Goal: Task Accomplishment & Management: Use online tool/utility

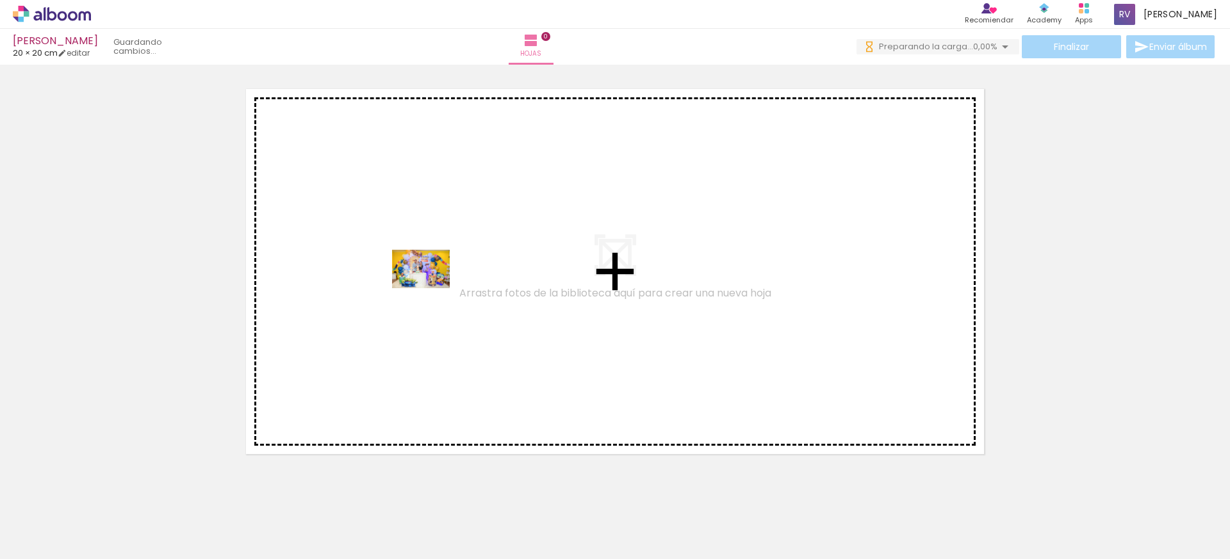
drag, startPoint x: 518, startPoint y: 449, endPoint x: 430, endPoint y: 291, distance: 180.0
click at [430, 288] on quentale-workspace at bounding box center [615, 279] width 1230 height 559
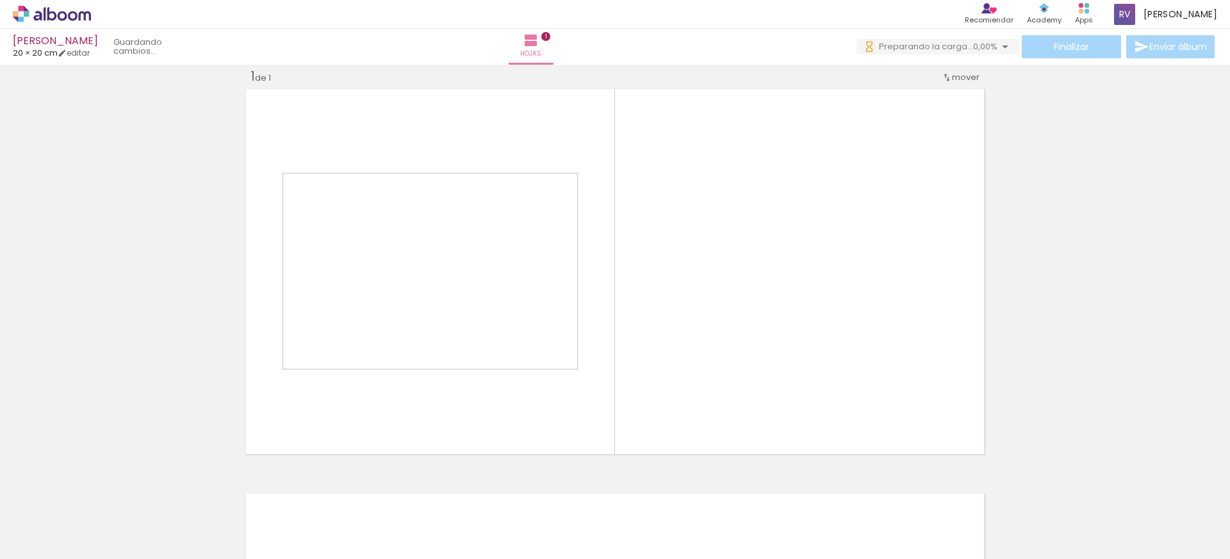
scroll to position [17, 0]
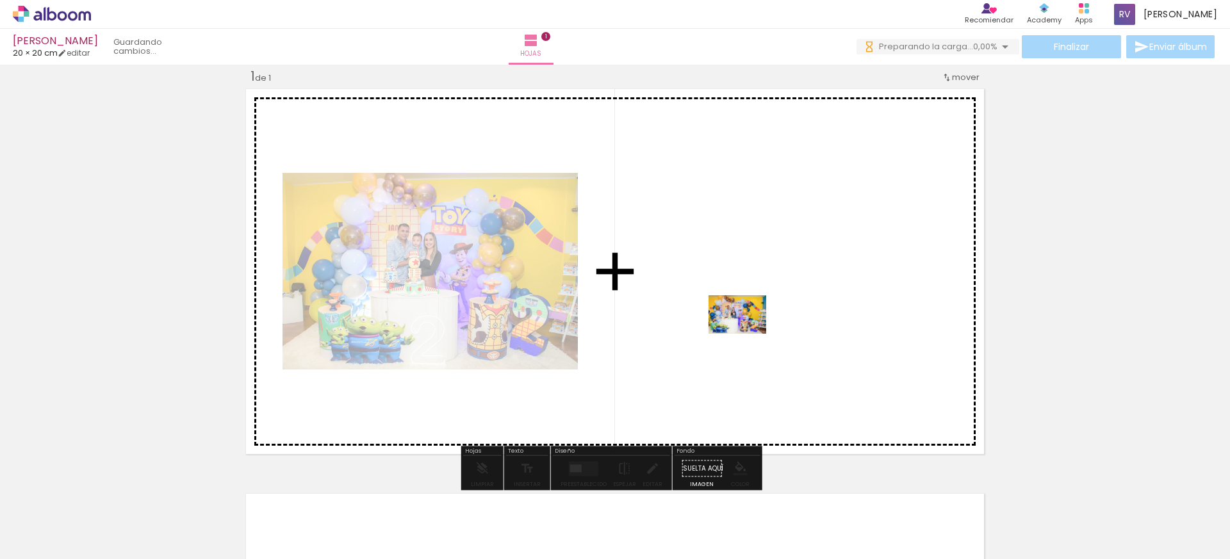
drag, startPoint x: 640, startPoint y: 533, endPoint x: 747, endPoint y: 334, distance: 226.1
click at [747, 334] on quentale-workspace at bounding box center [615, 279] width 1230 height 559
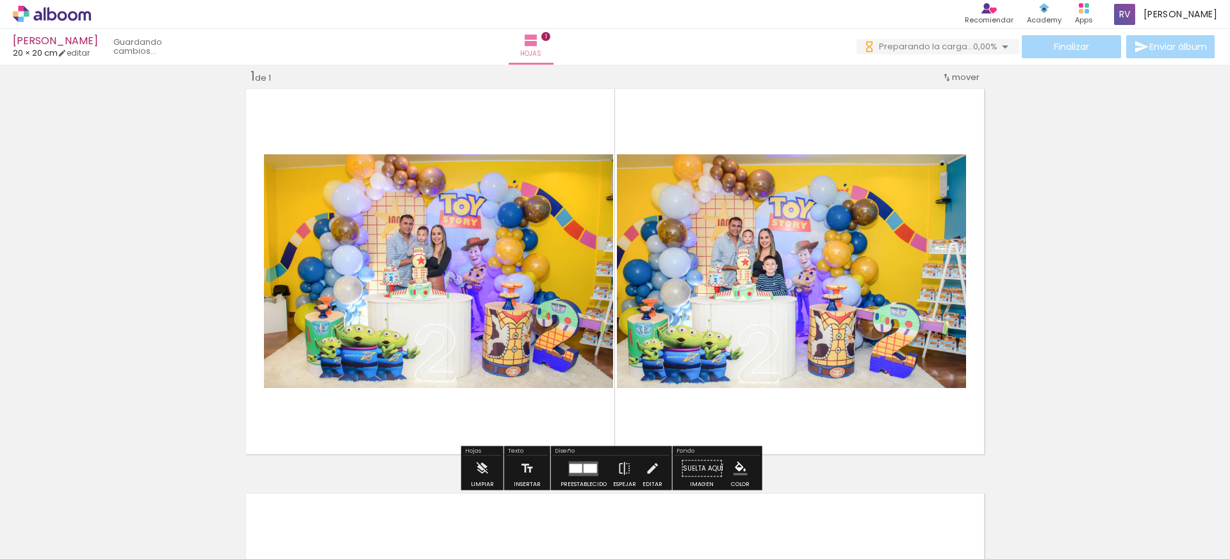
scroll to position [193, 0]
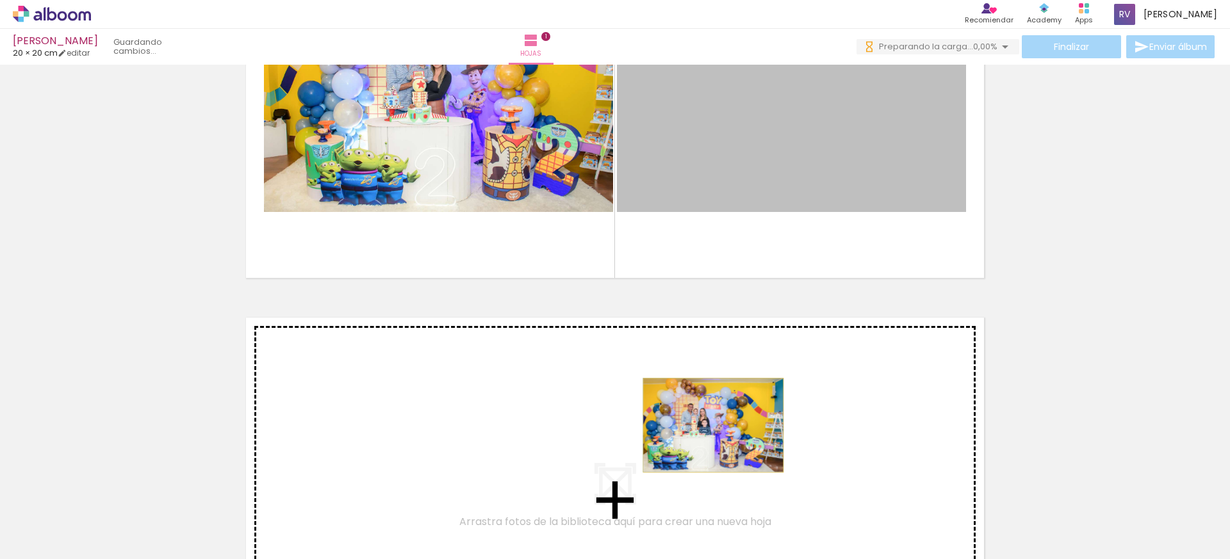
drag, startPoint x: 833, startPoint y: 117, endPoint x: 708, endPoint y: 425, distance: 332.4
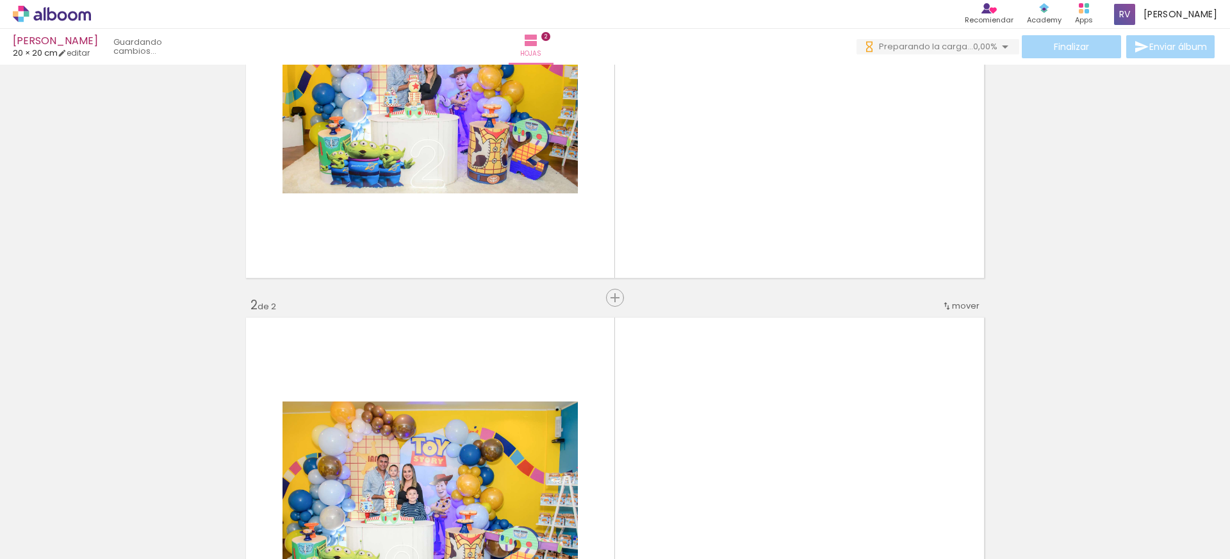
scroll to position [421, 0]
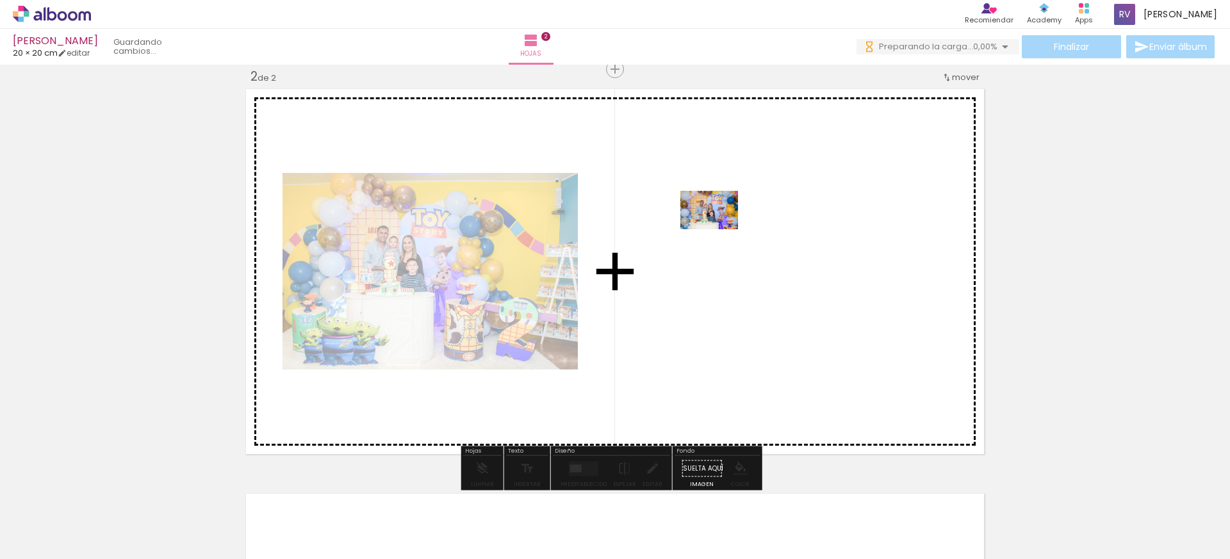
drag, startPoint x: 704, startPoint y: 514, endPoint x: 722, endPoint y: 242, distance: 272.2
click at [722, 242] on quentale-workspace at bounding box center [615, 279] width 1230 height 559
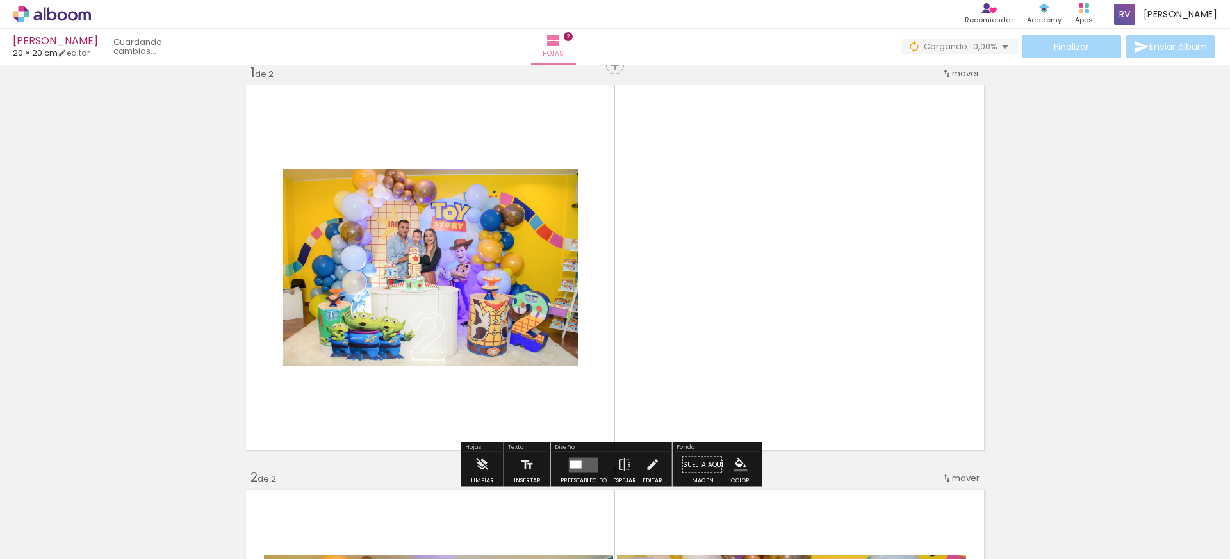
scroll to position [110, 0]
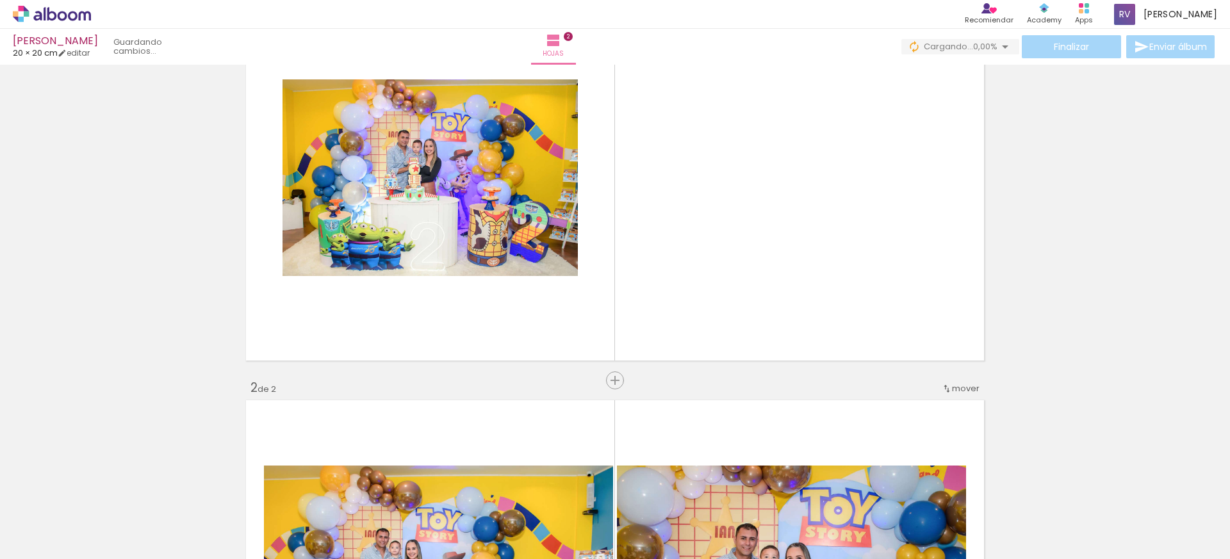
click at [962, 392] on span "mover" at bounding box center [966, 388] width 28 height 12
click at [948, 390] on paper-item "antes de la 1" at bounding box center [927, 386] width 97 height 21
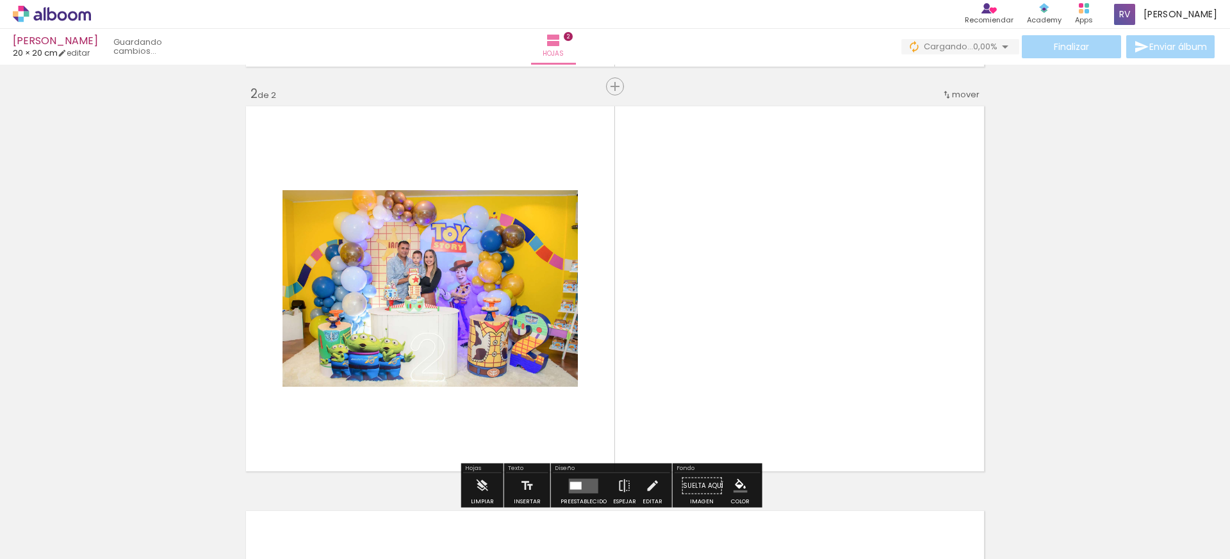
scroll to position [405, 0]
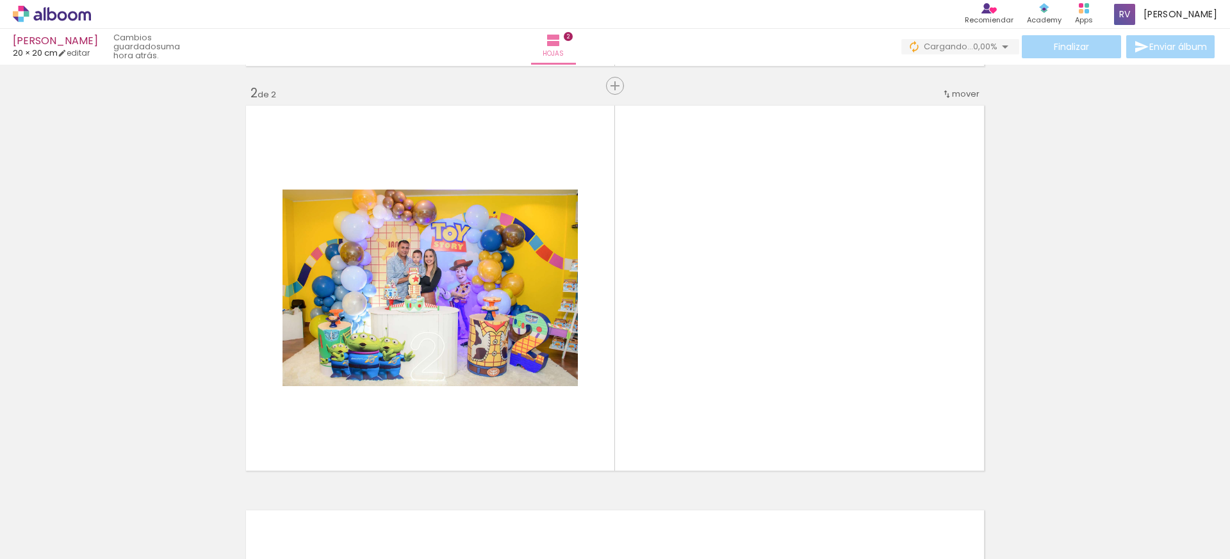
click at [1057, 519] on div at bounding box center [1047, 516] width 63 height 42
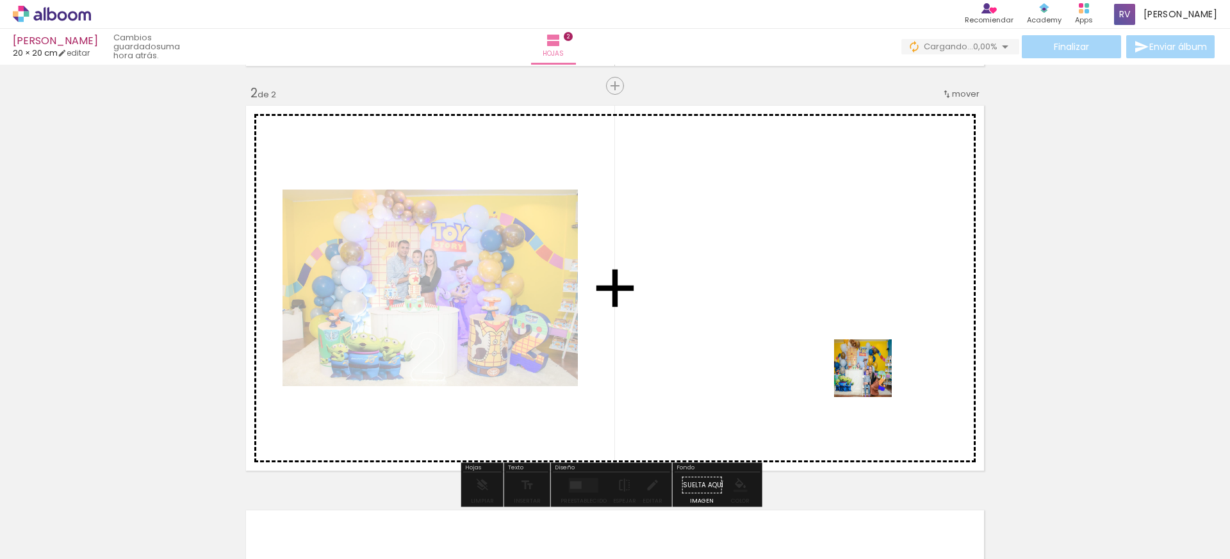
drag, startPoint x: 1067, startPoint y: 521, endPoint x: 831, endPoint y: 351, distance: 291.0
click at [831, 351] on quentale-workspace at bounding box center [615, 279] width 1230 height 559
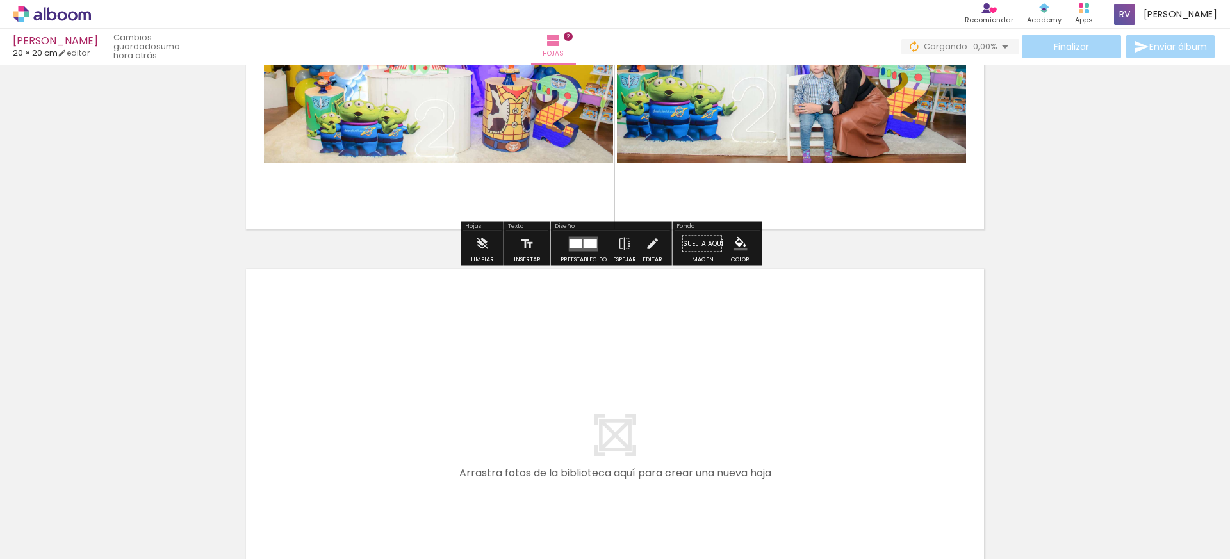
scroll to position [660, 0]
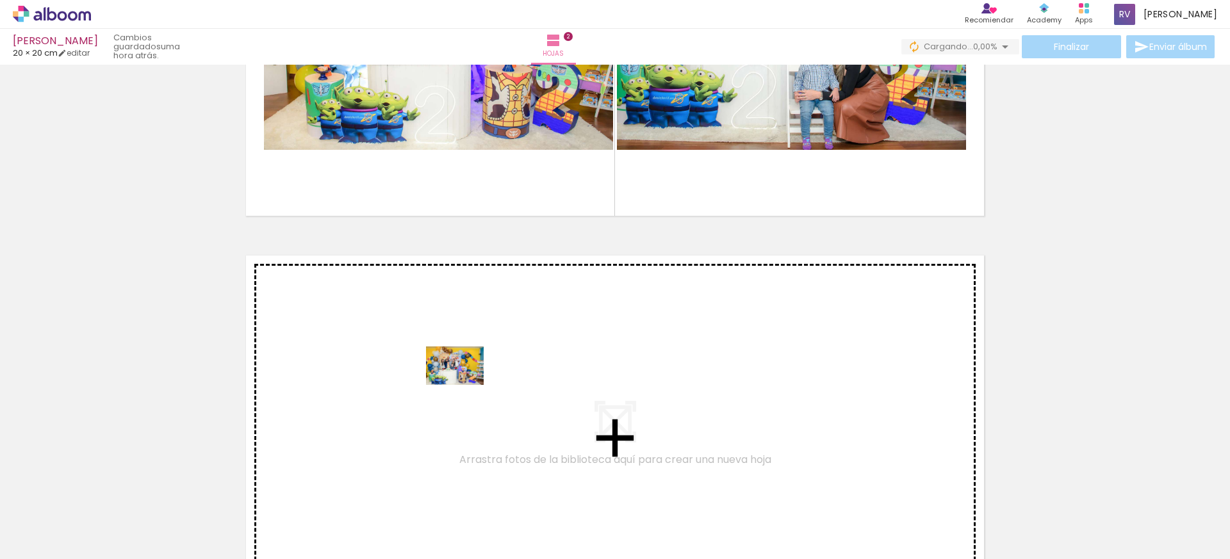
drag, startPoint x: 654, startPoint y: 482, endPoint x: 464, endPoint y: 385, distance: 213.1
click at [464, 385] on quentale-workspace at bounding box center [615, 279] width 1230 height 559
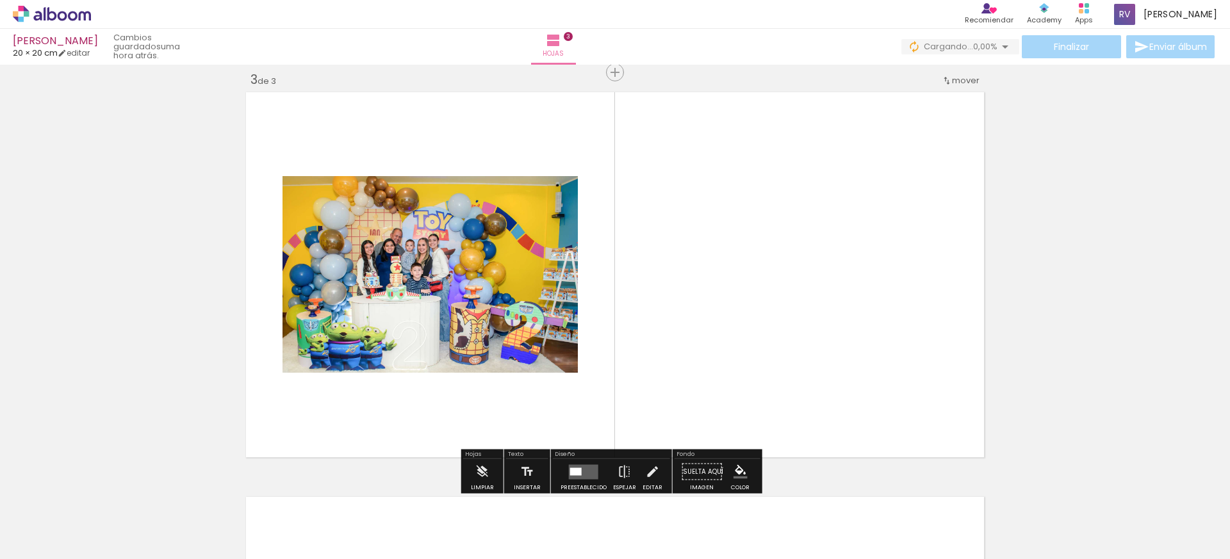
scroll to position [826, 0]
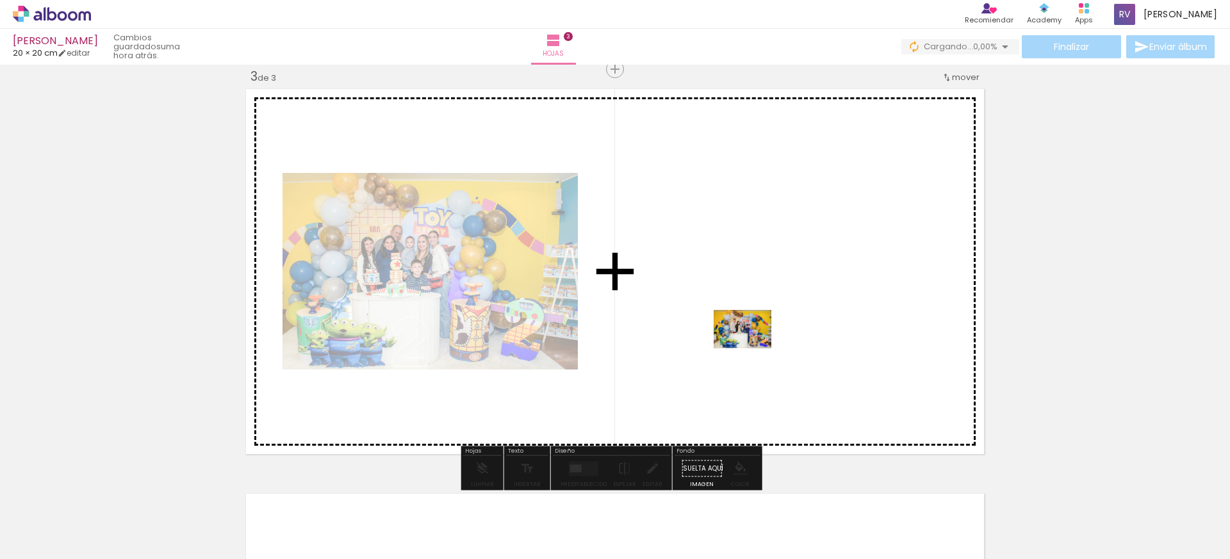
drag, startPoint x: 833, startPoint y: 518, endPoint x: 752, endPoint y: 348, distance: 188.2
click at [752, 348] on quentale-workspace at bounding box center [615, 279] width 1230 height 559
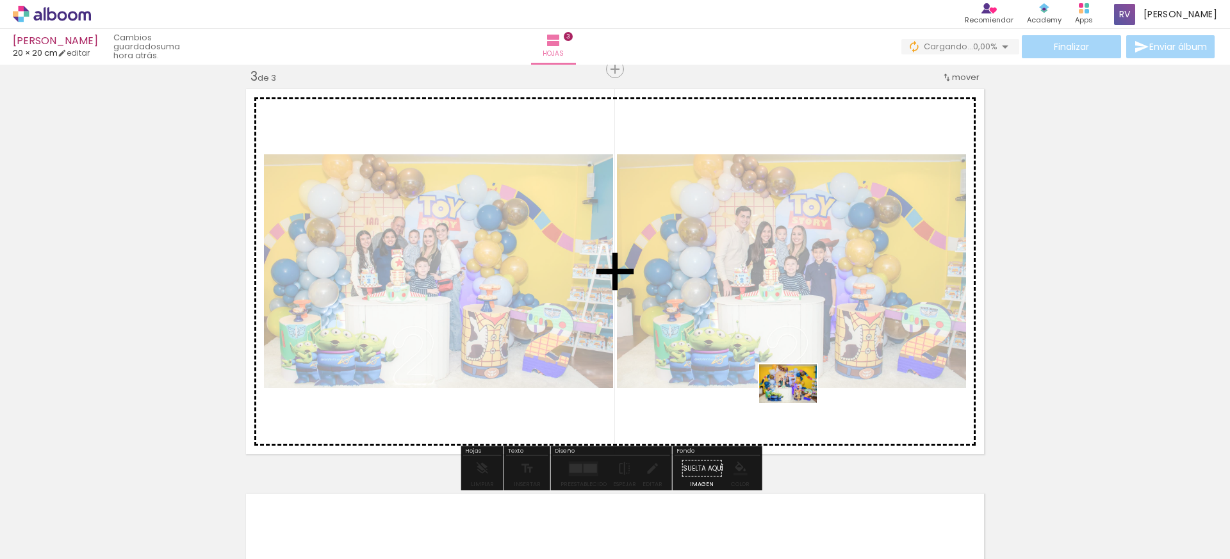
drag, startPoint x: 910, startPoint y: 516, endPoint x: 797, endPoint y: 403, distance: 159.4
click at [797, 403] on quentale-workspace at bounding box center [615, 279] width 1230 height 559
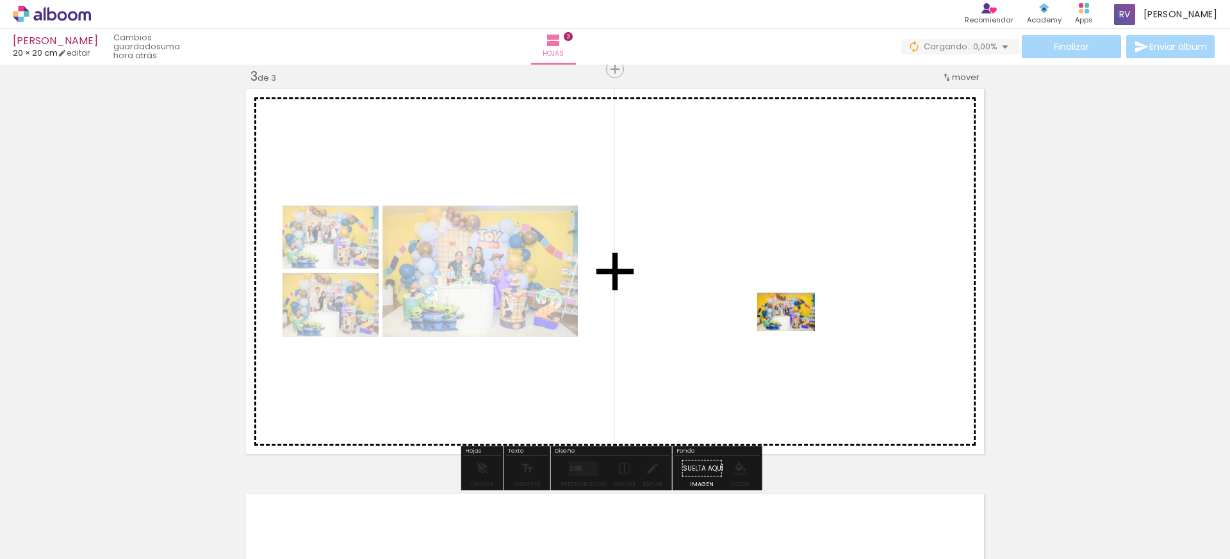
drag, startPoint x: 974, startPoint y: 509, endPoint x: 795, endPoint y: 331, distance: 251.8
click at [795, 331] on quentale-workspace at bounding box center [615, 279] width 1230 height 559
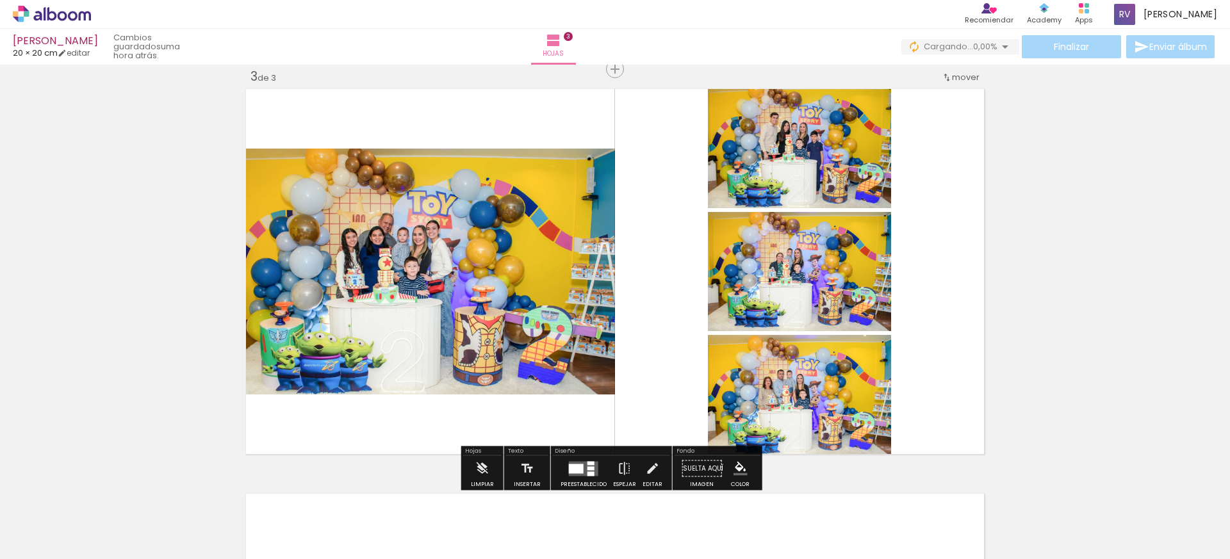
click at [578, 475] on quentale-layouter at bounding box center [583, 468] width 29 height 15
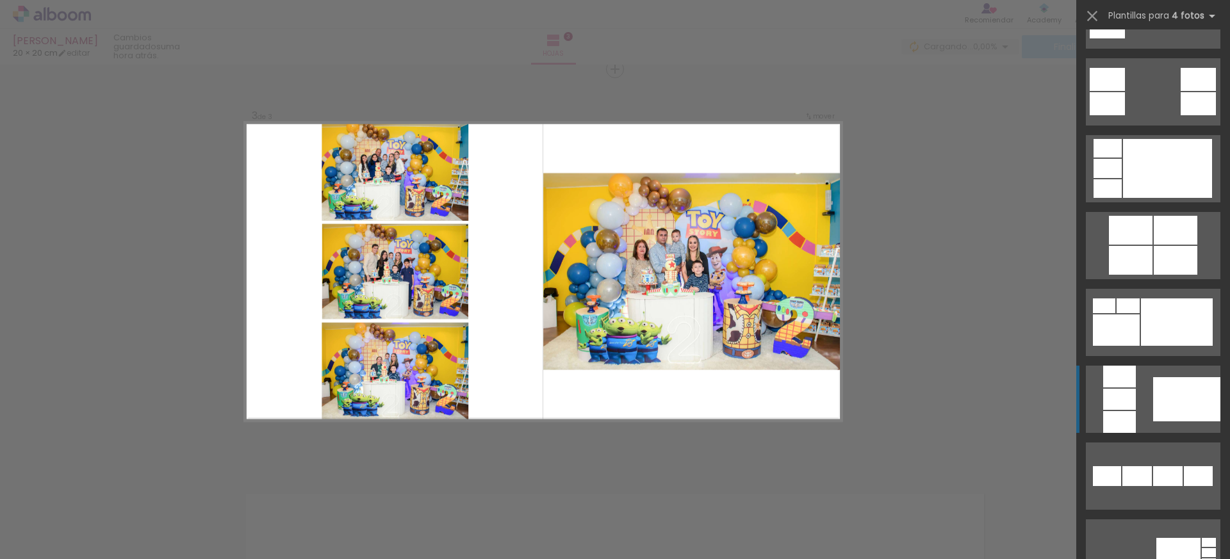
scroll to position [623, 0]
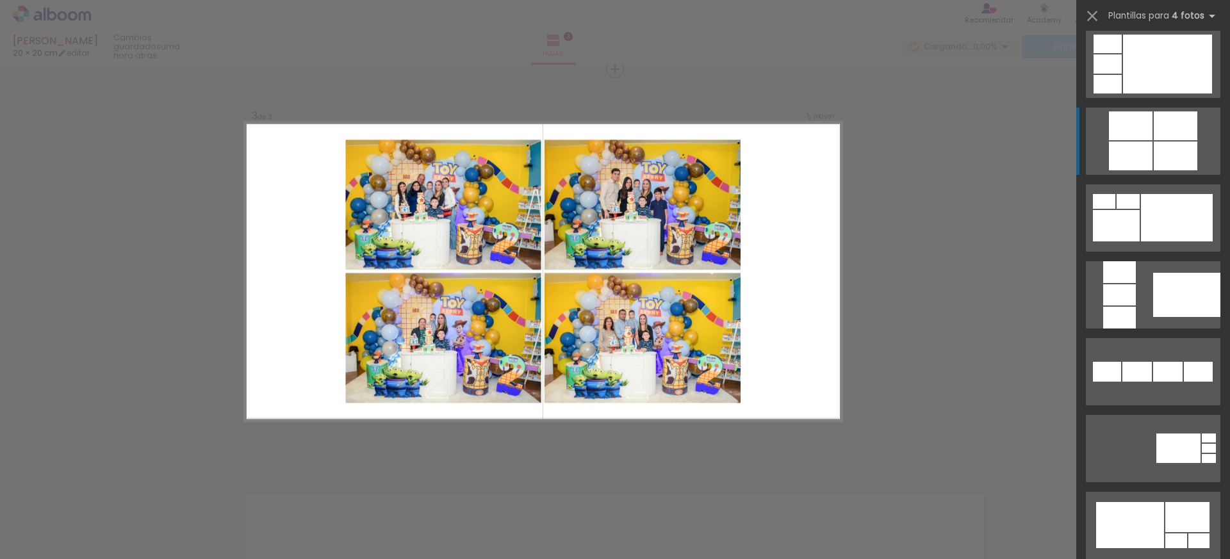
click at [1143, 160] on div at bounding box center [1131, 156] width 44 height 29
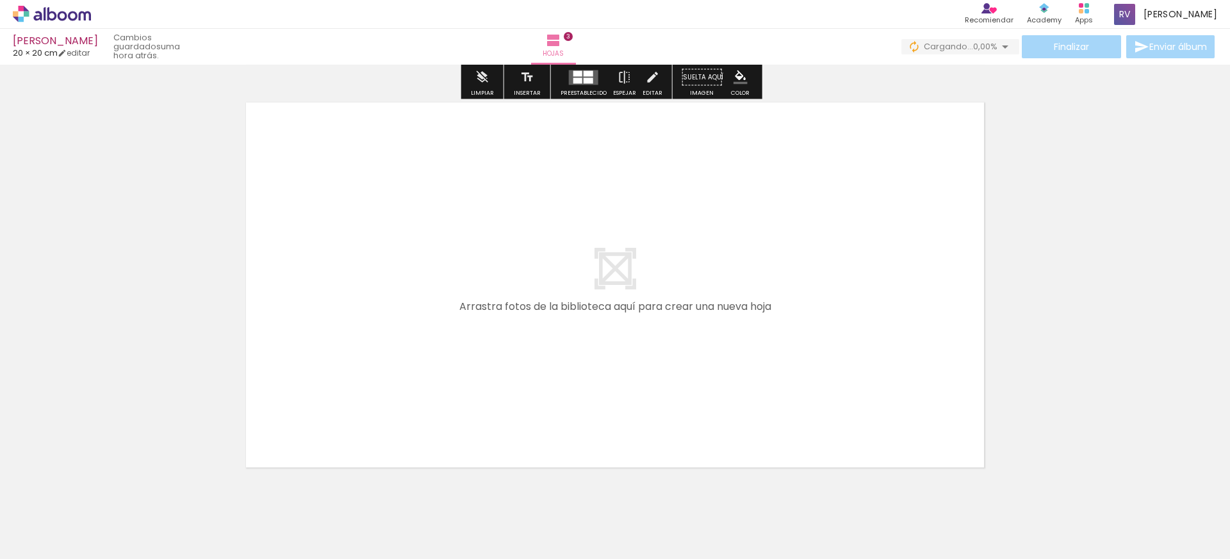
scroll to position [1207, 0]
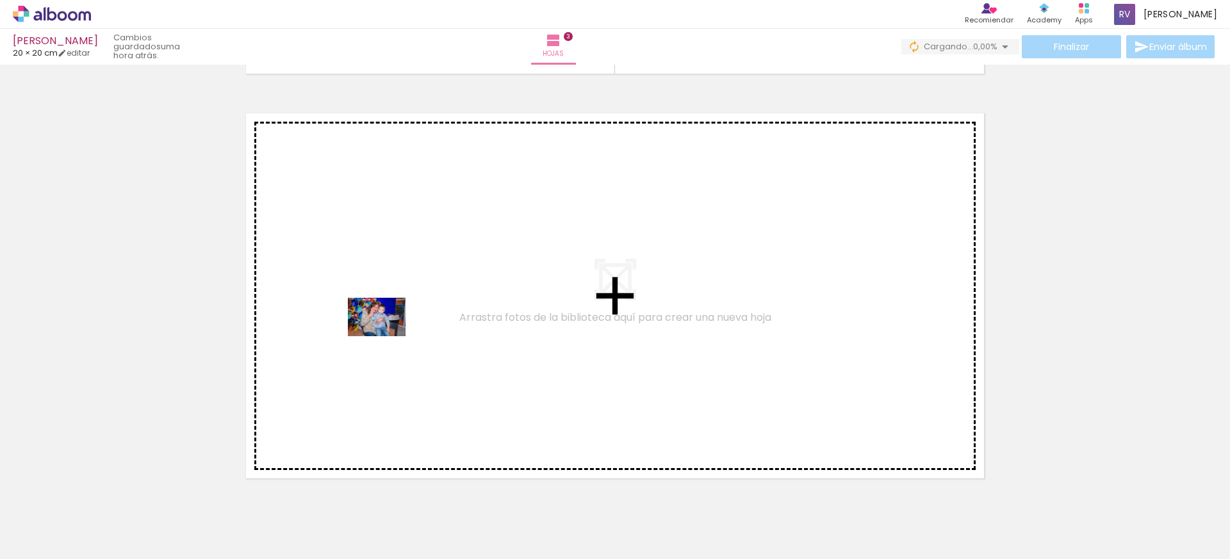
drag, startPoint x: 122, startPoint y: 521, endPoint x: 386, endPoint y: 336, distance: 322.5
click at [386, 336] on quentale-workspace at bounding box center [615, 279] width 1230 height 559
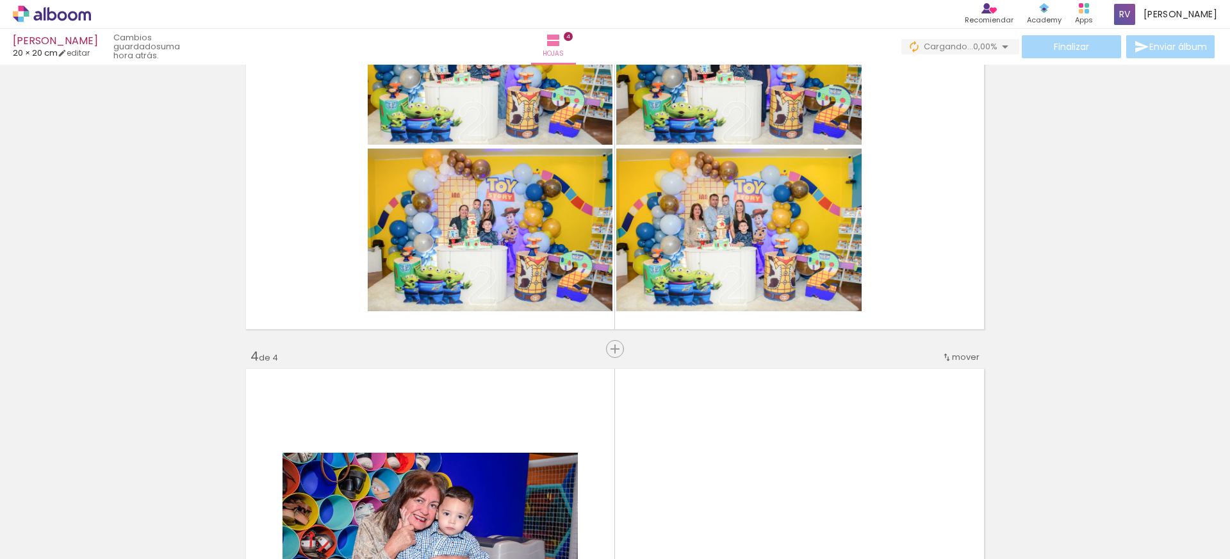
scroll to position [943, 0]
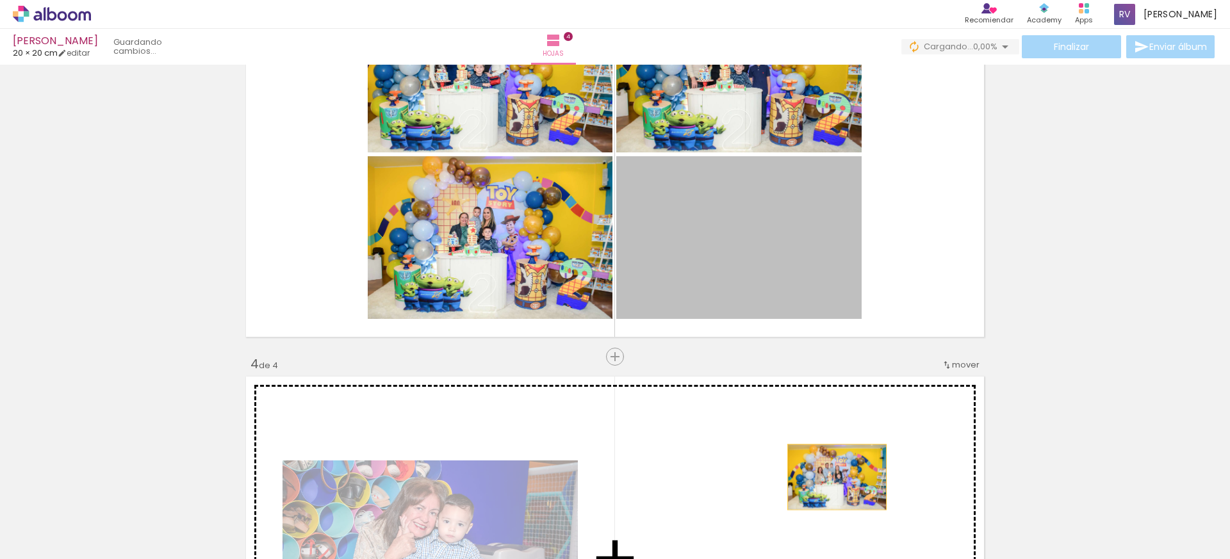
drag, startPoint x: 779, startPoint y: 231, endPoint x: 828, endPoint y: 461, distance: 234.9
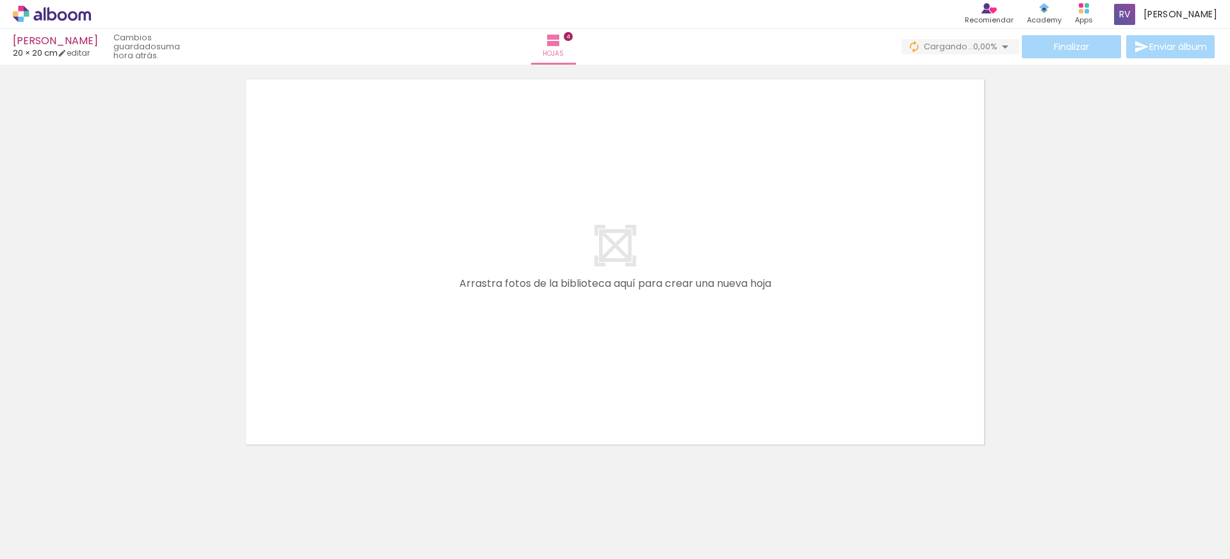
scroll to position [1655, 0]
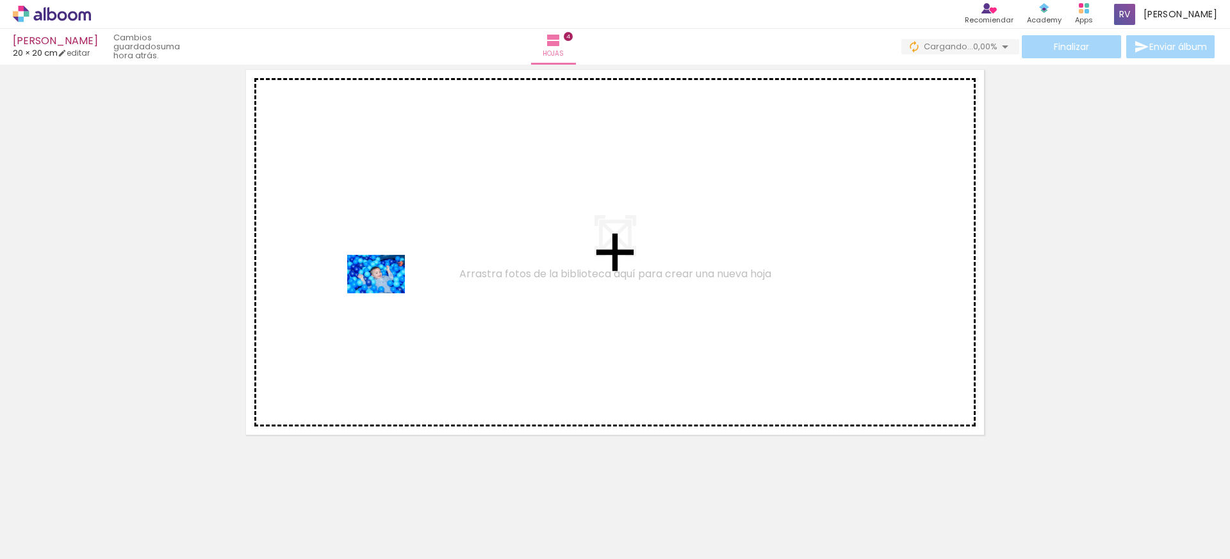
drag, startPoint x: 195, startPoint y: 534, endPoint x: 386, endPoint y: 293, distance: 306.8
click at [386, 293] on quentale-workspace at bounding box center [615, 279] width 1230 height 559
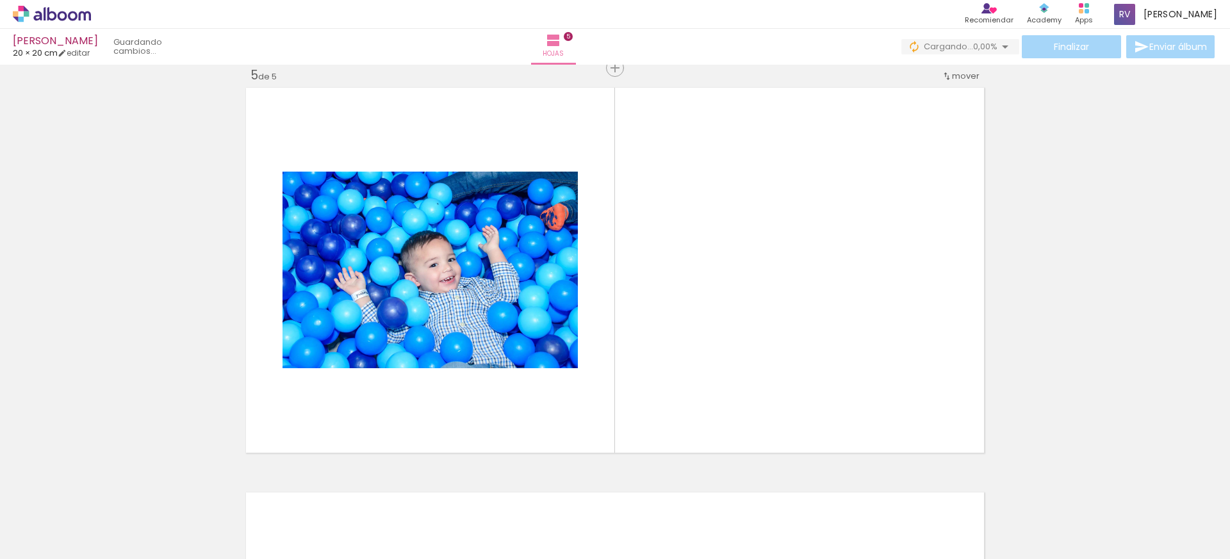
scroll to position [1636, 0]
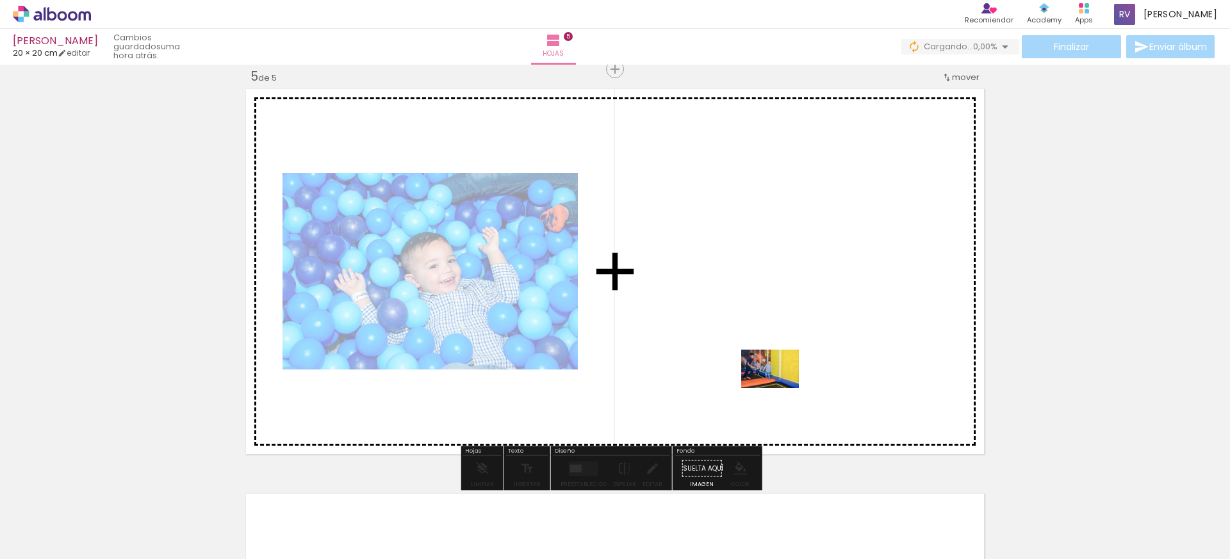
drag, startPoint x: 284, startPoint y: 529, endPoint x: 779, endPoint y: 388, distance: 514.8
click at [779, 388] on quentale-workspace at bounding box center [615, 279] width 1230 height 559
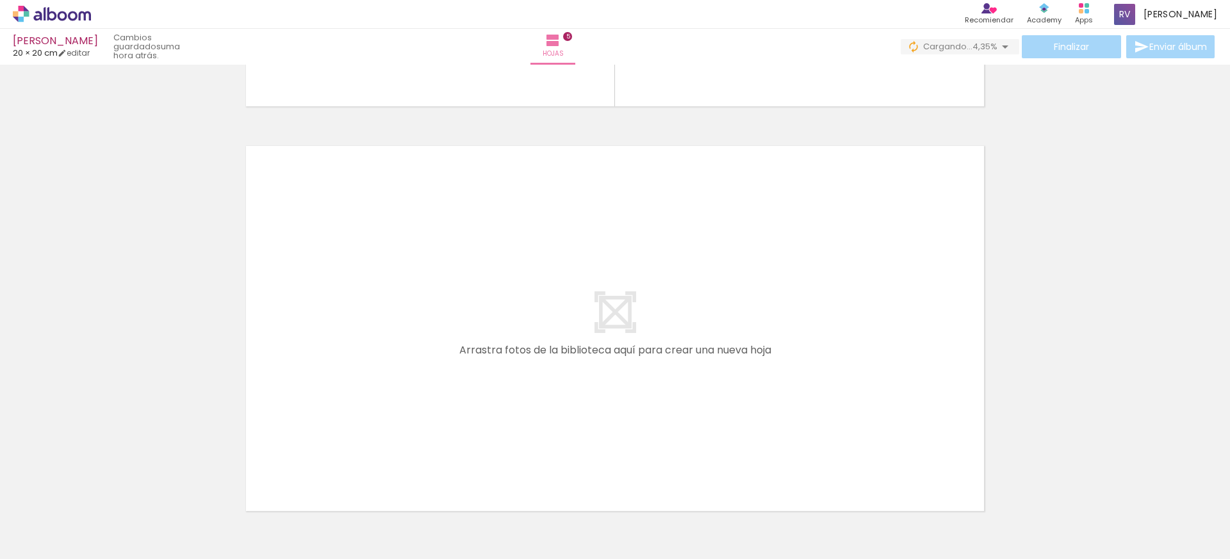
scroll to position [0, 503]
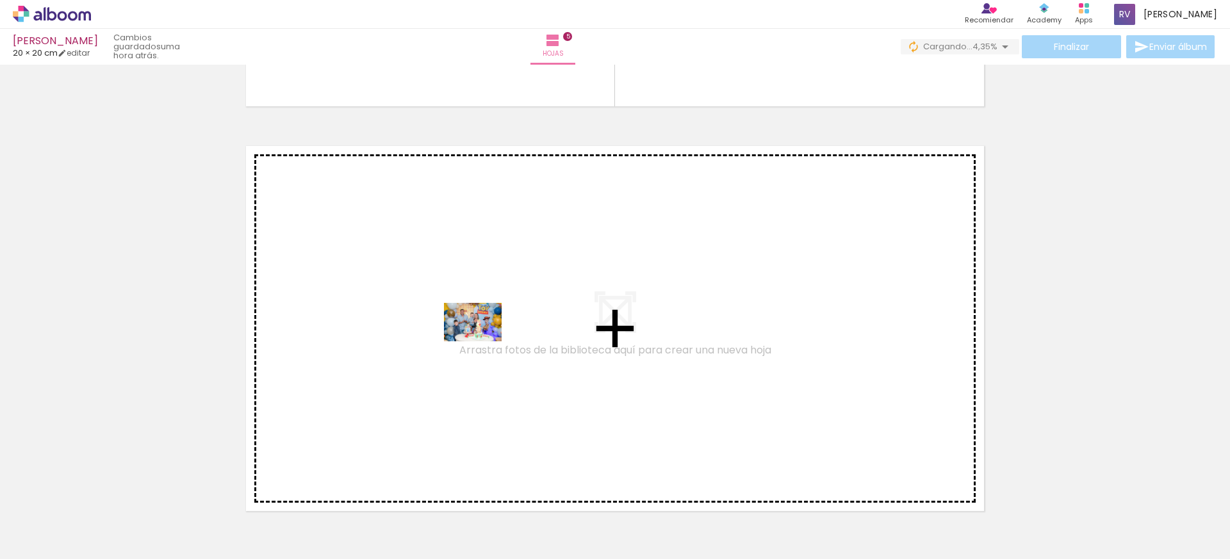
drag, startPoint x: 700, startPoint y: 530, endPoint x: 479, endPoint y: 338, distance: 292.8
click at [479, 338] on quentale-workspace at bounding box center [615, 279] width 1230 height 559
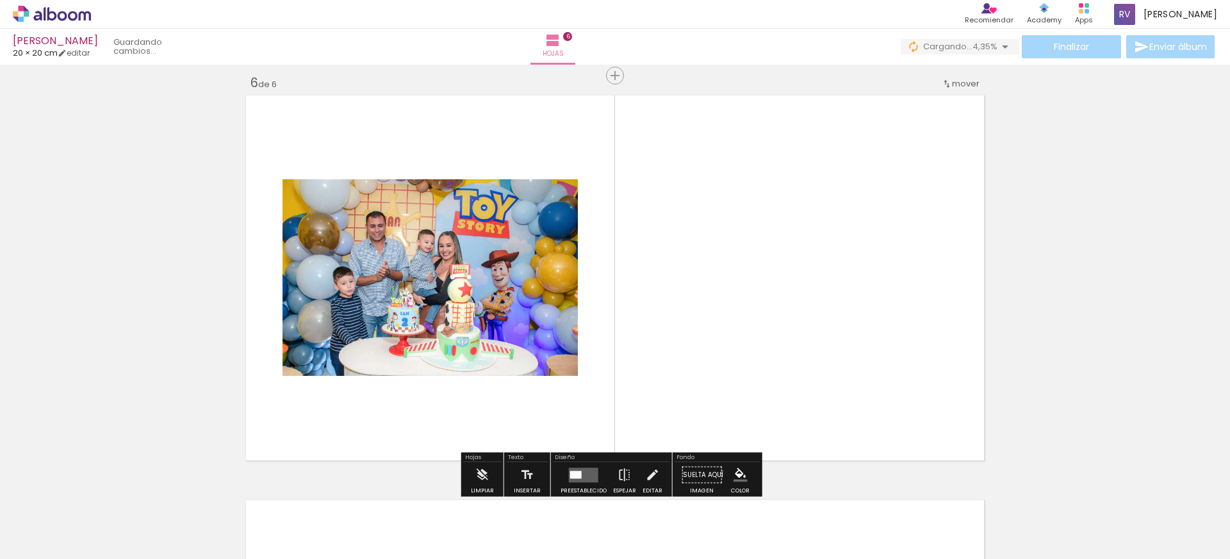
scroll to position [2041, 0]
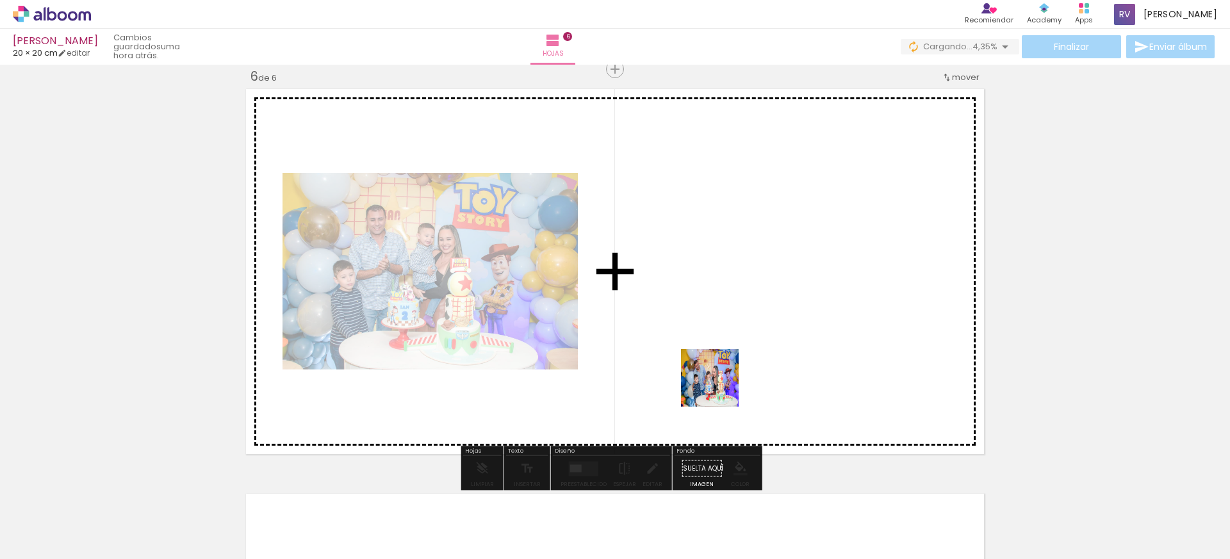
drag, startPoint x: 766, startPoint y: 529, endPoint x: 714, endPoint y: 363, distance: 174.6
click at [714, 363] on quentale-workspace at bounding box center [615, 279] width 1230 height 559
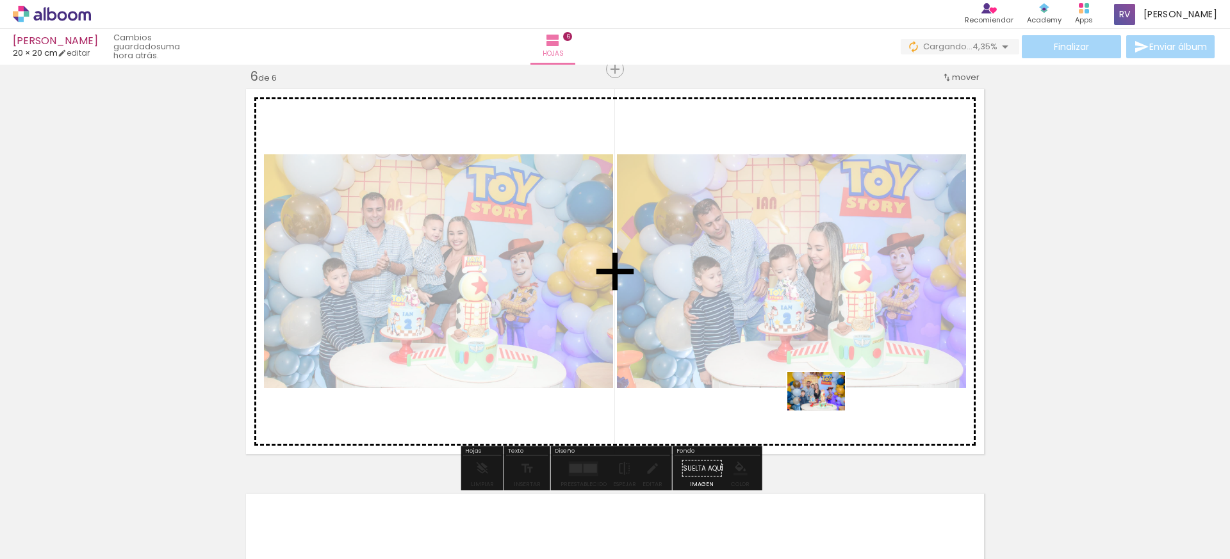
drag, startPoint x: 855, startPoint y: 510, endPoint x: 826, endPoint y: 411, distance: 103.6
click at [826, 411] on quentale-workspace at bounding box center [615, 279] width 1230 height 559
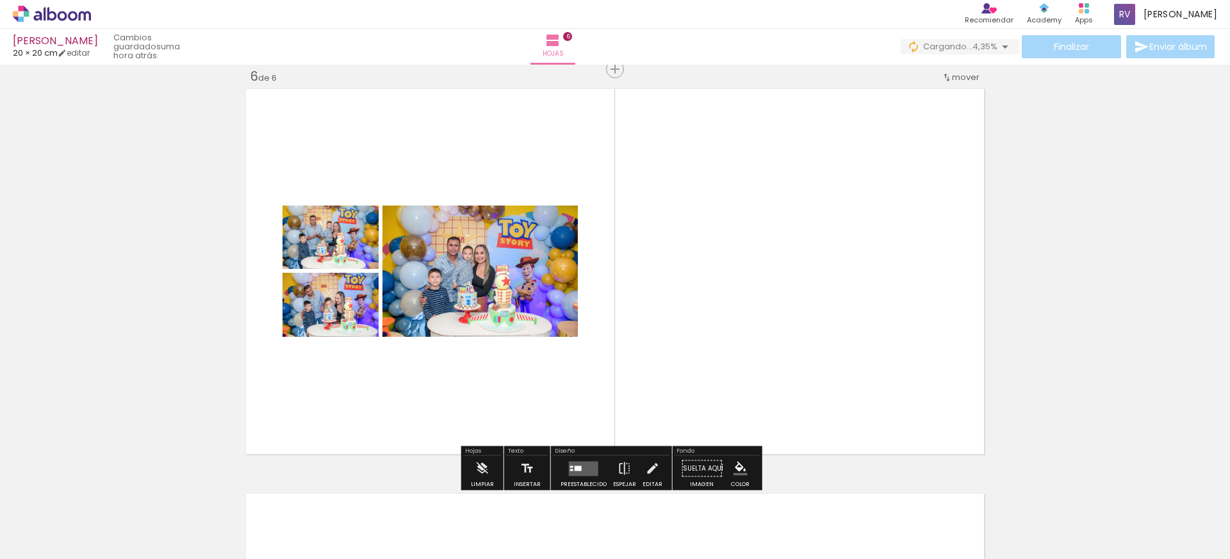
click at [586, 466] on quentale-layouter at bounding box center [583, 468] width 29 height 15
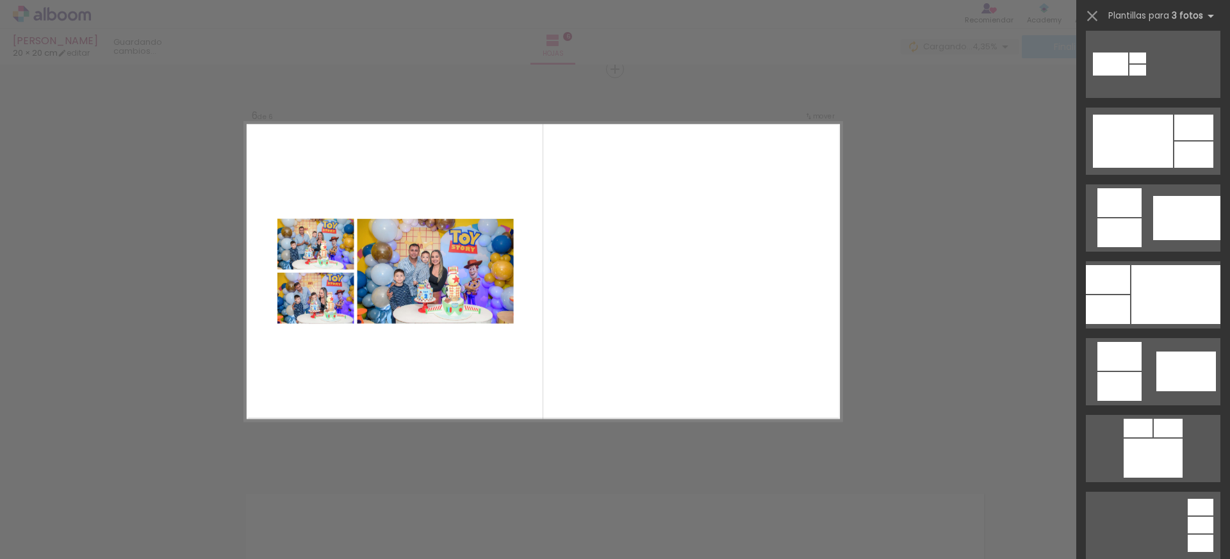
scroll to position [0, 0]
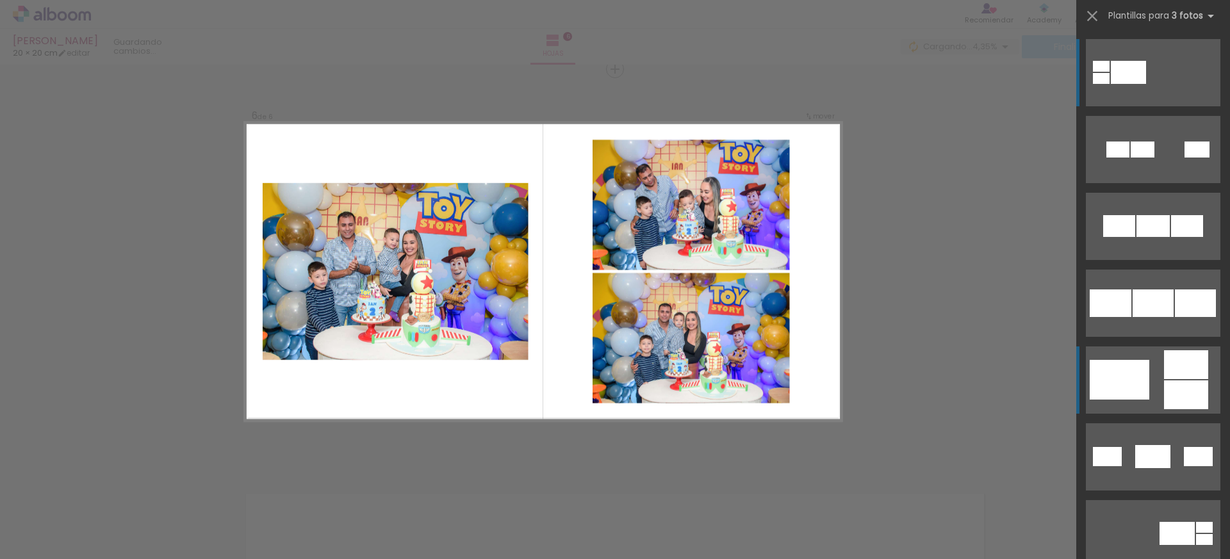
click at [1171, 380] on div at bounding box center [1186, 394] width 44 height 29
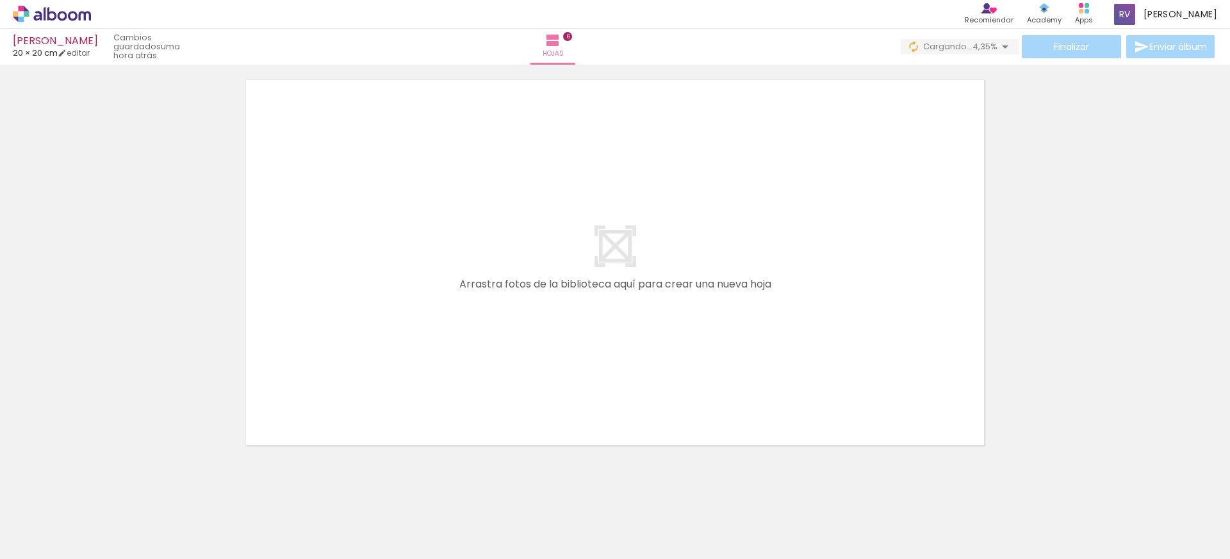
scroll to position [2469, 0]
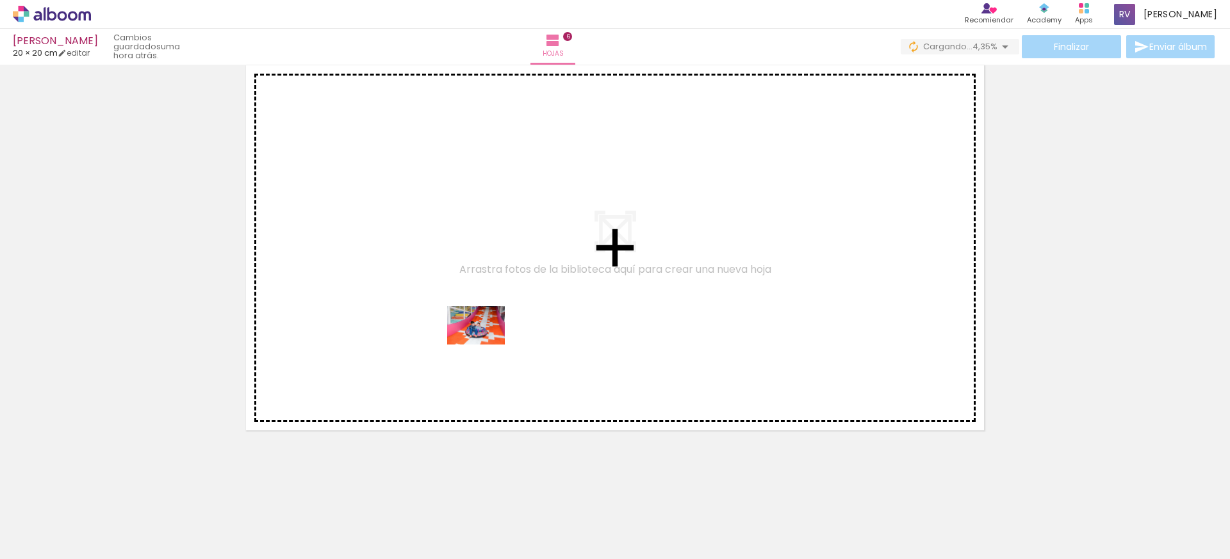
drag, startPoint x: 1056, startPoint y: 509, endPoint x: 485, endPoint y: 345, distance: 593.3
click at [485, 345] on quentale-workspace at bounding box center [615, 279] width 1230 height 559
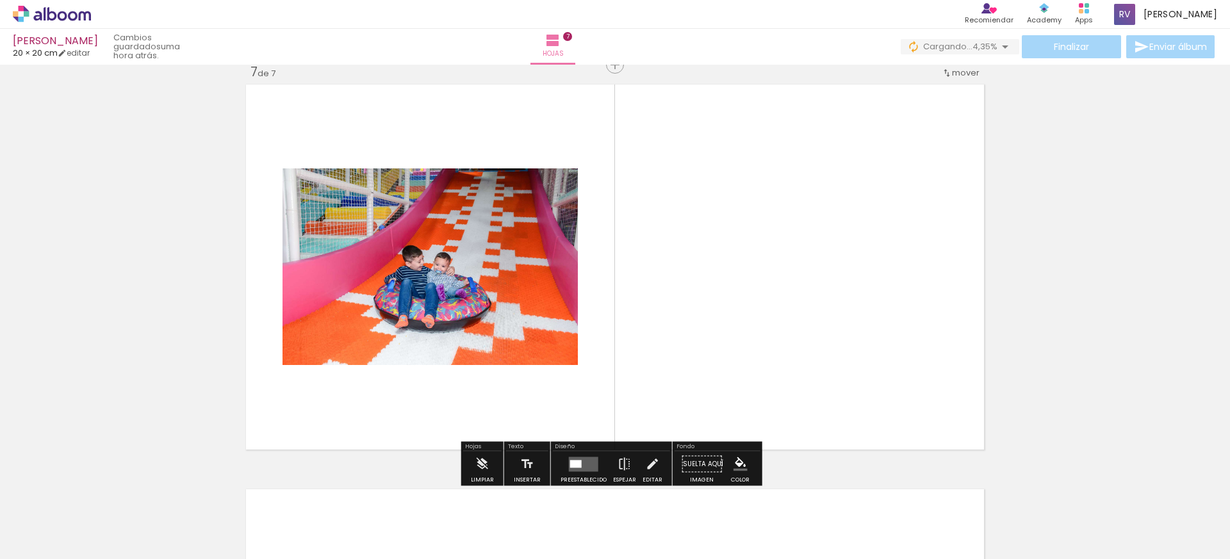
scroll to position [2445, 0]
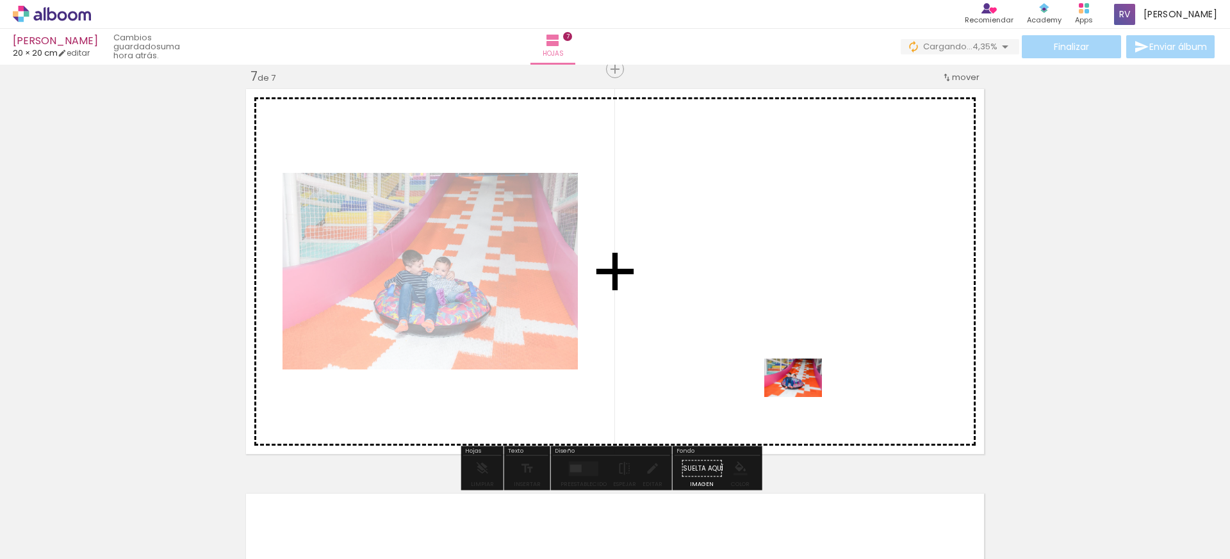
drag, startPoint x: 1121, startPoint y: 519, endPoint x: 801, endPoint y: 395, distance: 342.9
click at [801, 395] on quentale-workspace at bounding box center [615, 279] width 1230 height 559
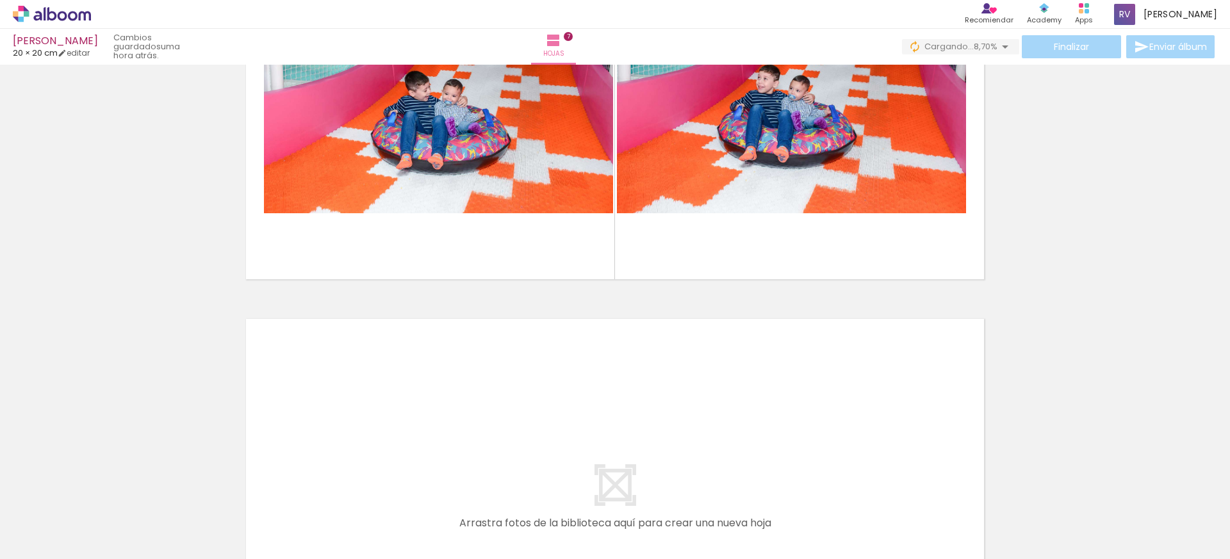
scroll to position [2699, 0]
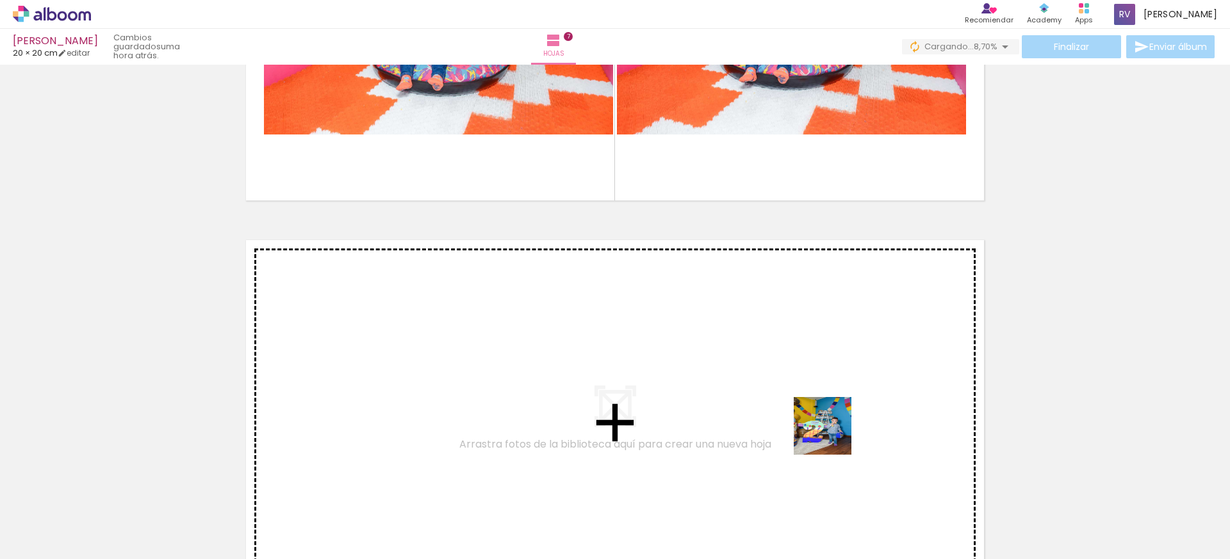
drag, startPoint x: 1185, startPoint y: 513, endPoint x: 823, endPoint y: 431, distance: 371.0
click at [823, 431] on quentale-workspace at bounding box center [615, 279] width 1230 height 559
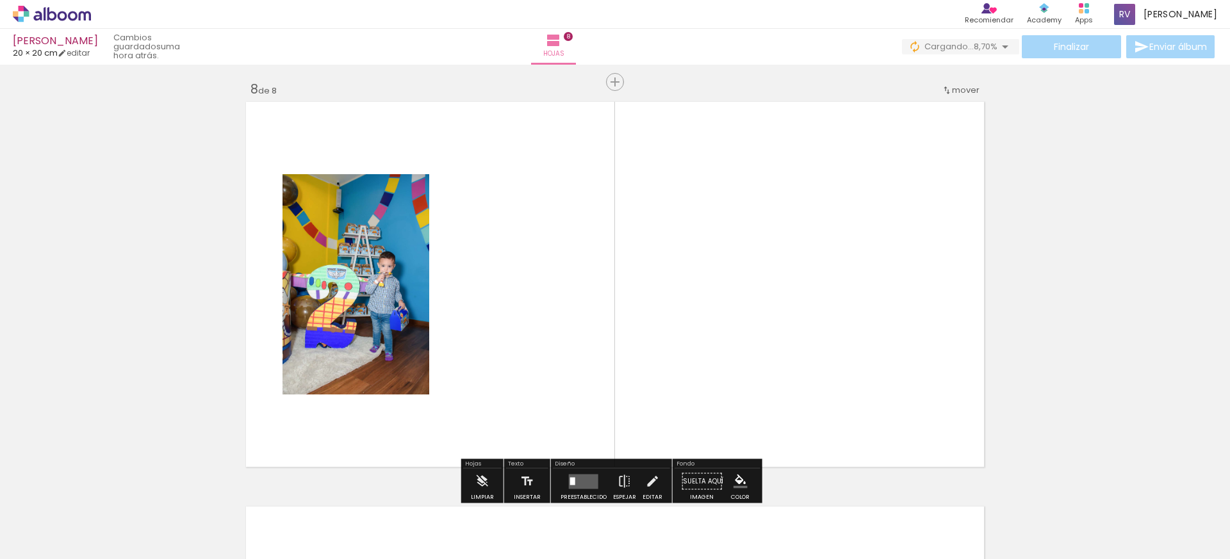
scroll to position [2850, 0]
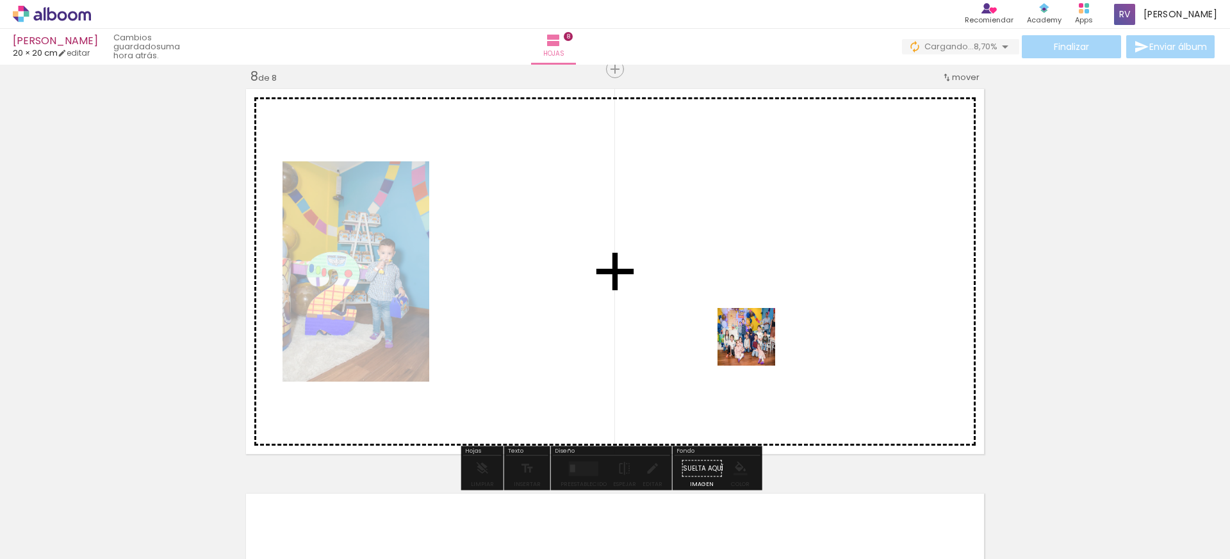
drag, startPoint x: 837, startPoint y: 434, endPoint x: 750, endPoint y: 340, distance: 128.3
click at [750, 340] on quentale-workspace at bounding box center [615, 279] width 1230 height 559
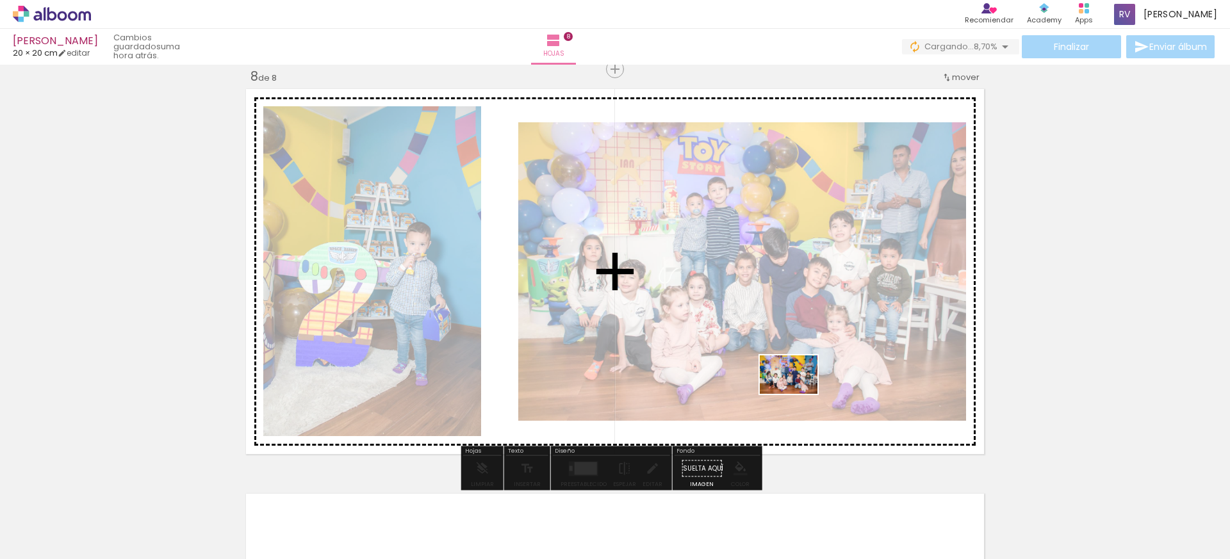
drag, startPoint x: 983, startPoint y: 514, endPoint x: 799, endPoint y: 398, distance: 217.0
click at [798, 396] on quentale-workspace at bounding box center [615, 279] width 1230 height 559
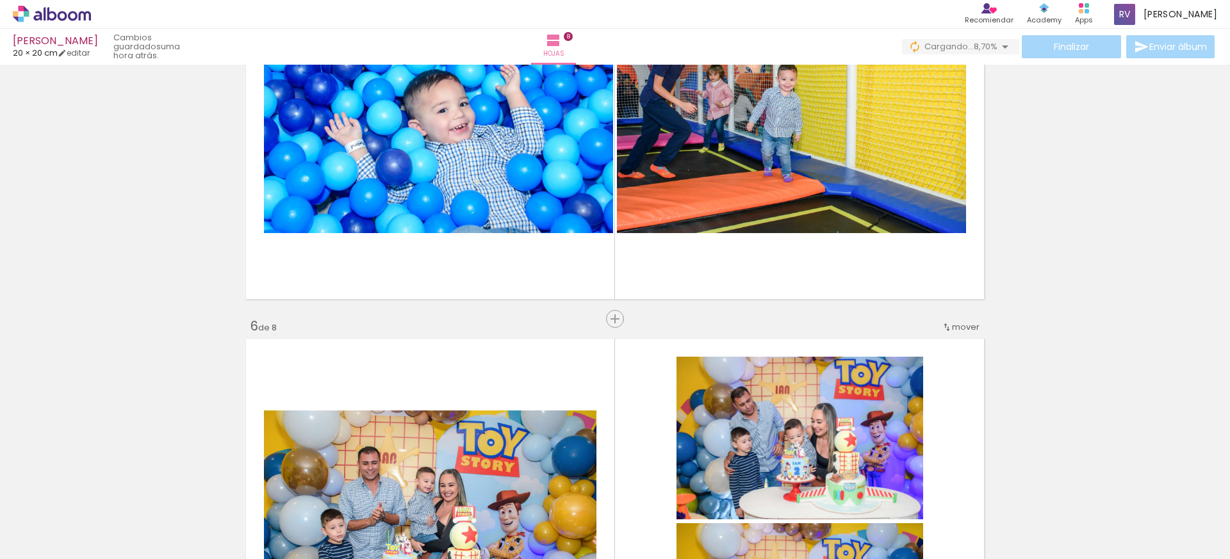
scroll to position [1791, 0]
click at [614, 322] on span "Insertar hoja" at bounding box center [621, 318] width 50 height 8
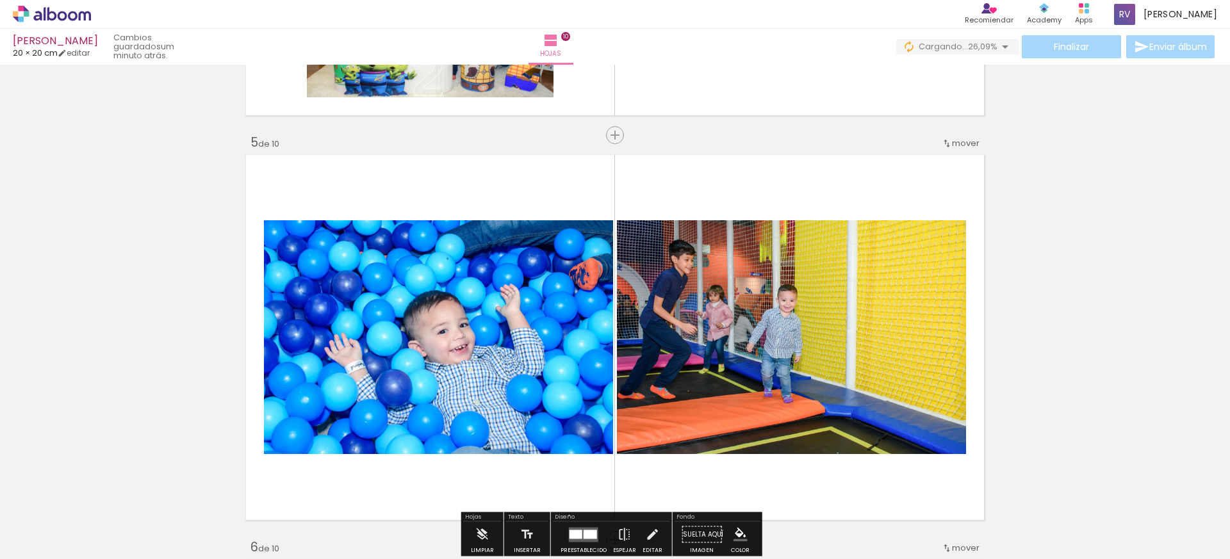
scroll to position [1506, 0]
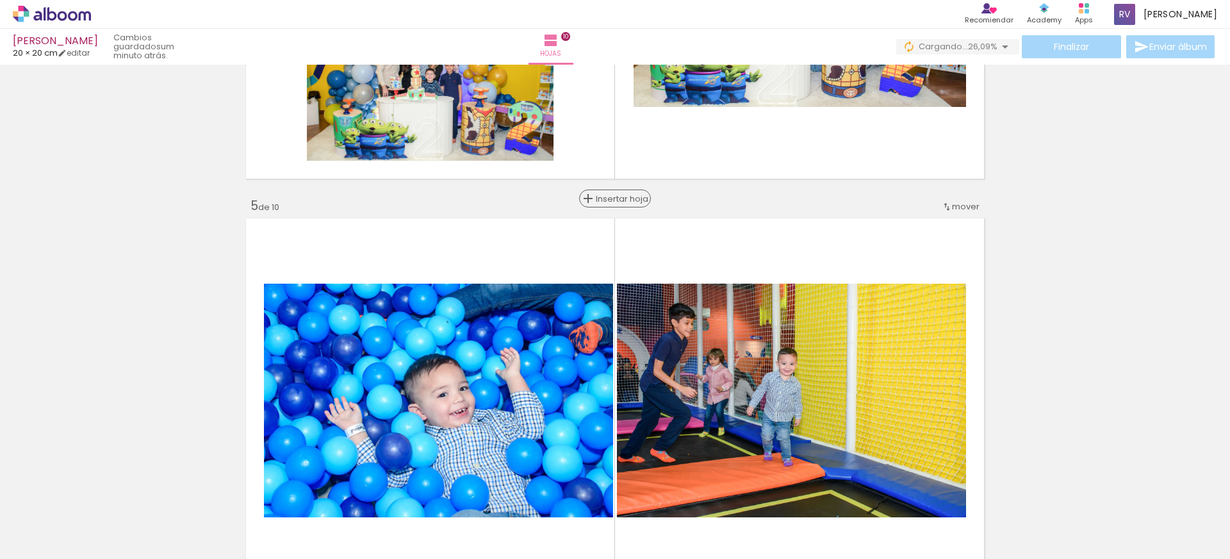
click at [612, 205] on div "Insertar hoja" at bounding box center [614, 198] width 69 height 15
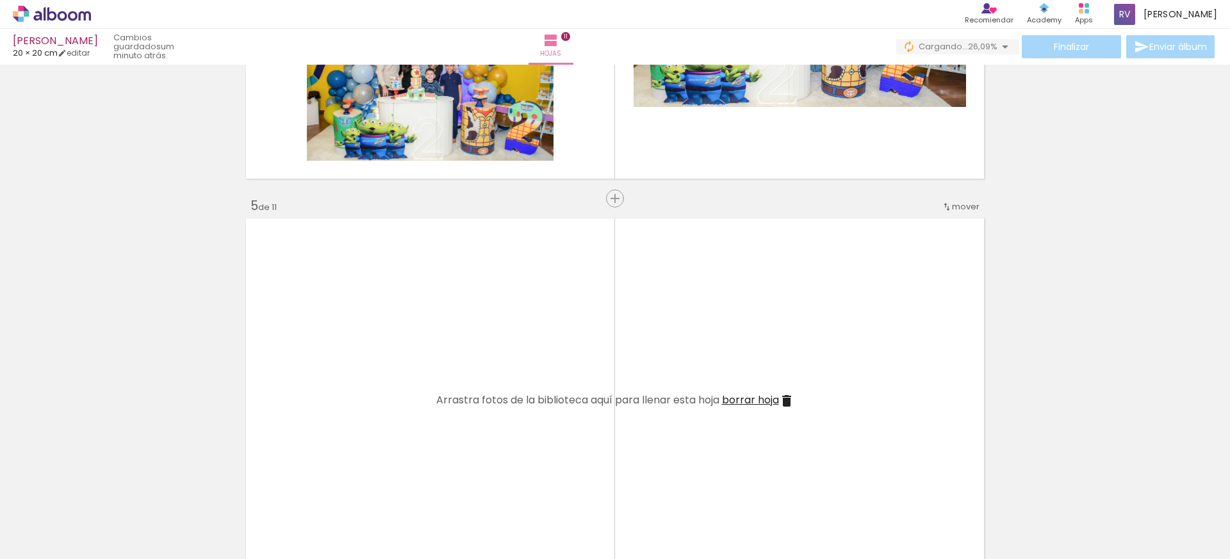
click at [504, 525] on div at bounding box center [473, 516] width 63 height 42
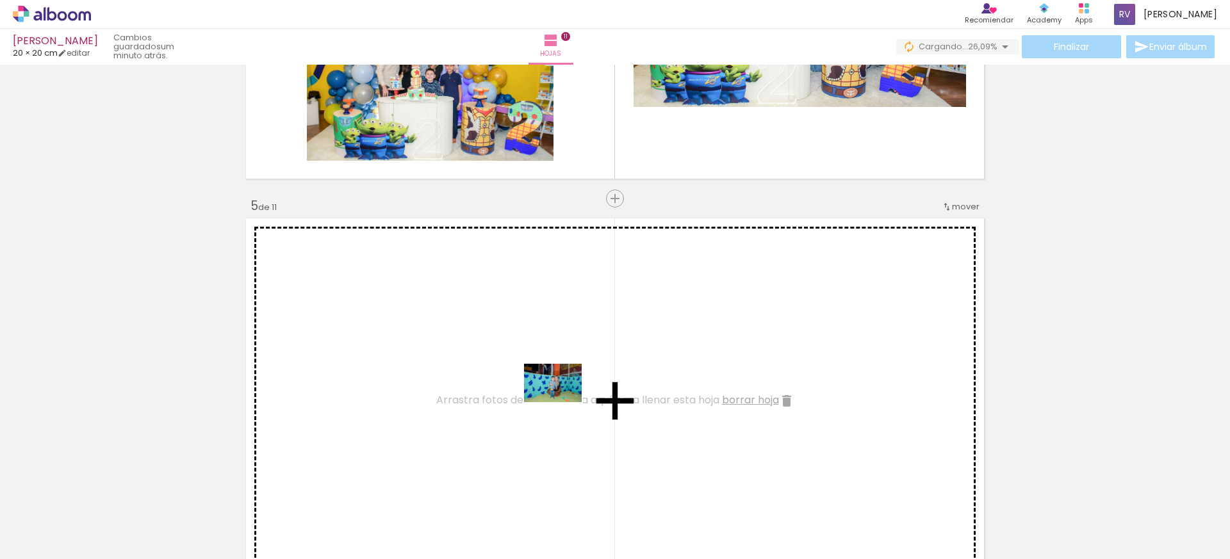
drag, startPoint x: 1153, startPoint y: 528, endPoint x: 642, endPoint y: 434, distance: 519.2
click at [500, 392] on quentale-workspace at bounding box center [615, 279] width 1230 height 559
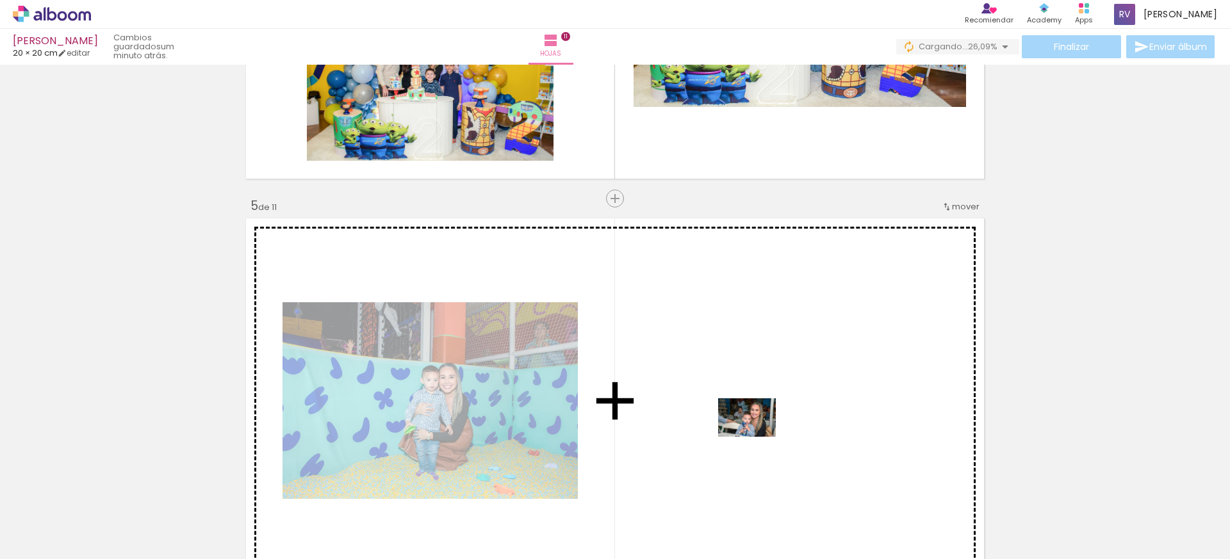
drag, startPoint x: 480, startPoint y: 532, endPoint x: 762, endPoint y: 436, distance: 298.3
click at [762, 436] on quentale-workspace at bounding box center [615, 279] width 1230 height 559
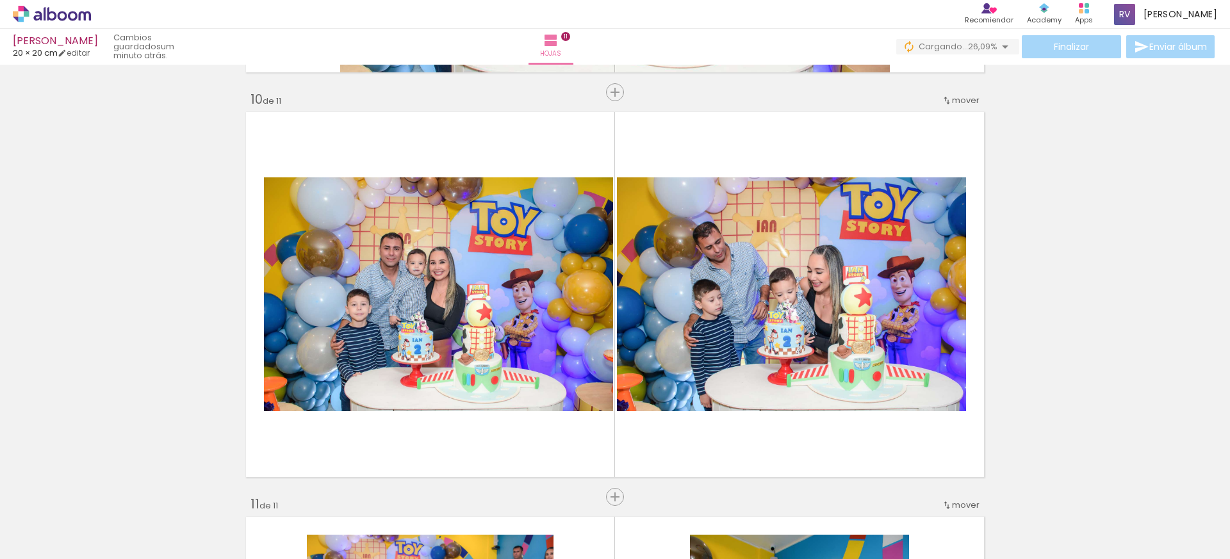
scroll to position [3694, 0]
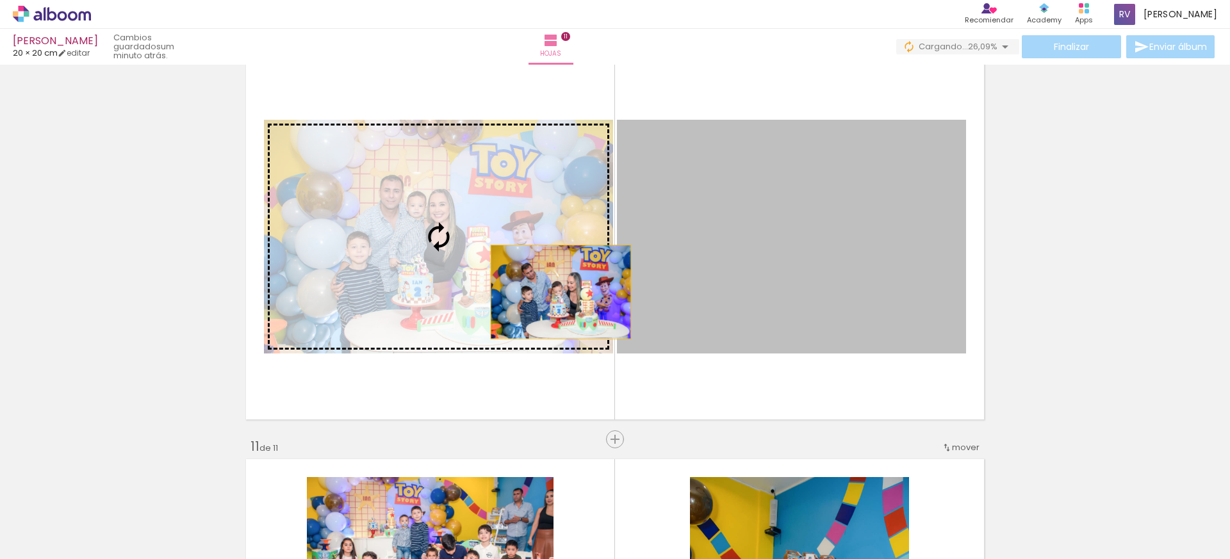
drag, startPoint x: 874, startPoint y: 297, endPoint x: 553, endPoint y: 292, distance: 320.9
click at [0, 0] on slot at bounding box center [0, 0] width 0 height 0
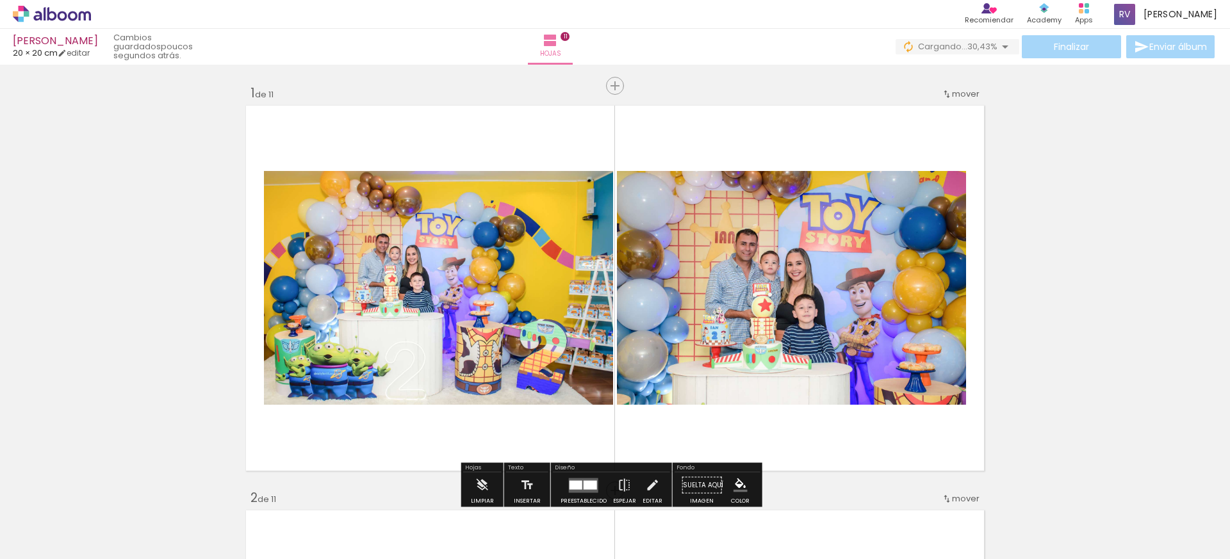
scroll to position [0, 529]
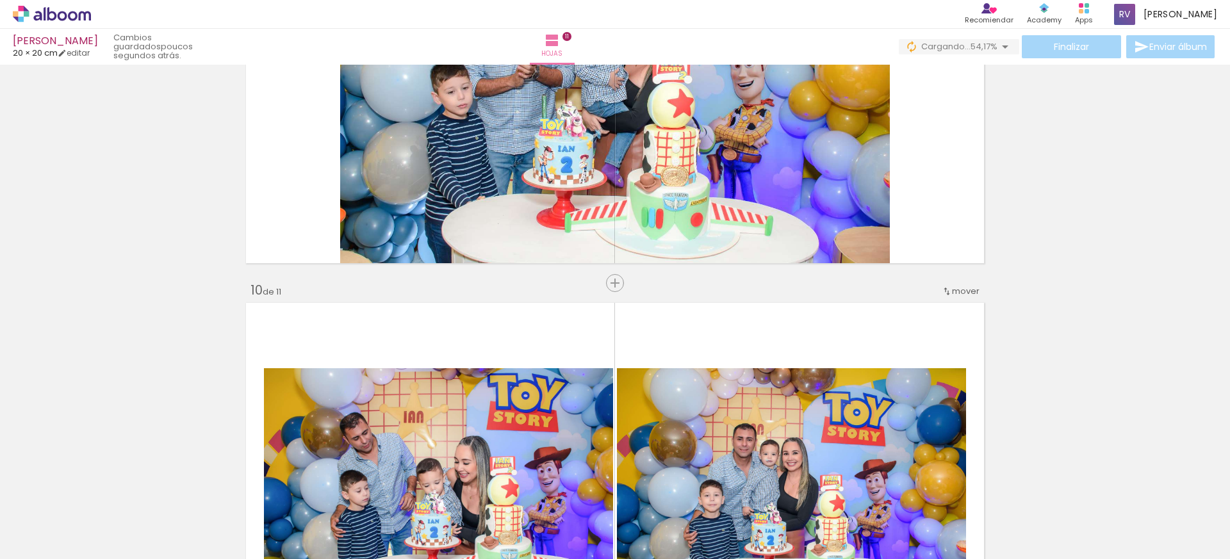
scroll to position [3550, 0]
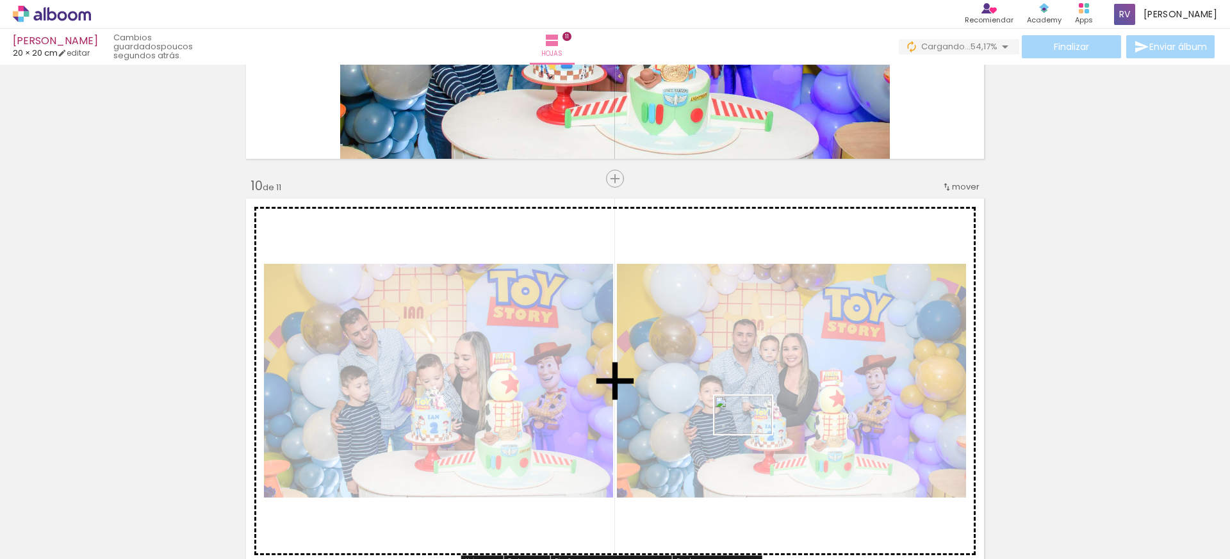
drag, startPoint x: 1077, startPoint y: 510, endPoint x: 753, endPoint y: 434, distance: 333.6
click at [753, 434] on quentale-workspace at bounding box center [615, 279] width 1230 height 559
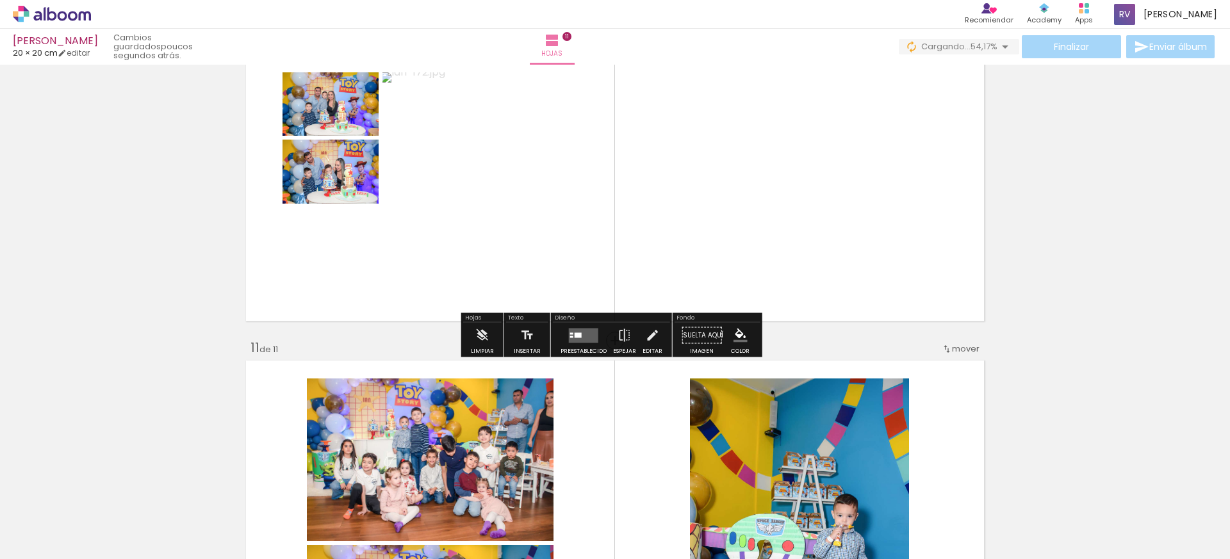
scroll to position [3780, 0]
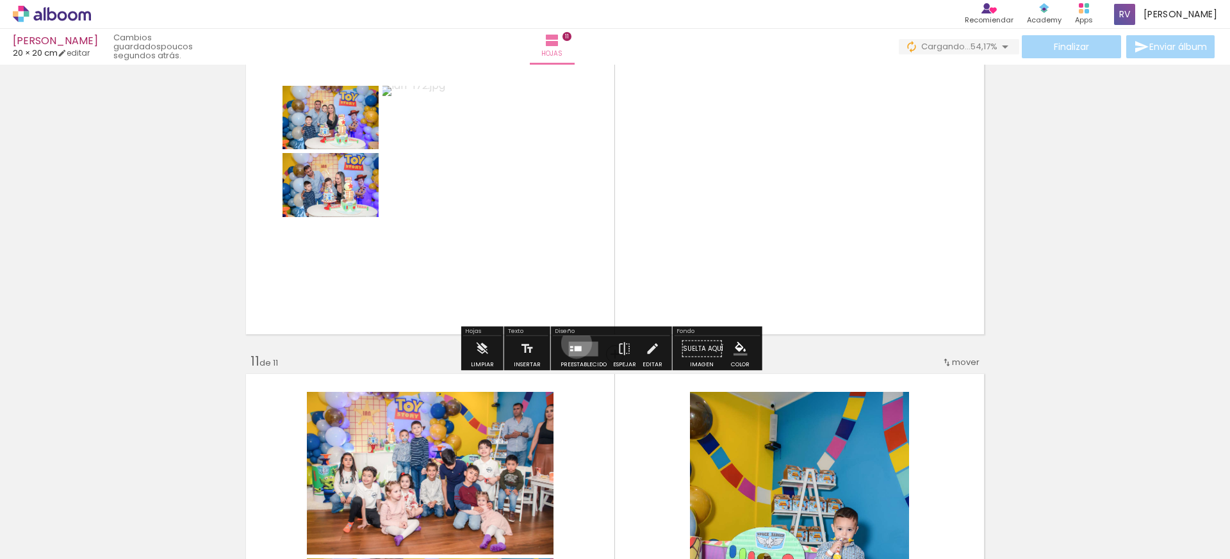
click at [573, 343] on quentale-layouter at bounding box center [583, 348] width 29 height 15
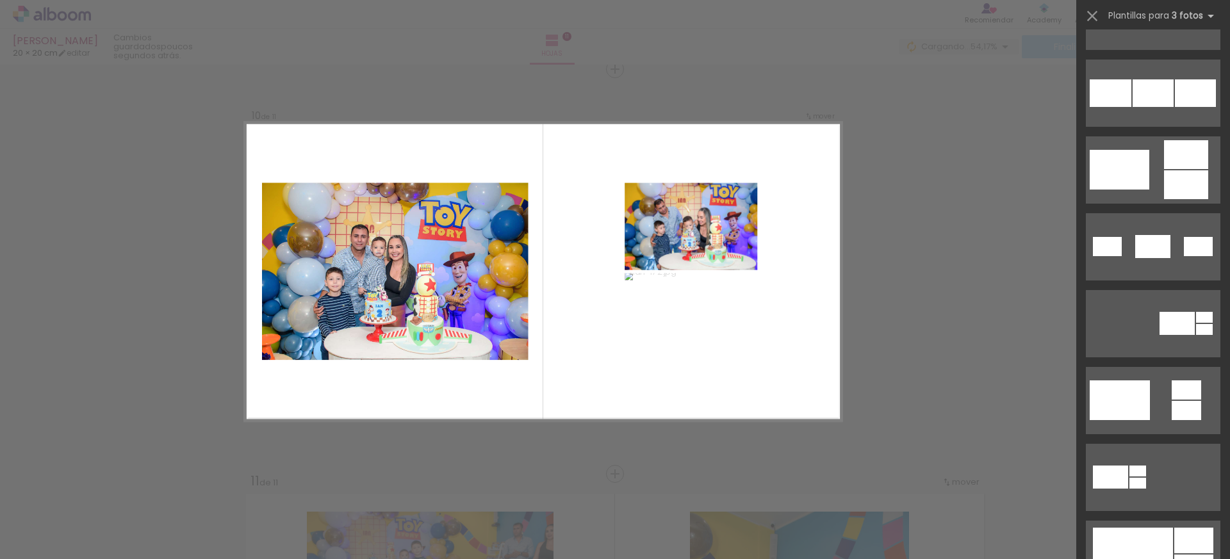
scroll to position [480, 0]
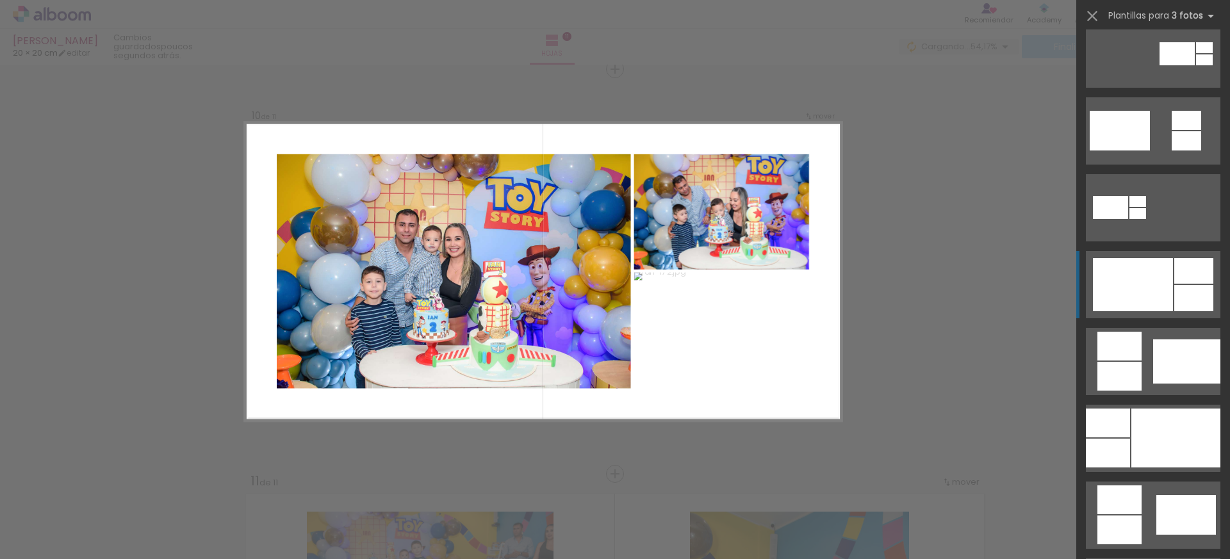
click at [1142, 307] on div at bounding box center [1133, 284] width 80 height 53
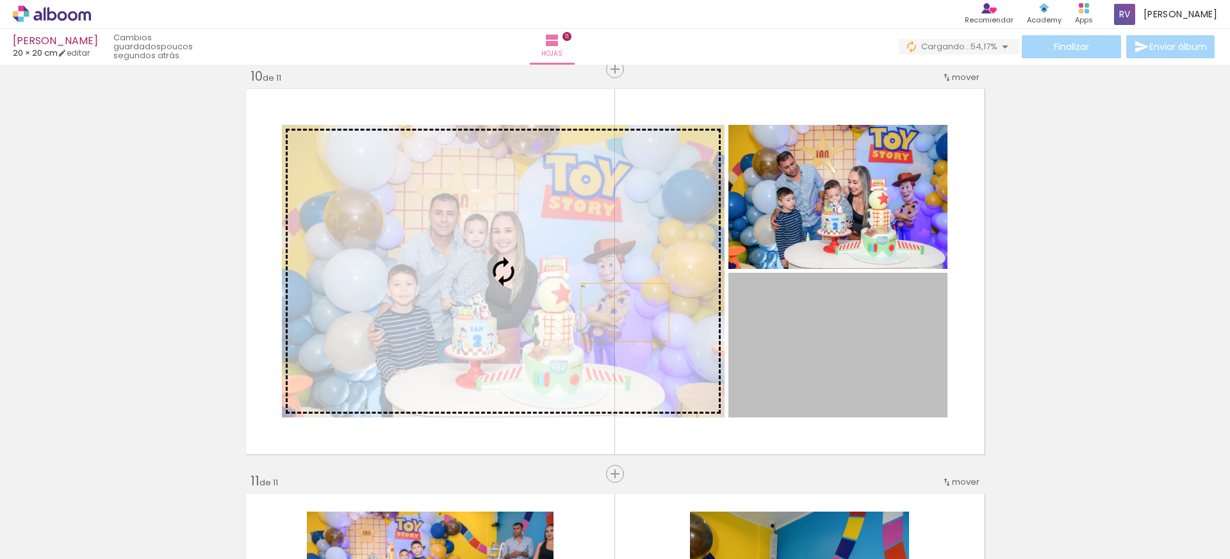
drag, startPoint x: 833, startPoint y: 347, endPoint x: 620, endPoint y: 313, distance: 215.4
click at [0, 0] on slot at bounding box center [0, 0] width 0 height 0
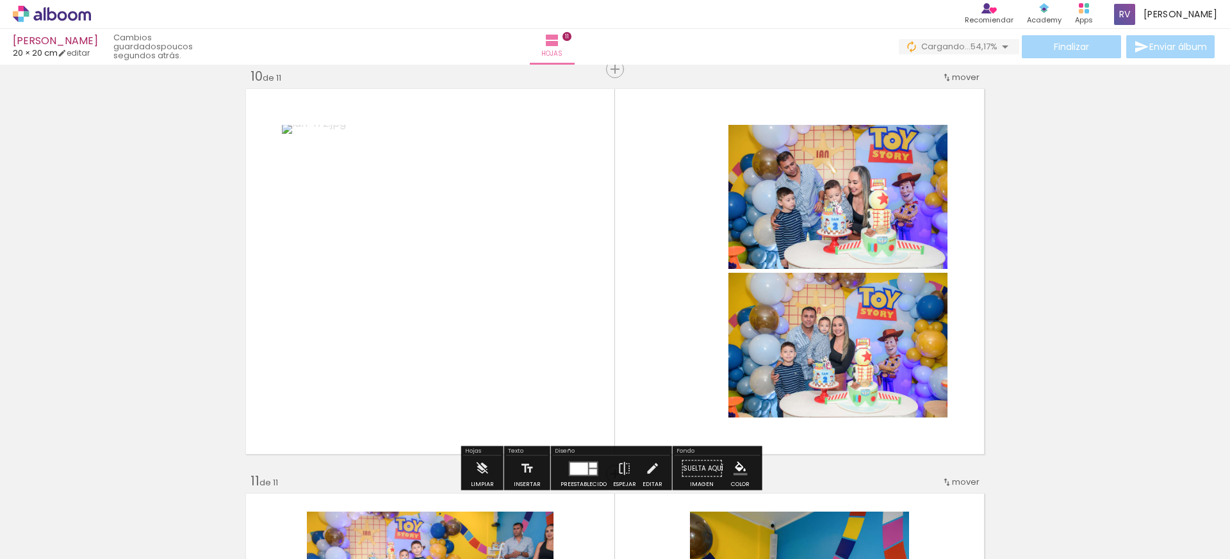
click at [580, 465] on div at bounding box center [579, 468] width 18 height 12
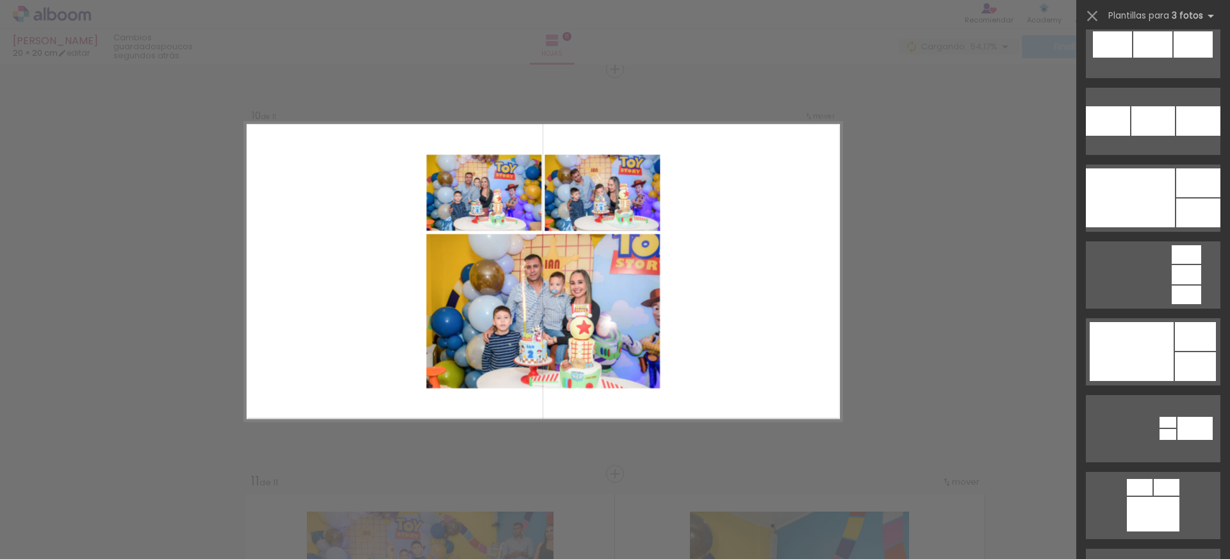
scroll to position [1588, 0]
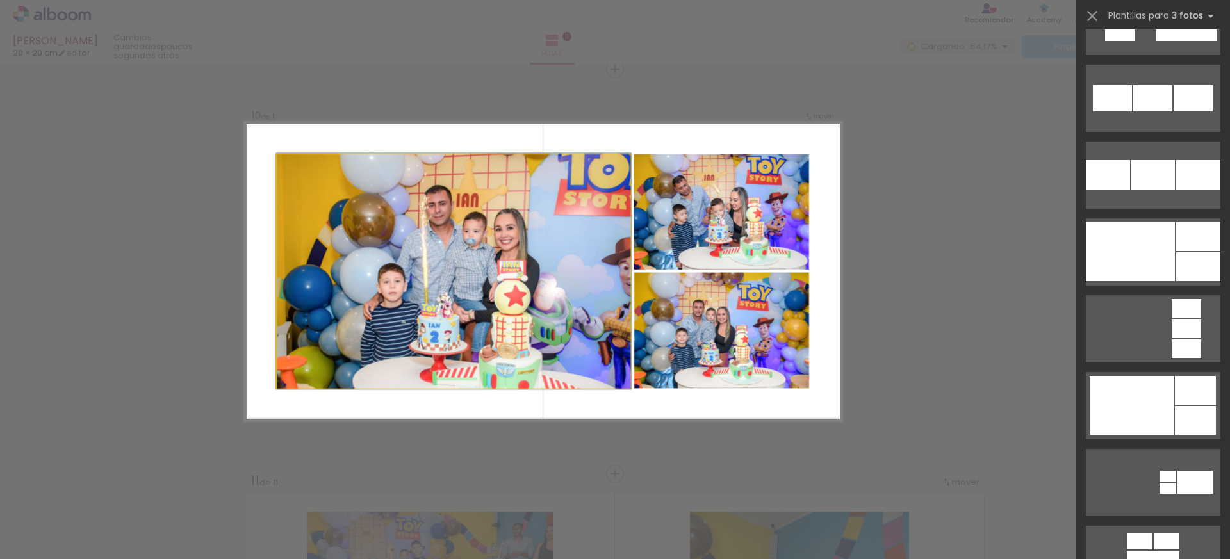
click at [481, 245] on quentale-photo at bounding box center [454, 271] width 354 height 234
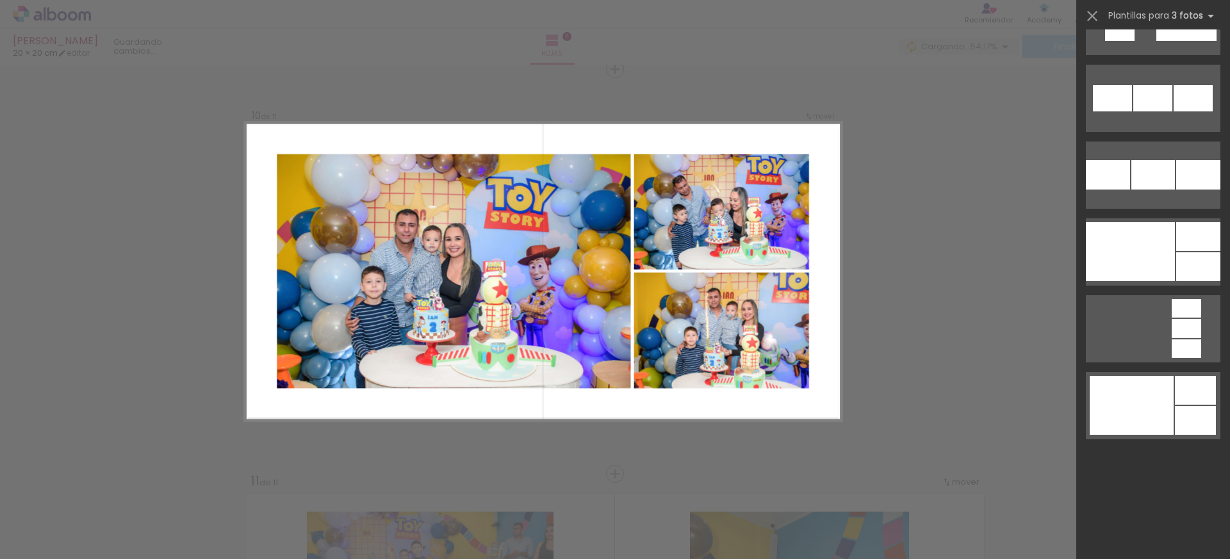
scroll to position [692, 0]
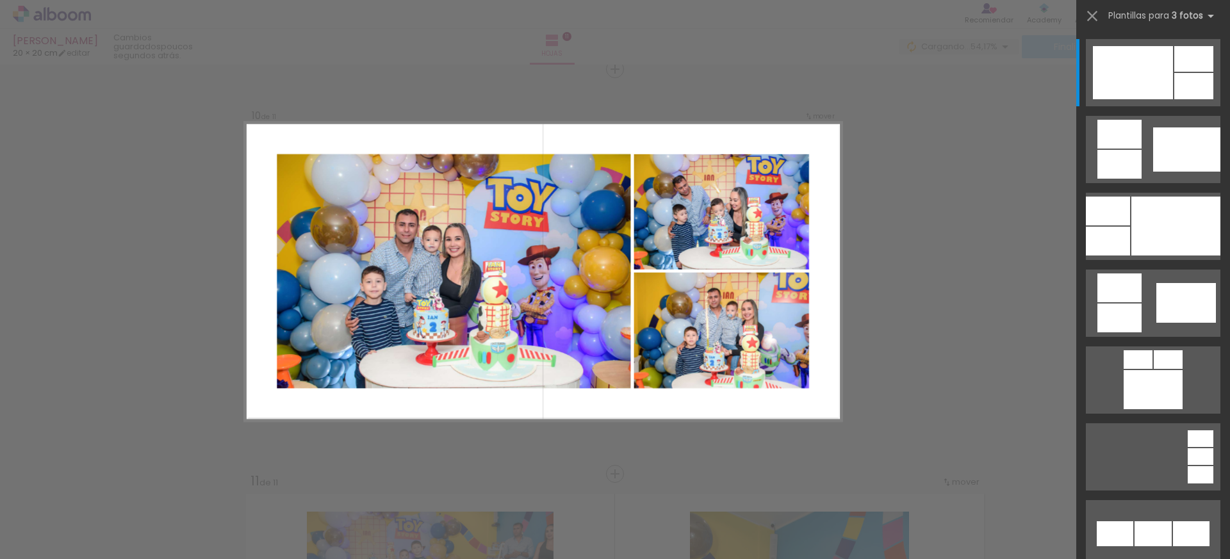
click at [730, 316] on quentale-photo at bounding box center [721, 331] width 175 height 116
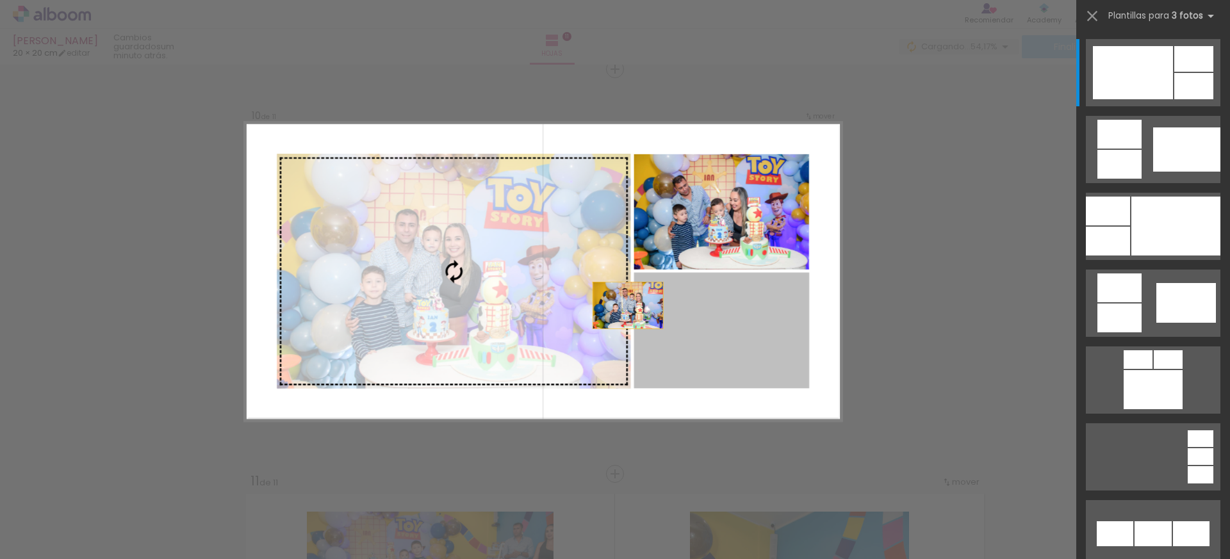
drag, startPoint x: 728, startPoint y: 316, endPoint x: 589, endPoint y: 296, distance: 140.5
click at [0, 0] on slot at bounding box center [0, 0] width 0 height 0
drag, startPoint x: 747, startPoint y: 324, endPoint x: 573, endPoint y: 289, distance: 177.7
click at [0, 0] on slot at bounding box center [0, 0] width 0 height 0
drag, startPoint x: 666, startPoint y: 313, endPoint x: 520, endPoint y: 279, distance: 149.8
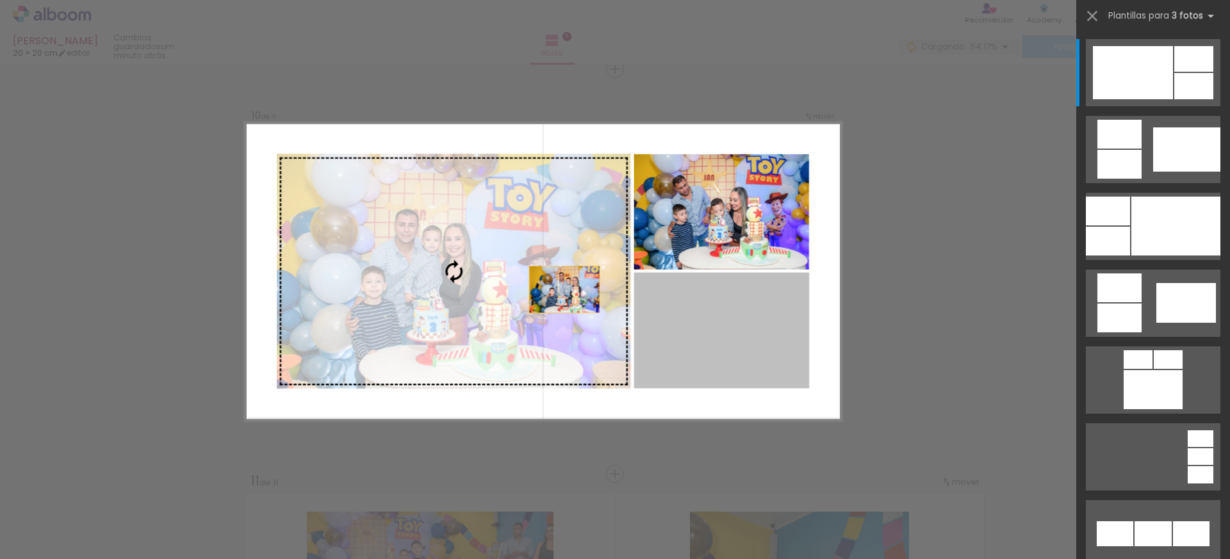
click at [0, 0] on slot at bounding box center [0, 0] width 0 height 0
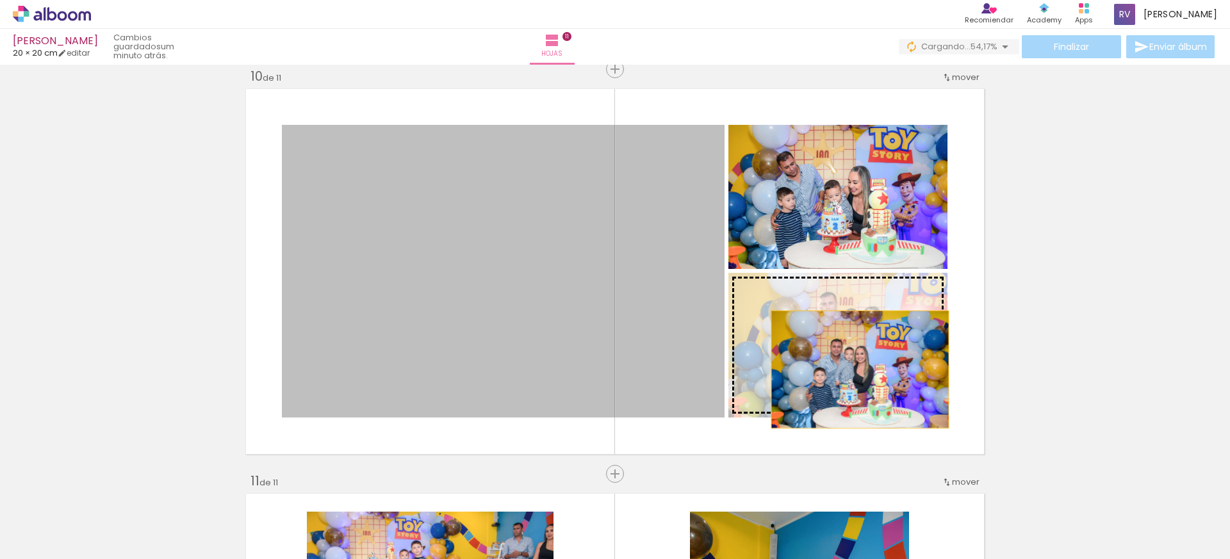
drag, startPoint x: 555, startPoint y: 313, endPoint x: 855, endPoint y: 370, distance: 305.0
click at [0, 0] on slot at bounding box center [0, 0] width 0 height 0
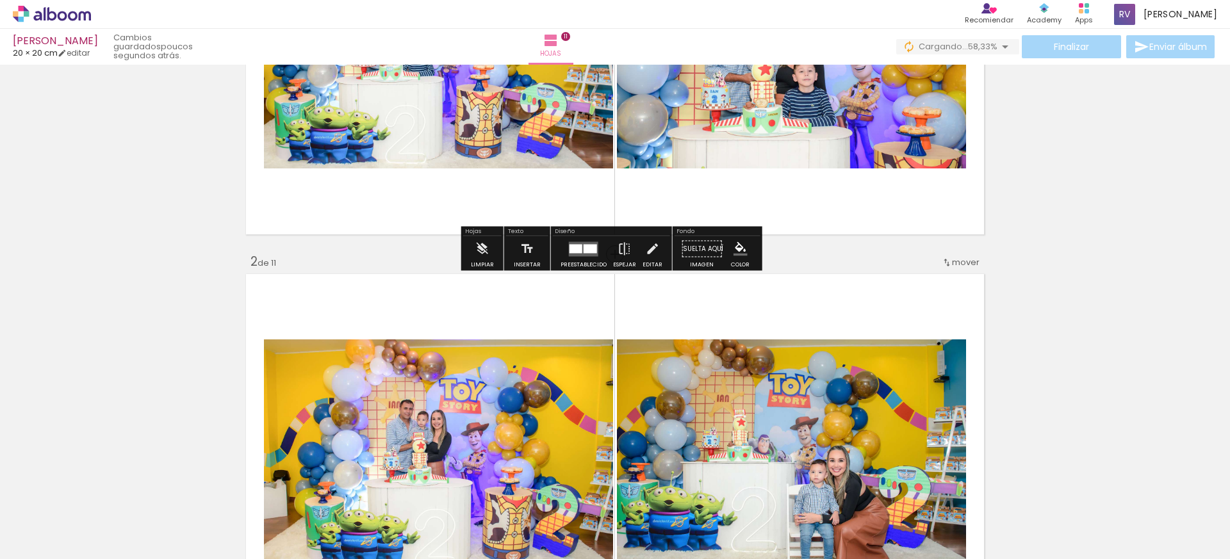
scroll to position [468, 0]
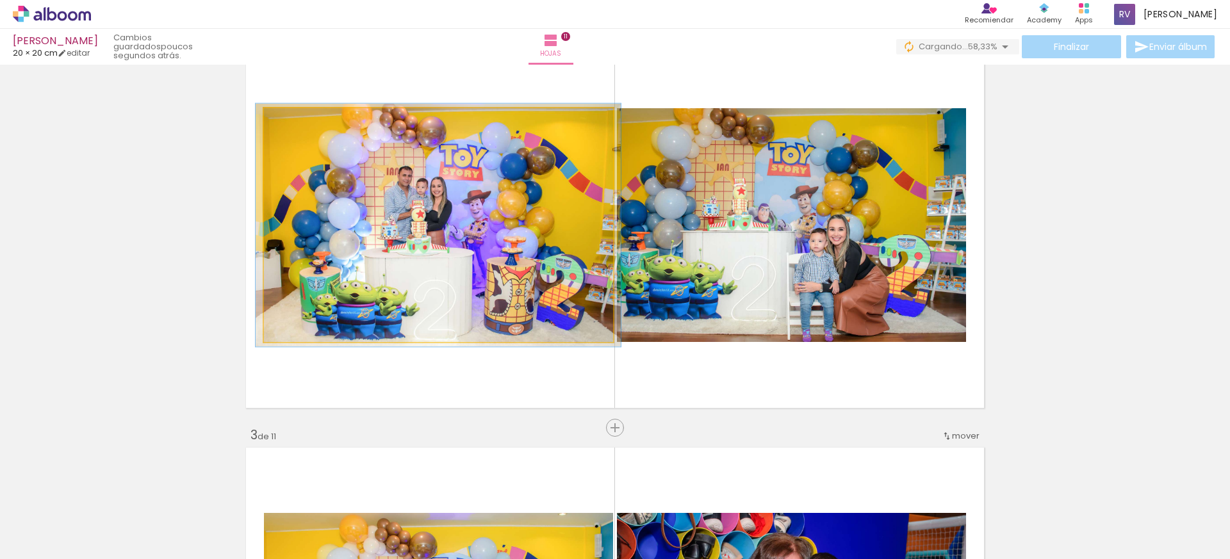
type paper-slider "104"
click at [293, 123] on div at bounding box center [296, 122] width 12 height 12
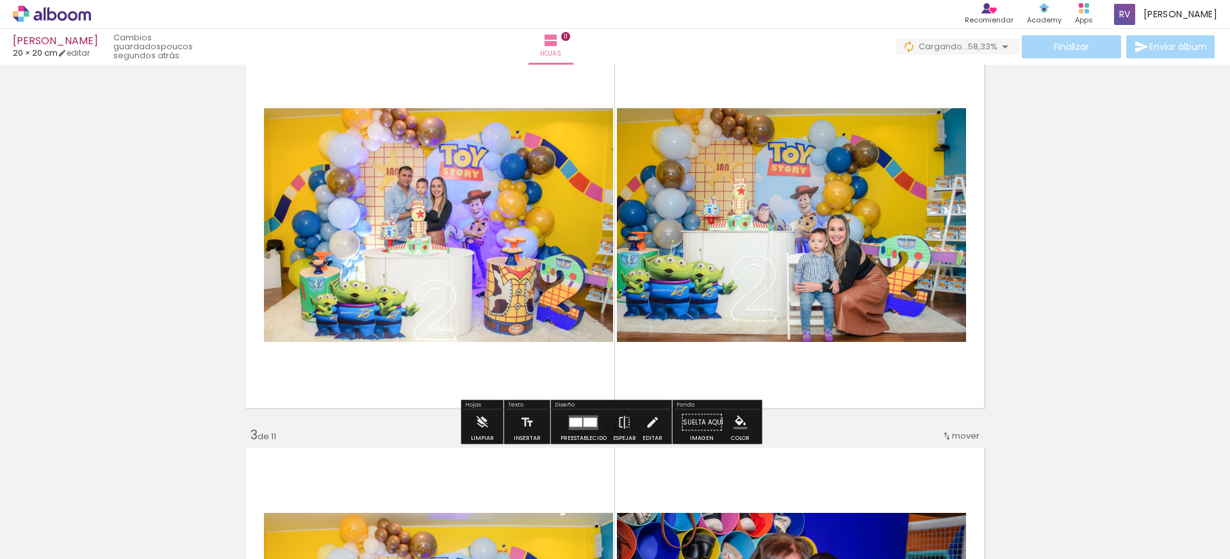
click at [653, 429] on iron-icon at bounding box center [652, 423] width 14 height 26
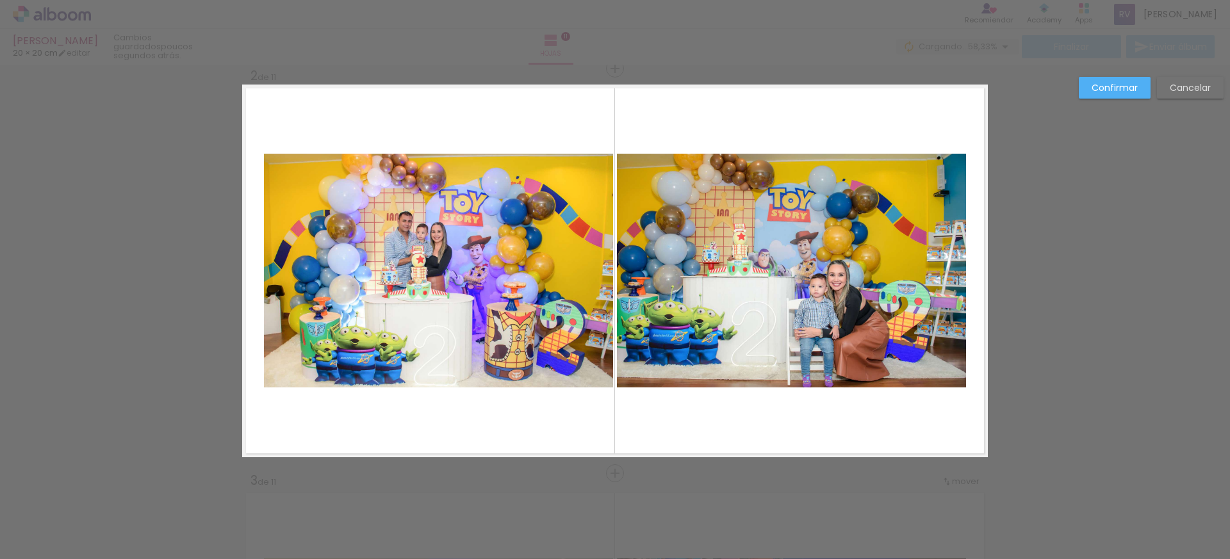
scroll to position [421, 0]
click at [0, 0] on slot "Confirmar" at bounding box center [0, 0] width 0 height 0
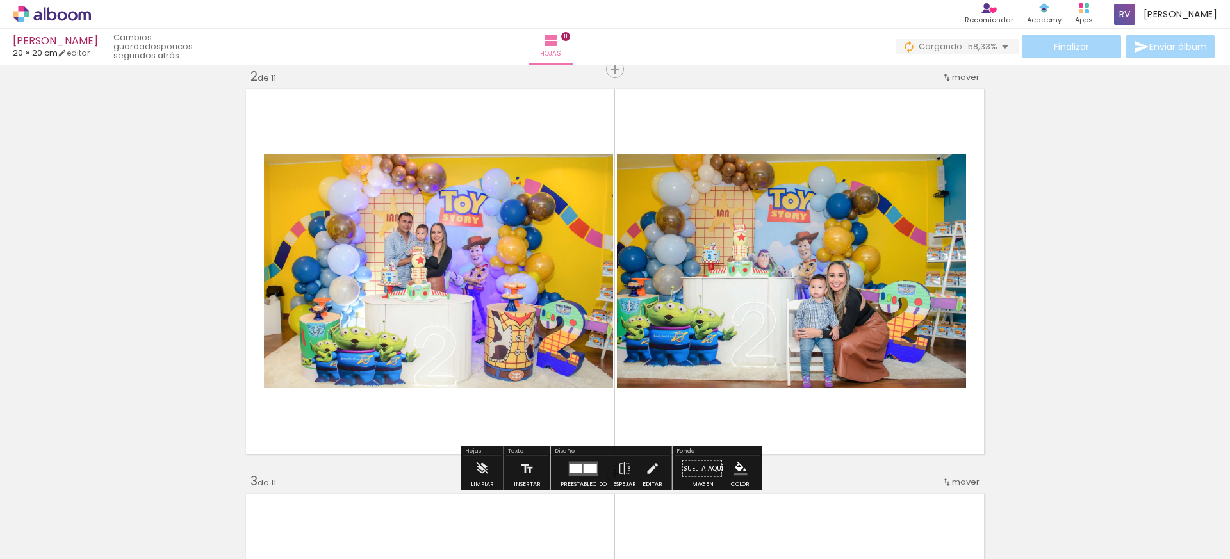
click at [557, 247] on quentale-photo at bounding box center [438, 271] width 349 height 234
click at [651, 466] on iron-icon at bounding box center [652, 469] width 14 height 26
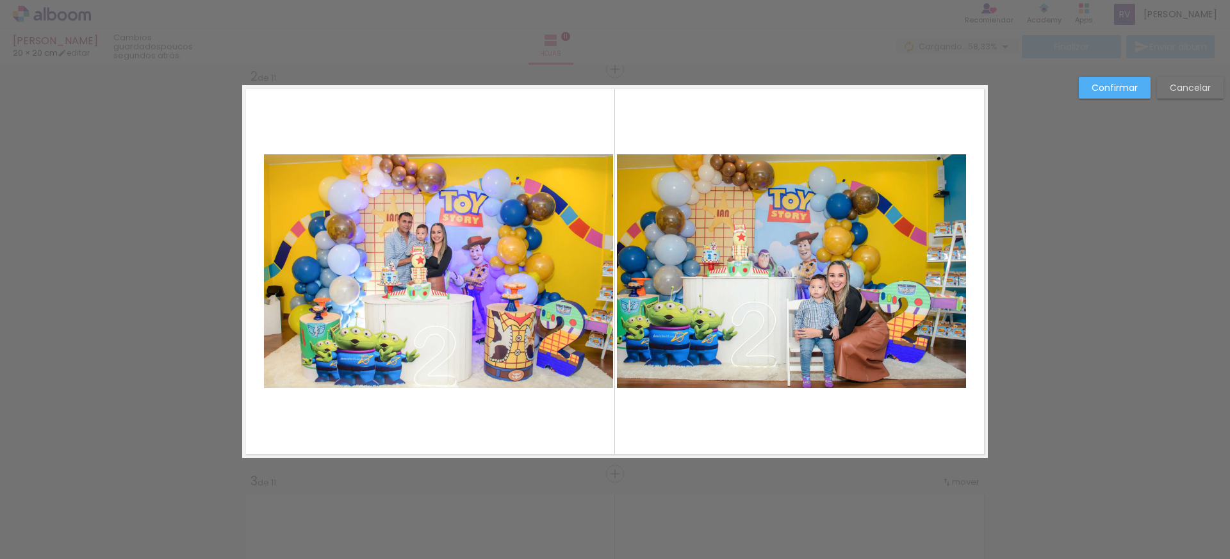
click at [1134, 100] on div "Confirmar Cancelar" at bounding box center [1147, 92] width 151 height 31
click at [0, 0] on slot "Confirmar" at bounding box center [0, 0] width 0 height 0
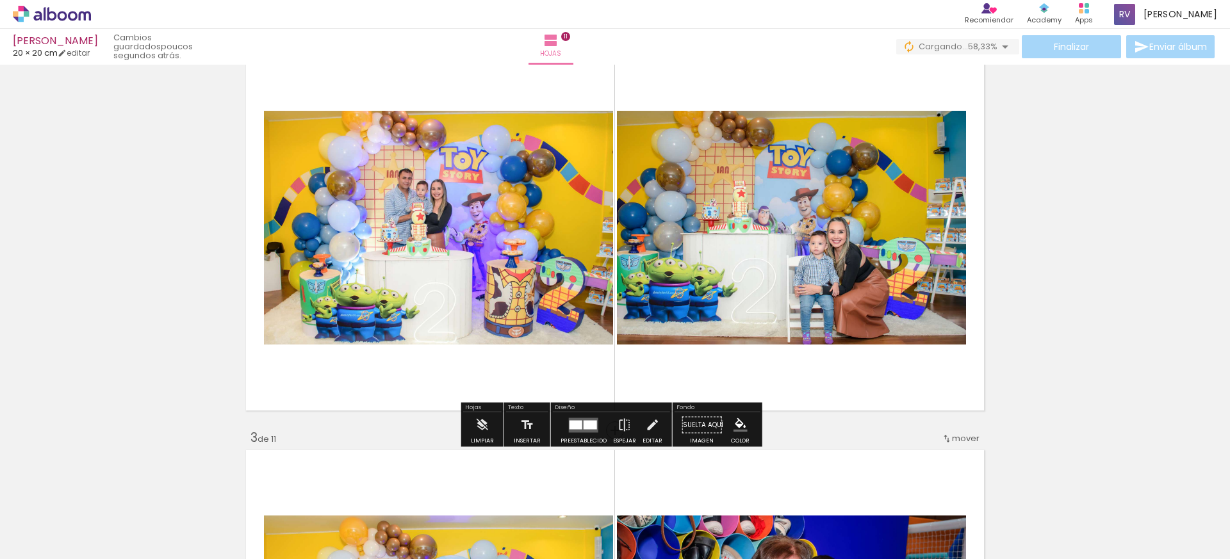
scroll to position [471, 0]
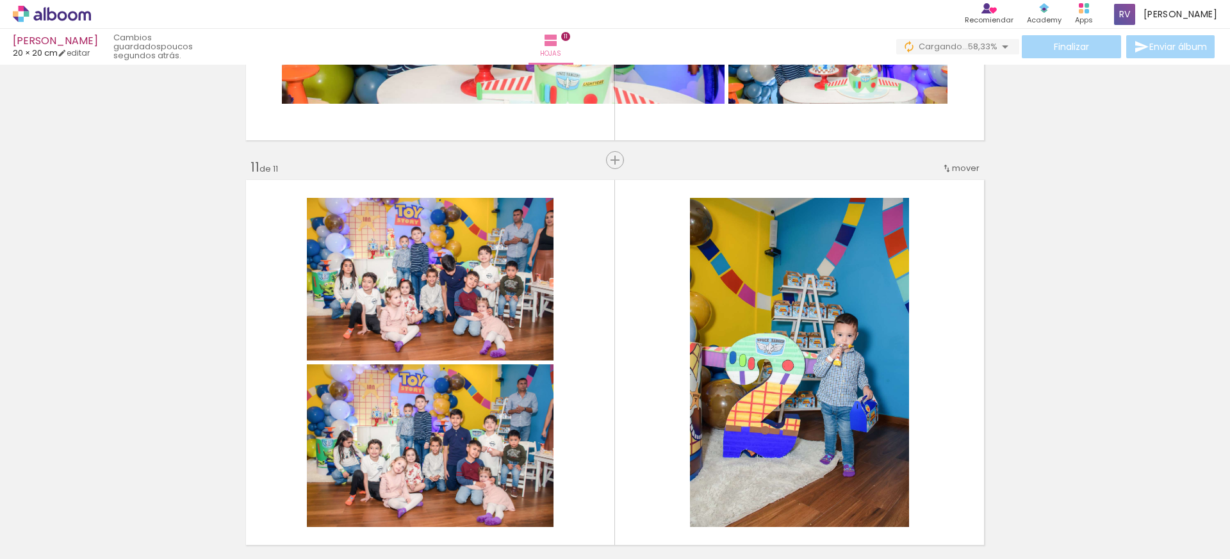
scroll to position [3984, 0]
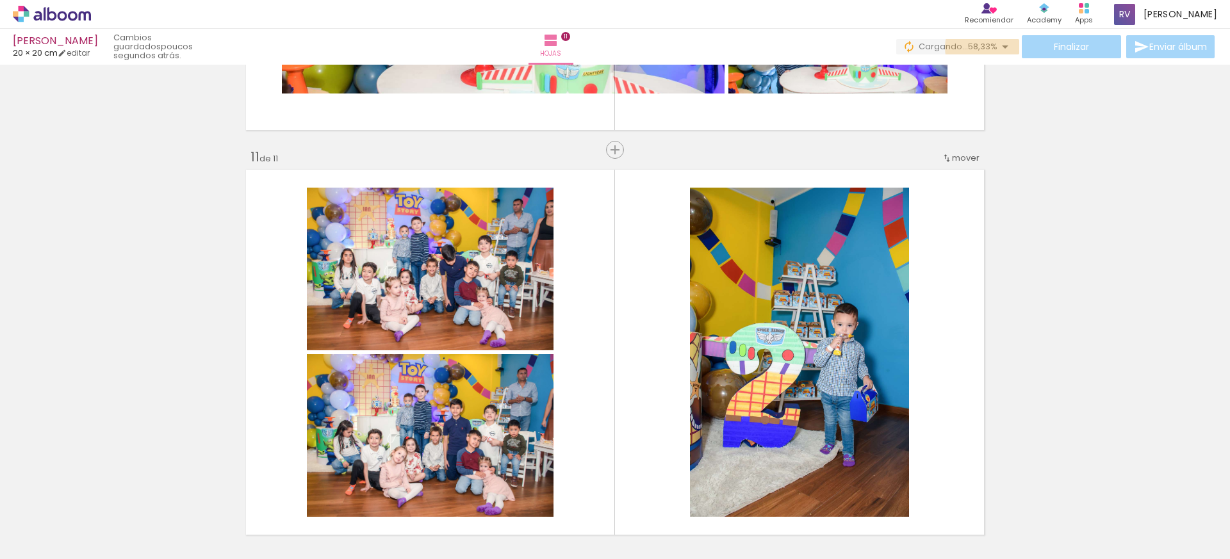
click at [999, 47] on iron-icon at bounding box center [1004, 46] width 15 height 15
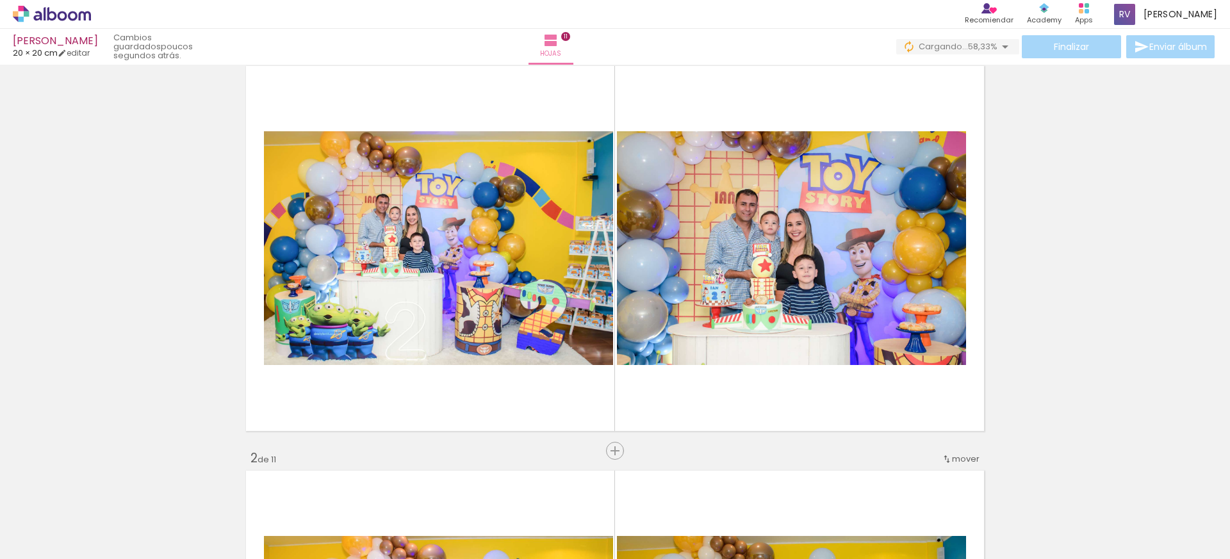
scroll to position [0, 0]
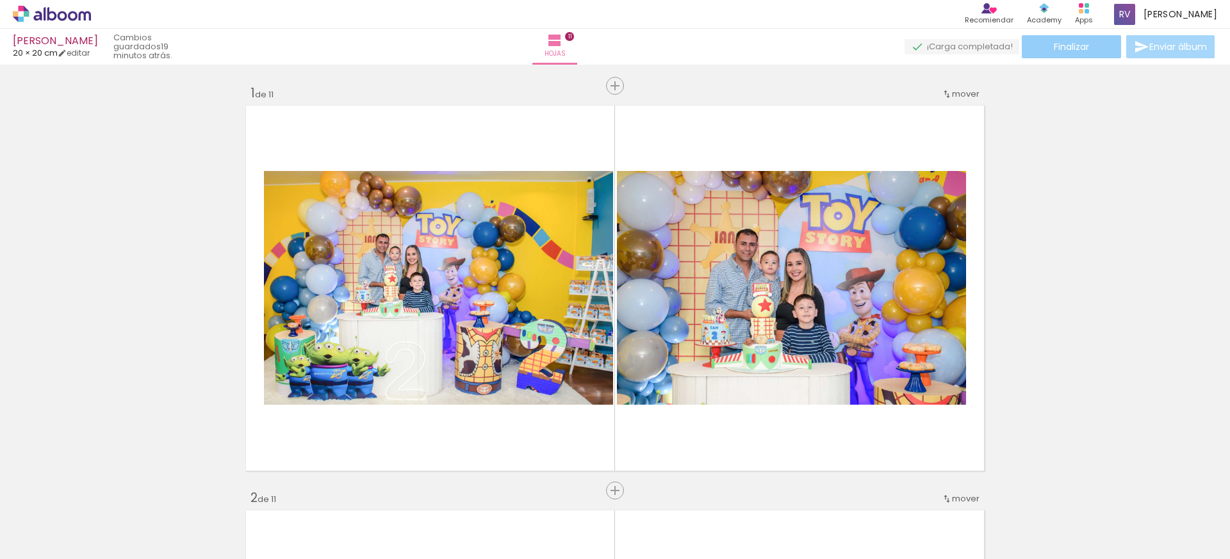
click at [1091, 46] on paper-button "Finalizar" at bounding box center [1071, 46] width 99 height 23
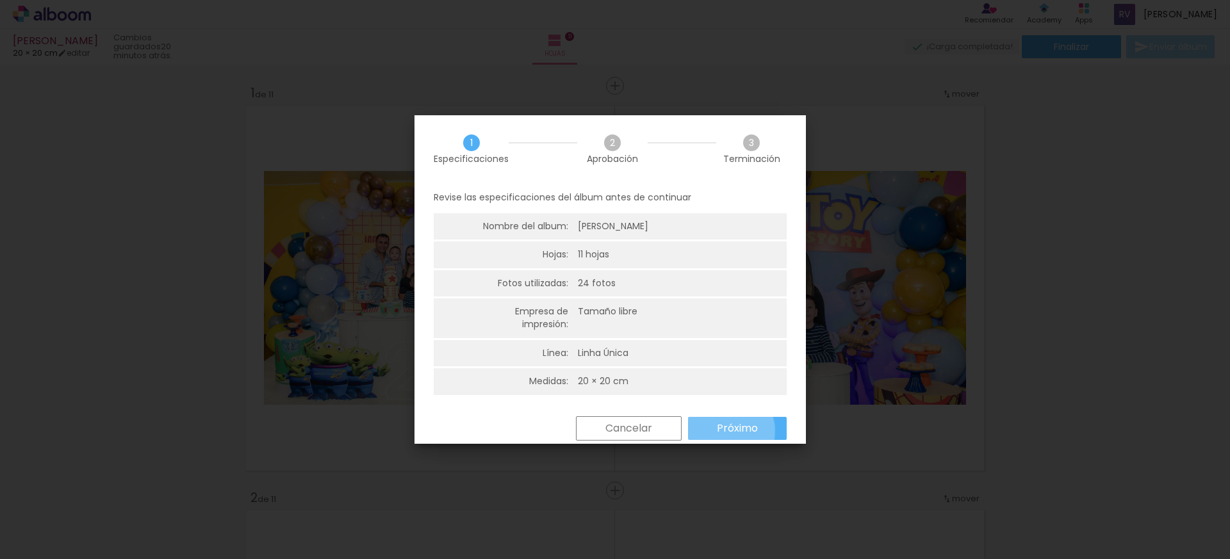
click at [0, 0] on slot "Próximo" at bounding box center [0, 0] width 0 height 0
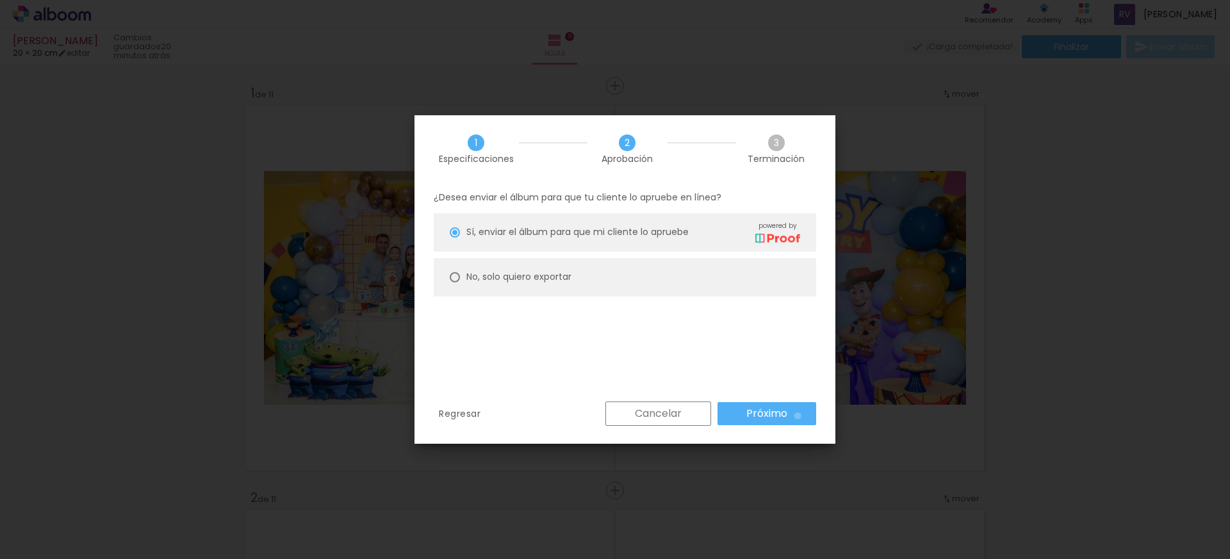
click at [798, 416] on paper-button "Próximo" at bounding box center [766, 413] width 99 height 23
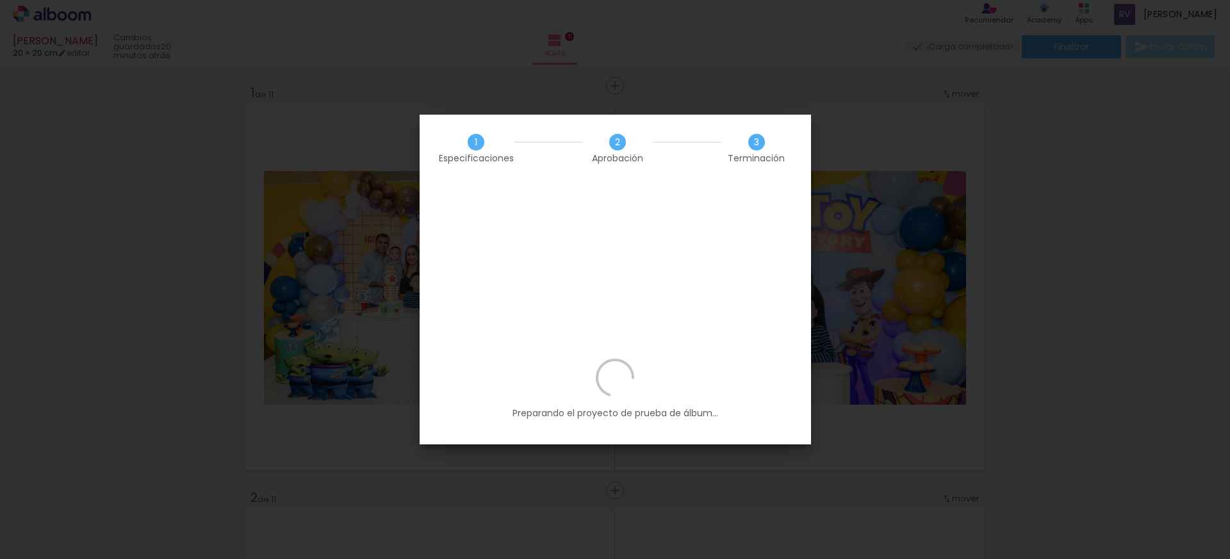
scroll to position [0, 601]
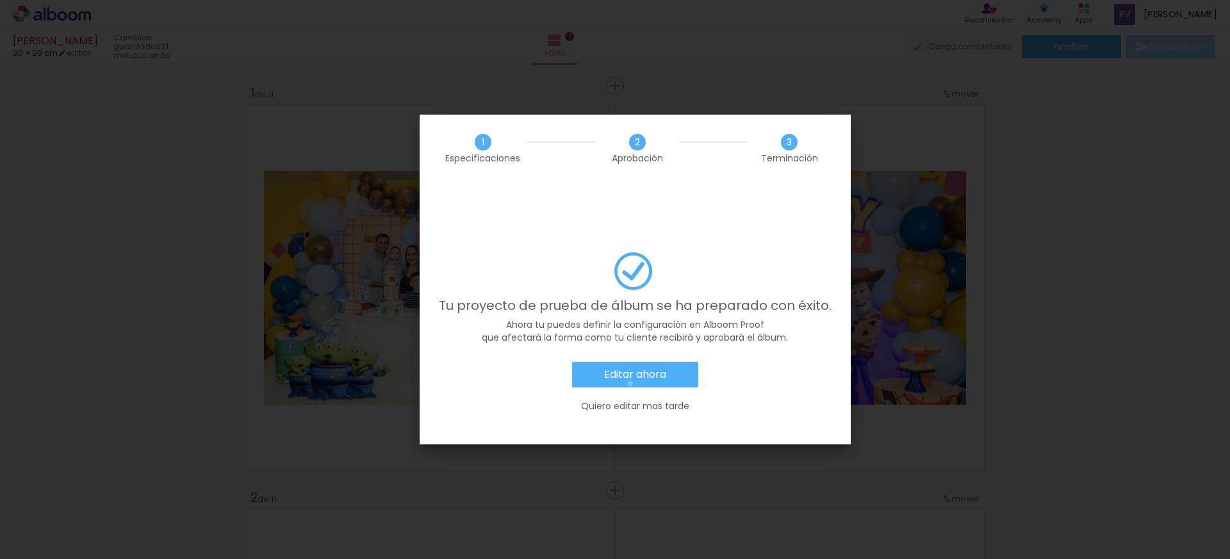
click at [626, 362] on paper-button "Editar ahora" at bounding box center [635, 375] width 126 height 26
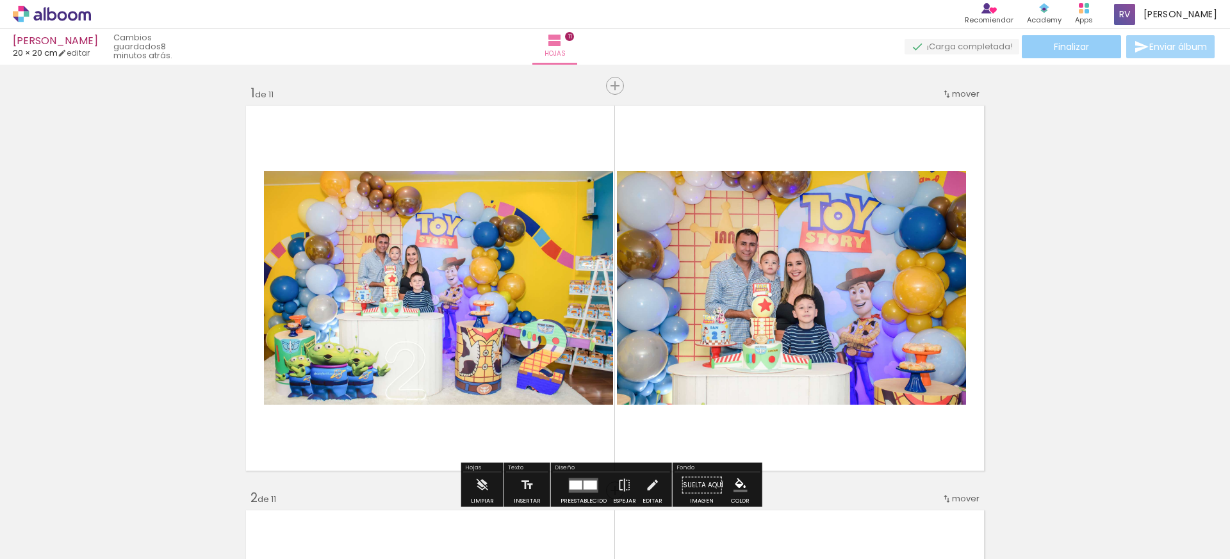
click at [1054, 45] on span "Finalizar" at bounding box center [1071, 46] width 35 height 9
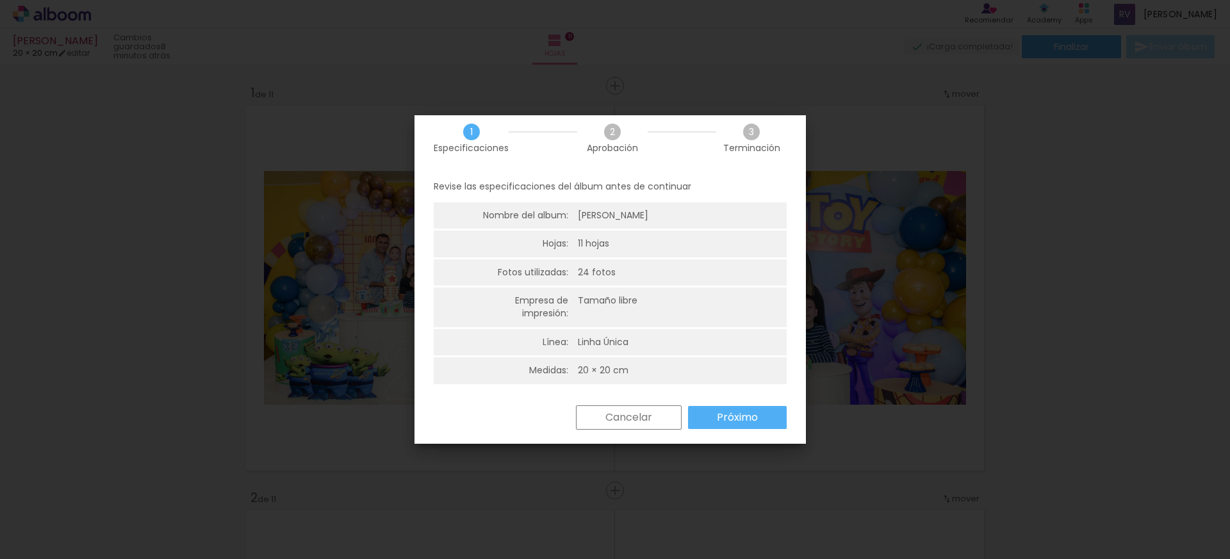
scroll to position [16, 0]
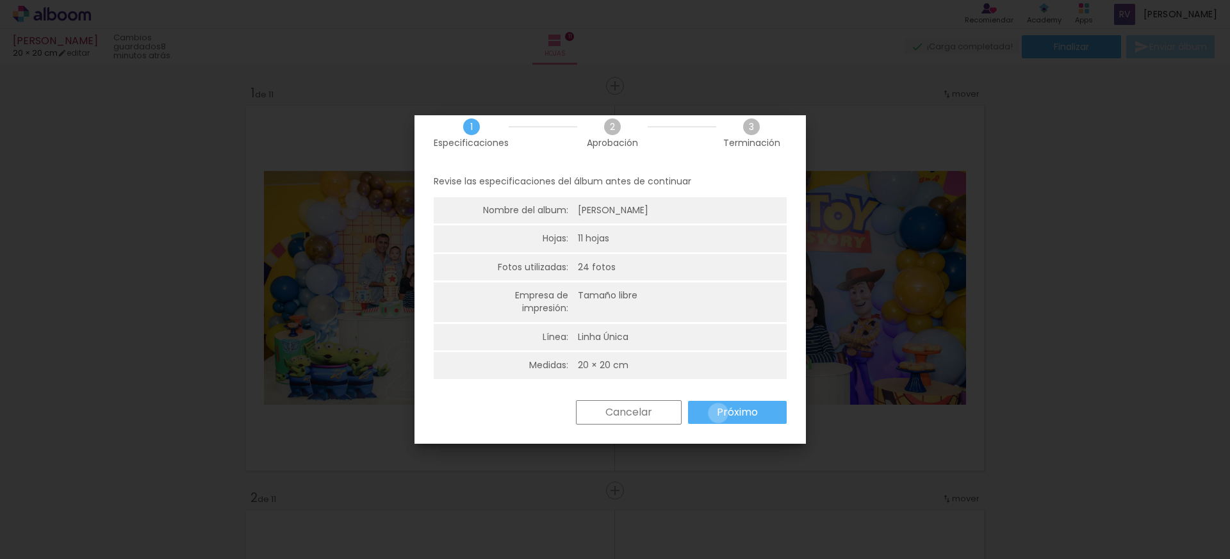
click at [0, 0] on slot "Próximo" at bounding box center [0, 0] width 0 height 0
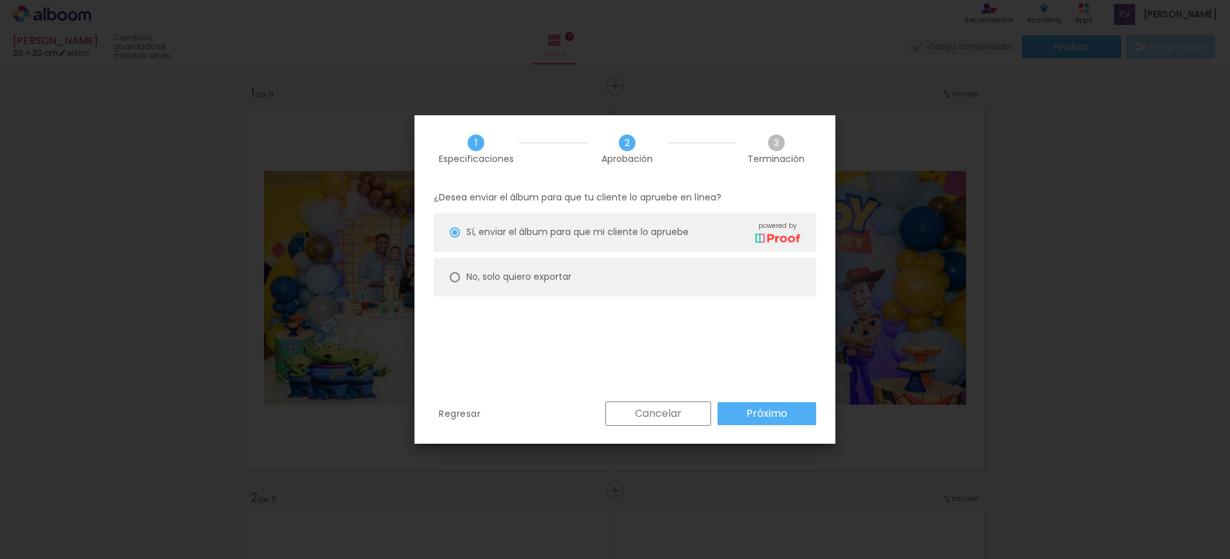
click at [472, 265] on paper-radio-button "No, solo quiero exportar" at bounding box center [625, 277] width 382 height 38
type paper-radio-button "on"
click at [774, 425] on div "Cancelar Próximo" at bounding box center [707, 414] width 217 height 24
click at [0, 0] on slot "Próximo" at bounding box center [0, 0] width 0 height 0
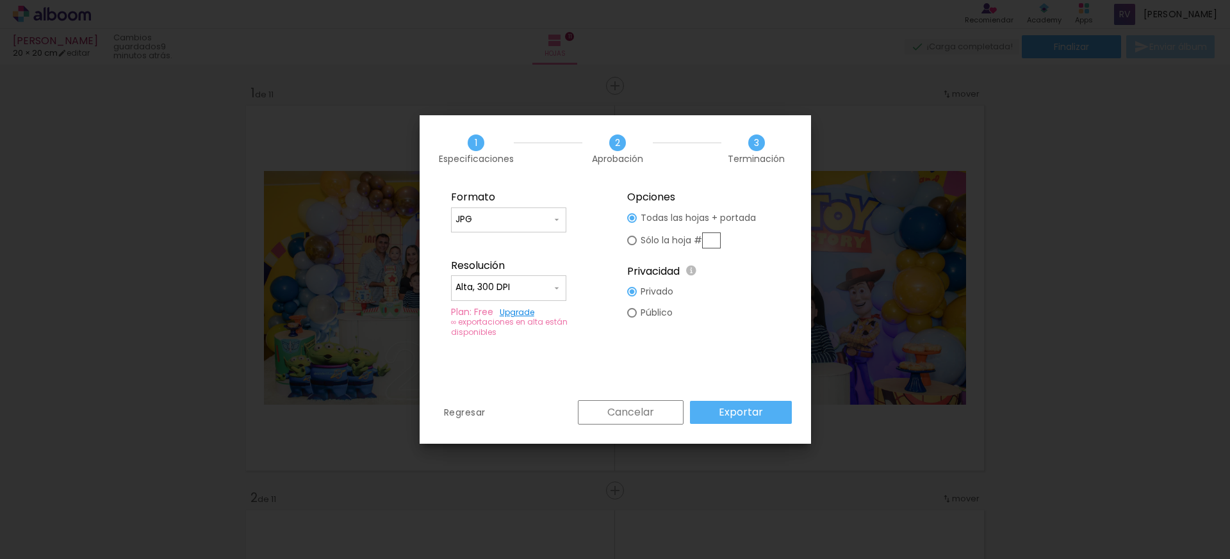
click at [0, 0] on slot "Exportar" at bounding box center [0, 0] width 0 height 0
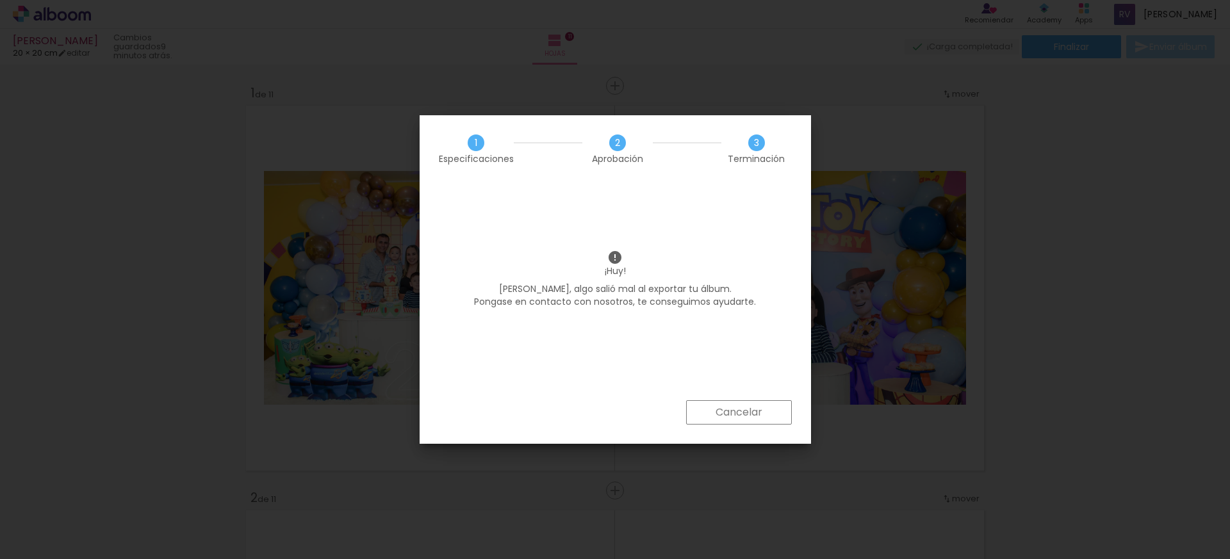
click at [0, 0] on slot "Cancelar" at bounding box center [0, 0] width 0 height 0
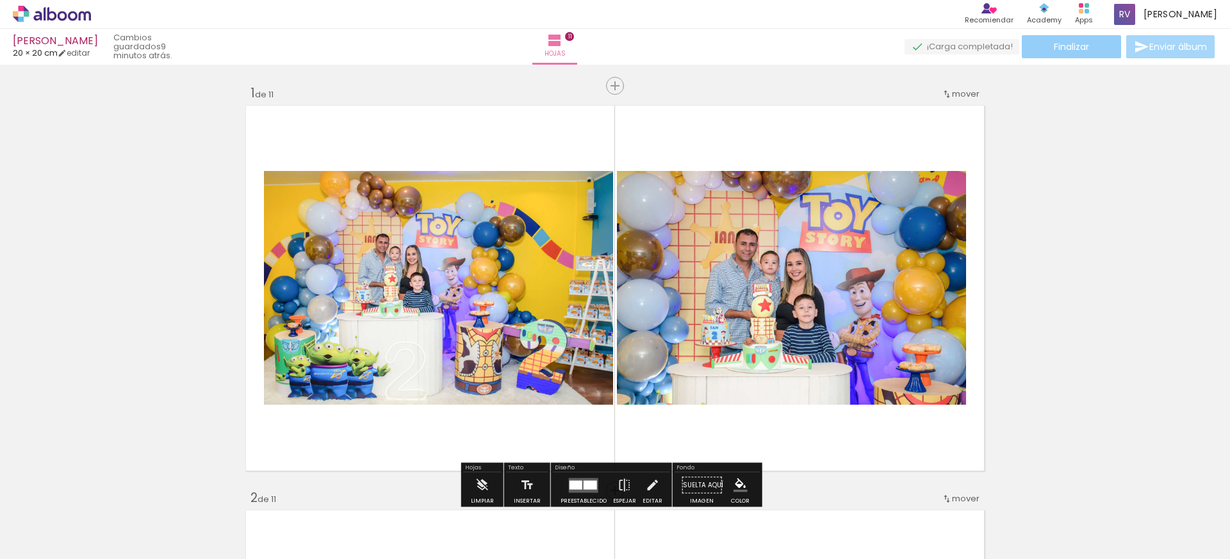
click at [1091, 40] on paper-button "Finalizar" at bounding box center [1071, 46] width 99 height 23
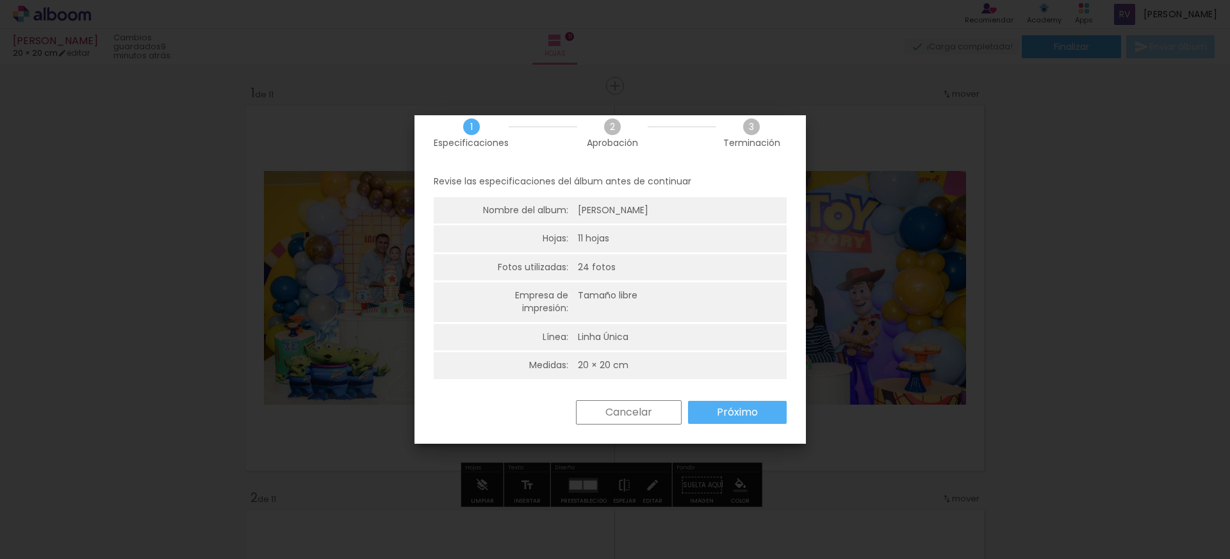
click at [0, 0] on slot "Próximo" at bounding box center [0, 0] width 0 height 0
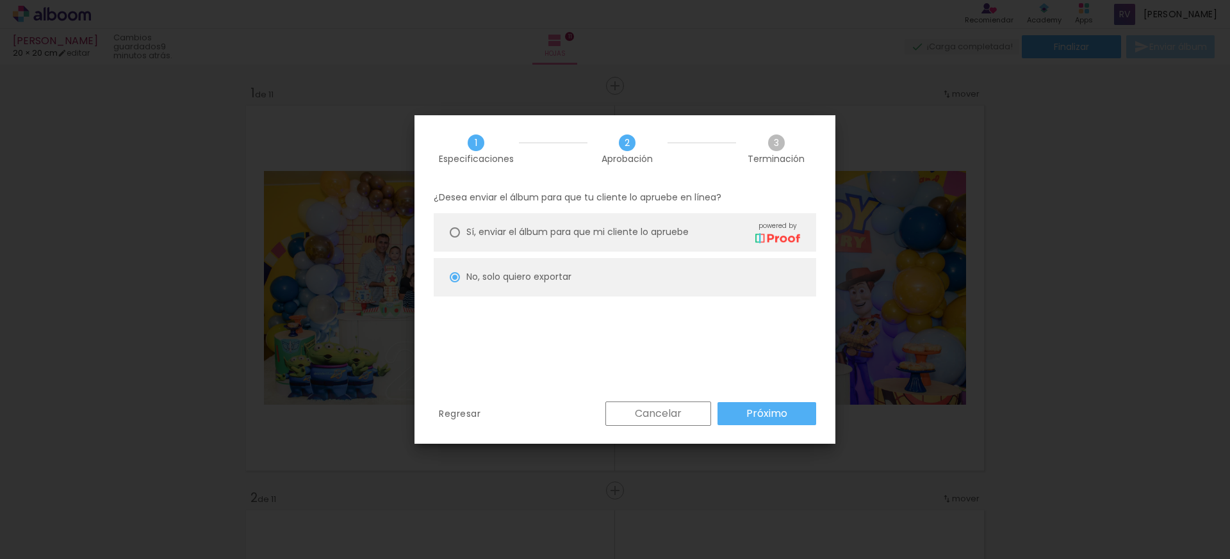
click at [751, 391] on div "¿Desea enviar el álbum para que tu cliente lo apruebe en línea? Sí, enviar el á…" at bounding box center [624, 292] width 421 height 219
click at [0, 0] on slot "Próximo" at bounding box center [0, 0] width 0 height 0
type input "Alta, 300 DPI"
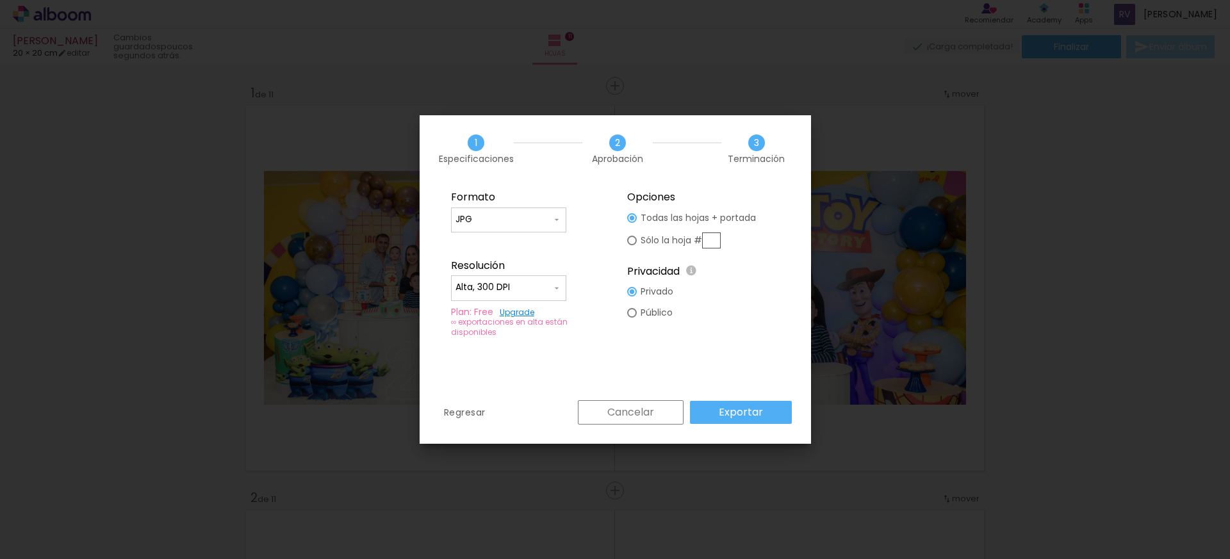
click at [763, 411] on paper-button "Exportar" at bounding box center [741, 412] width 102 height 23
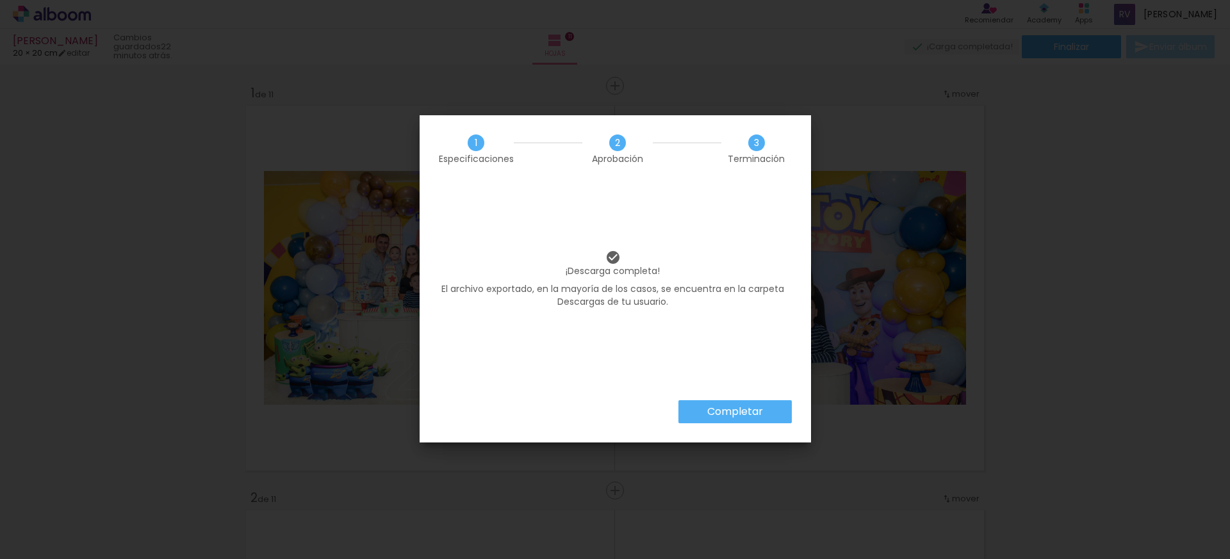
click at [0, 0] on slot "Completar" at bounding box center [0, 0] width 0 height 0
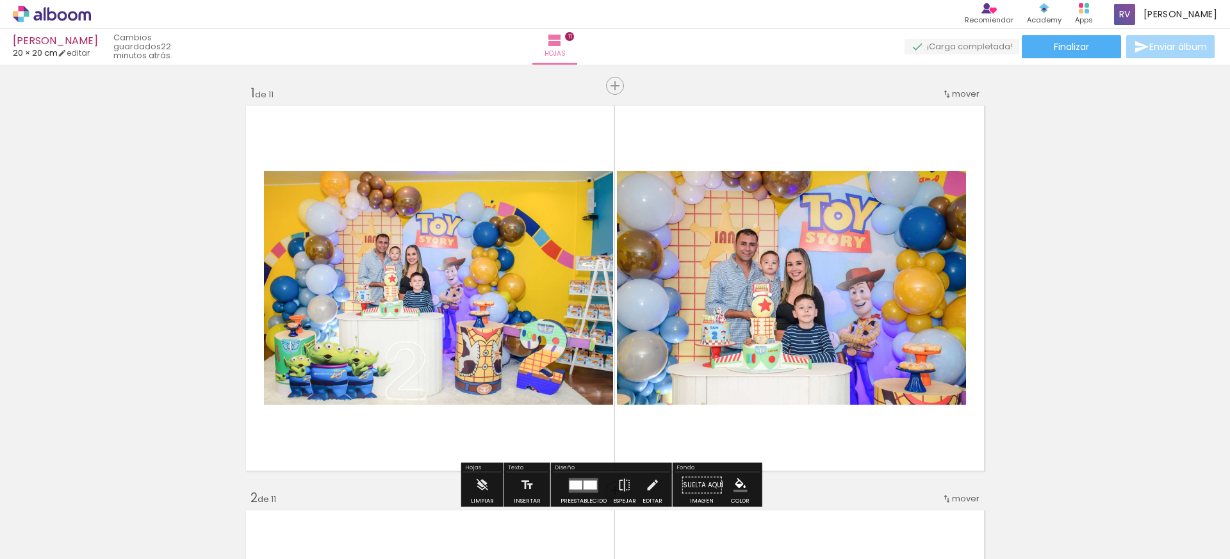
click at [70, 17] on icon at bounding box center [73, 16] width 10 height 10
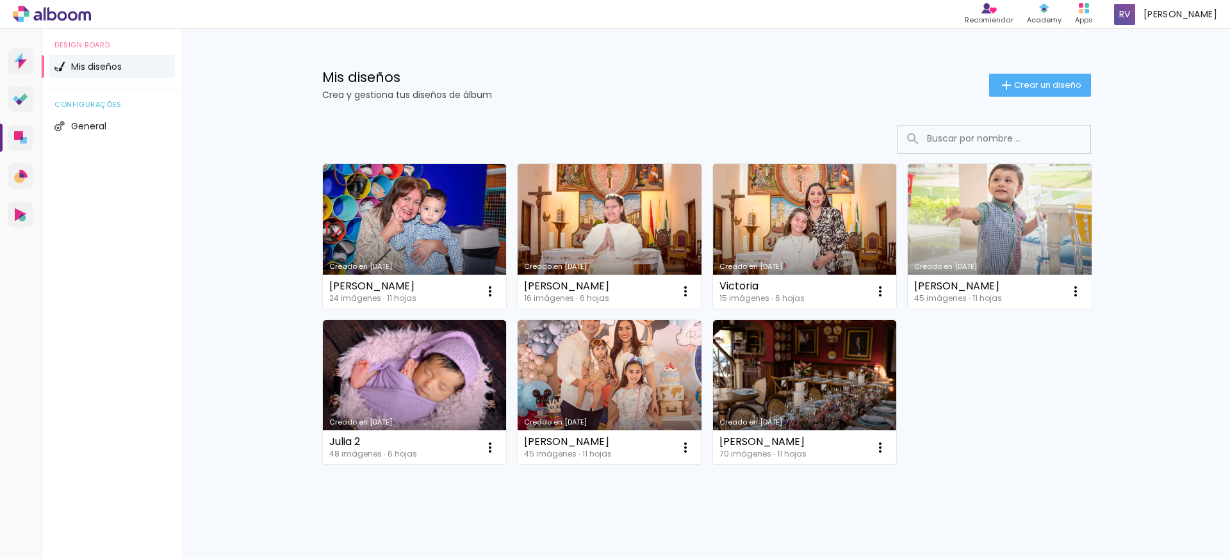
click at [1032, 97] on div "Mis diseños Crea y gestiona tus diseños de álbum Crear un diseño" at bounding box center [706, 70] width 833 height 83
click at [1030, 88] on span "Crear un diseño" at bounding box center [1047, 85] width 67 height 8
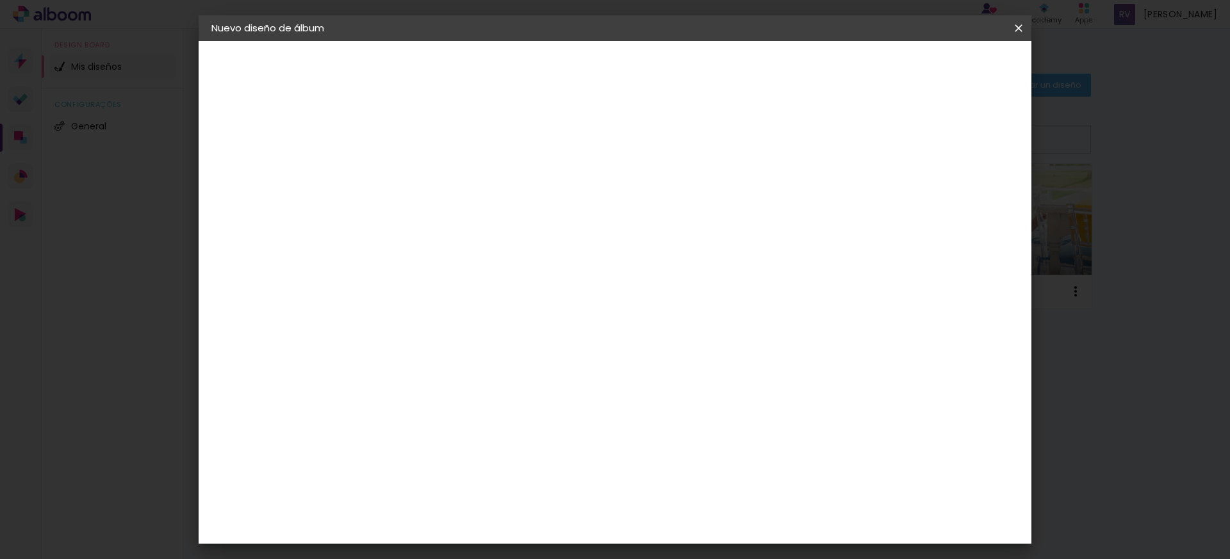
click at [425, 156] on paper-input-container "Título del álbum" at bounding box center [420, 172] width 9 height 33
type input "Rafa"
type paper-input "Rafa"
click at [1018, 31] on iron-icon at bounding box center [1018, 28] width 15 height 13
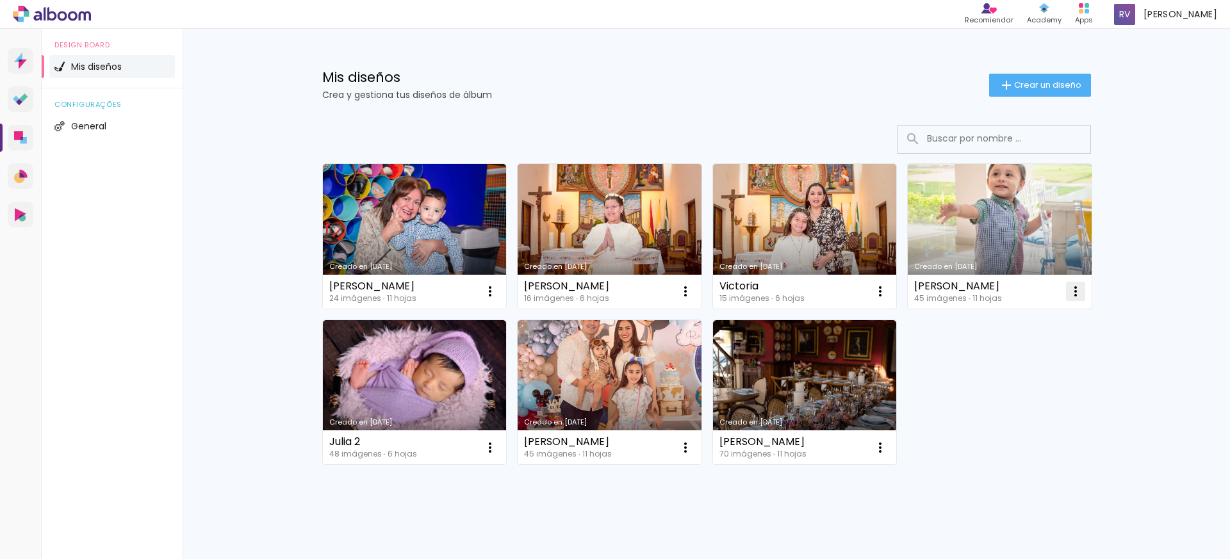
click at [1068, 284] on iron-icon at bounding box center [1075, 291] width 15 height 15
click at [1001, 354] on paper-item "Hacer una copia" at bounding box center [1019, 347] width 126 height 26
type input "Cópia de [PERSON_NAME]"
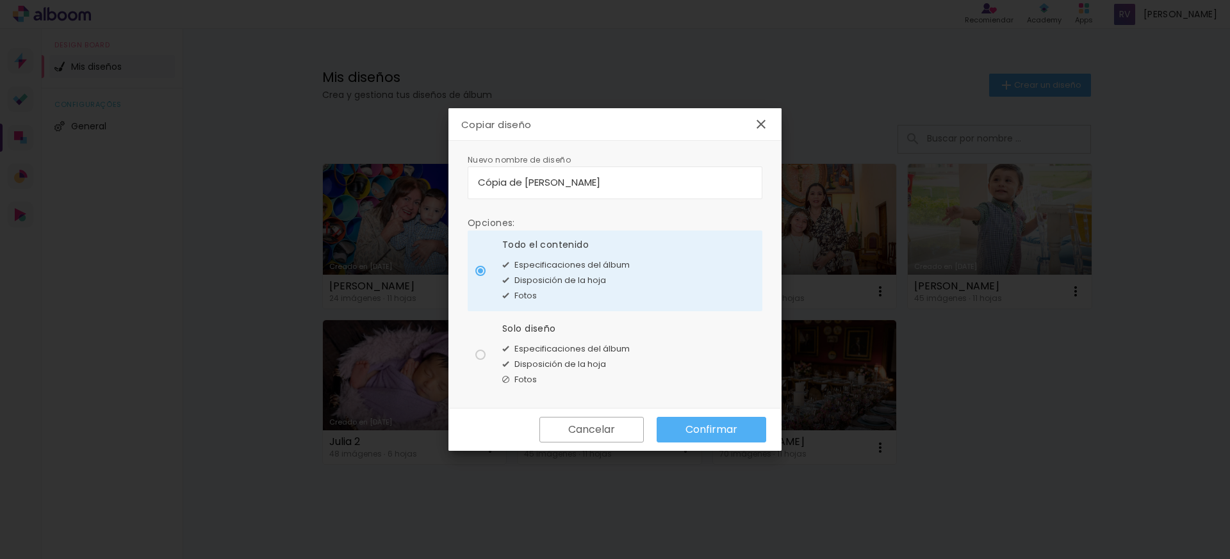
click at [485, 355] on paper-radio-button "Solo diseño Especificaciones del álbum Disposición de la hoja Fotos" at bounding box center [615, 354] width 295 height 81
type paper-radio-button "on"
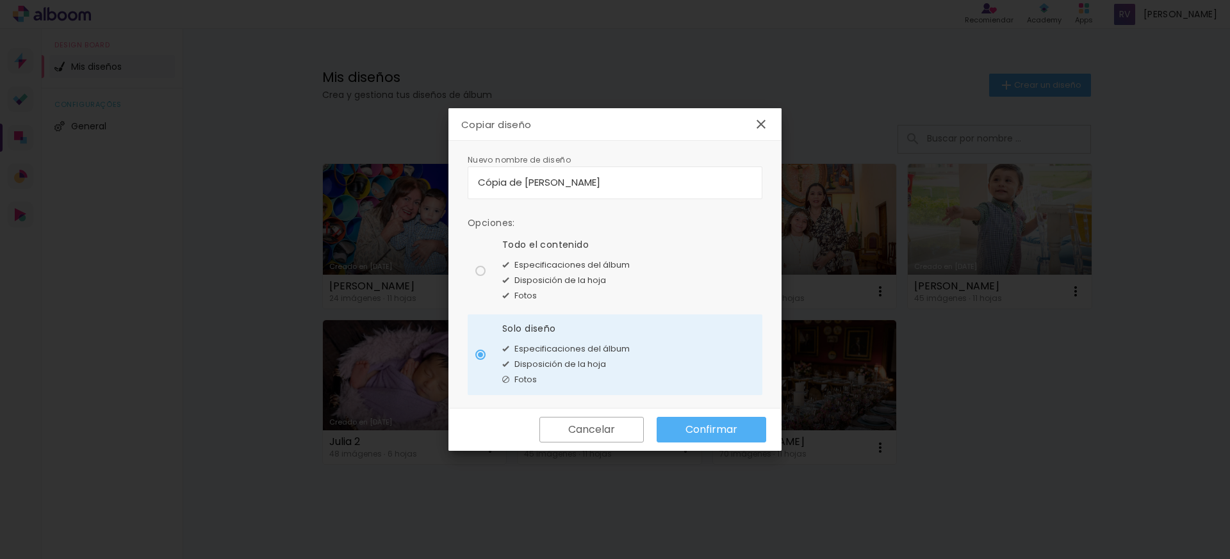
click at [813, 435] on iron-overlay-backdrop at bounding box center [615, 279] width 1230 height 559
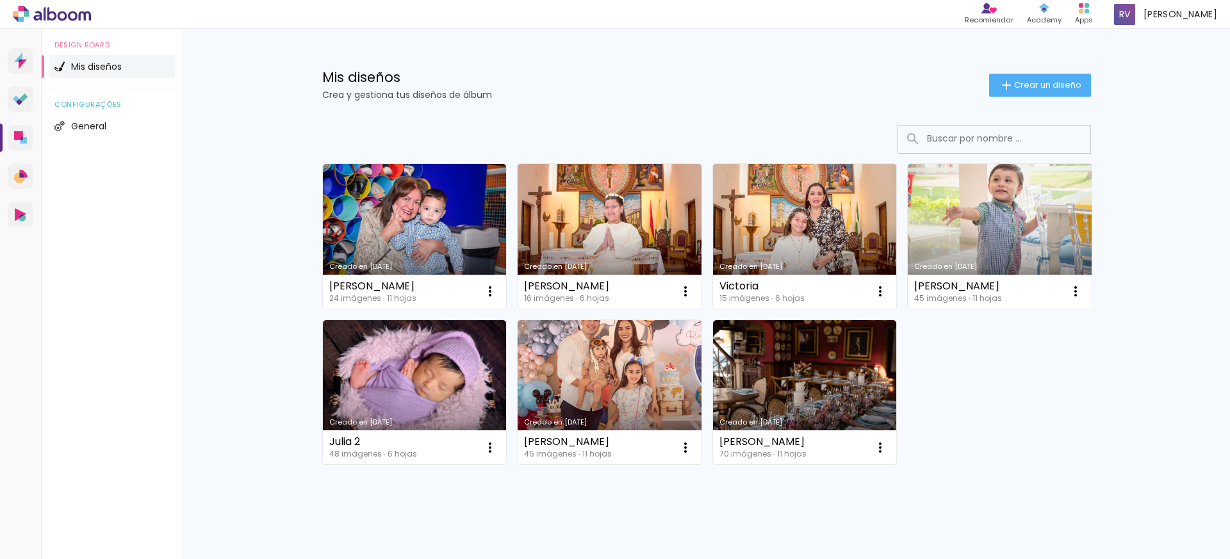
click at [1001, 380] on div "Creado en 29/9/25 Ian 24 imágenes ∙ 11 hojas Abrir Hacer una copia Excluir Crea…" at bounding box center [706, 314] width 780 height 312
click at [1068, 294] on iron-icon at bounding box center [1075, 291] width 15 height 15
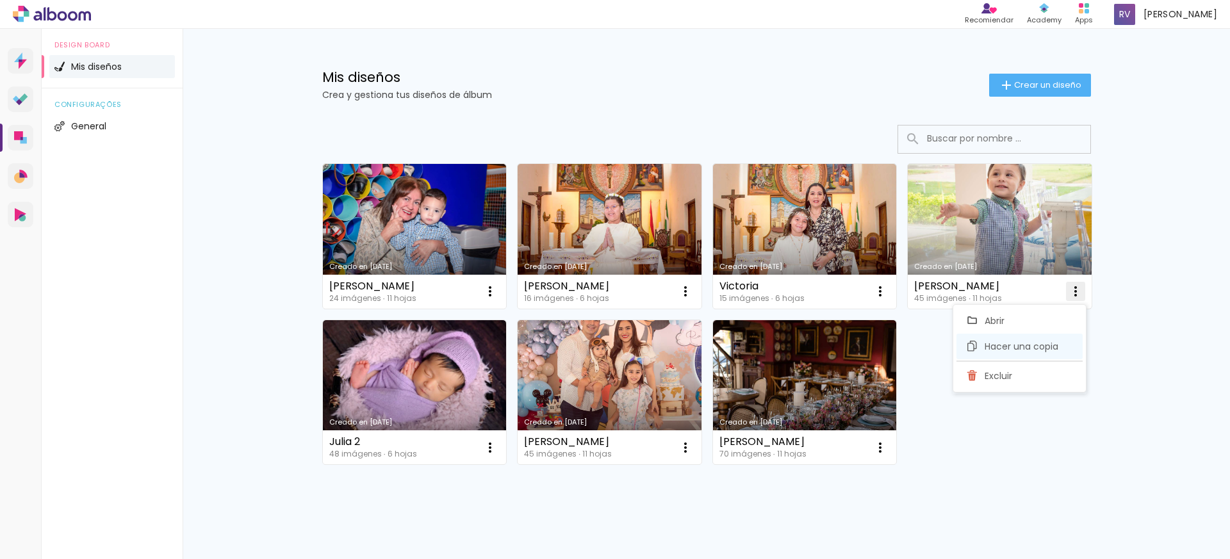
click at [1031, 351] on span "Hacer una copia" at bounding box center [1021, 346] width 74 height 9
type input "Cópia de [PERSON_NAME]"
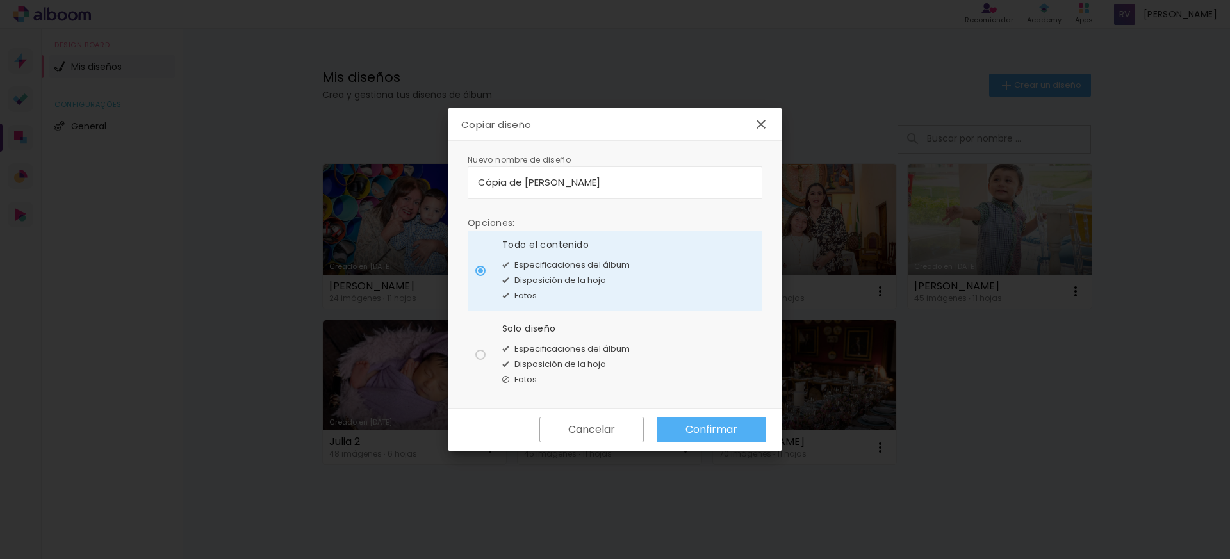
click at [477, 356] on div at bounding box center [480, 355] width 10 height 10
type paper-radio-button "on"
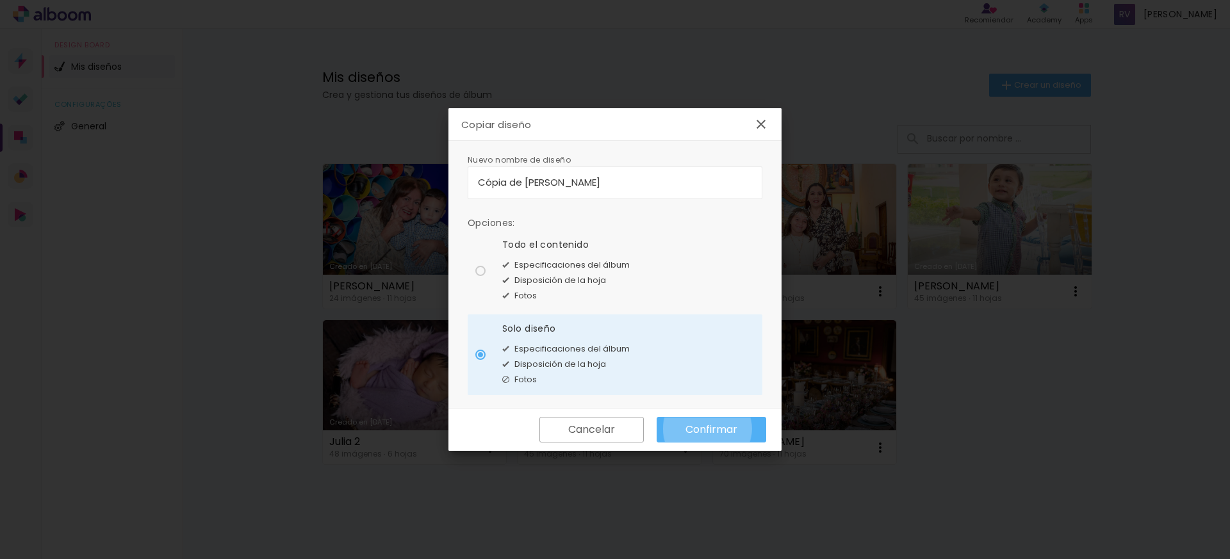
click at [0, 0] on slot "Confirmar" at bounding box center [0, 0] width 0 height 0
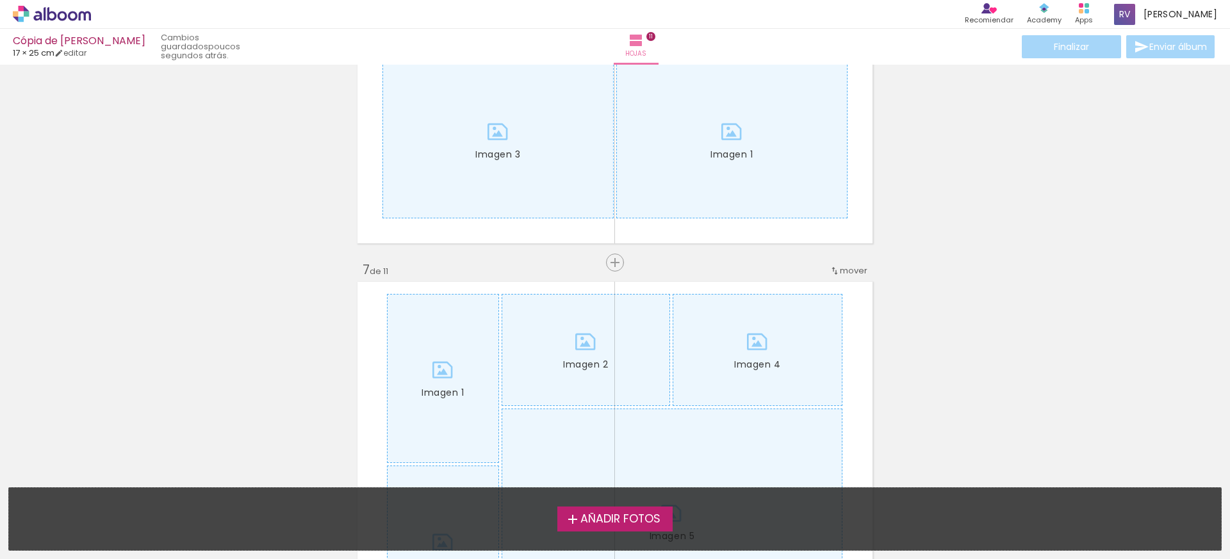
scroll to position [2226, 0]
